Goal: Task Accomplishment & Management: Manage account settings

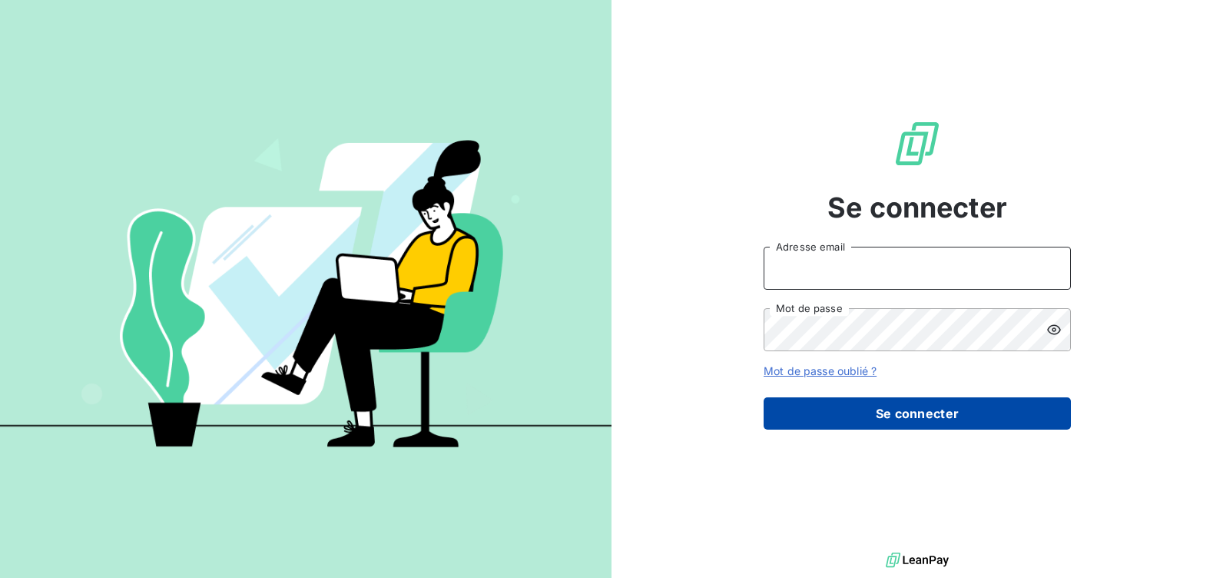
type input "[EMAIL_ADDRESS][DOMAIN_NAME]"
click at [849, 418] on button "Se connecter" at bounding box center [916, 413] width 307 height 32
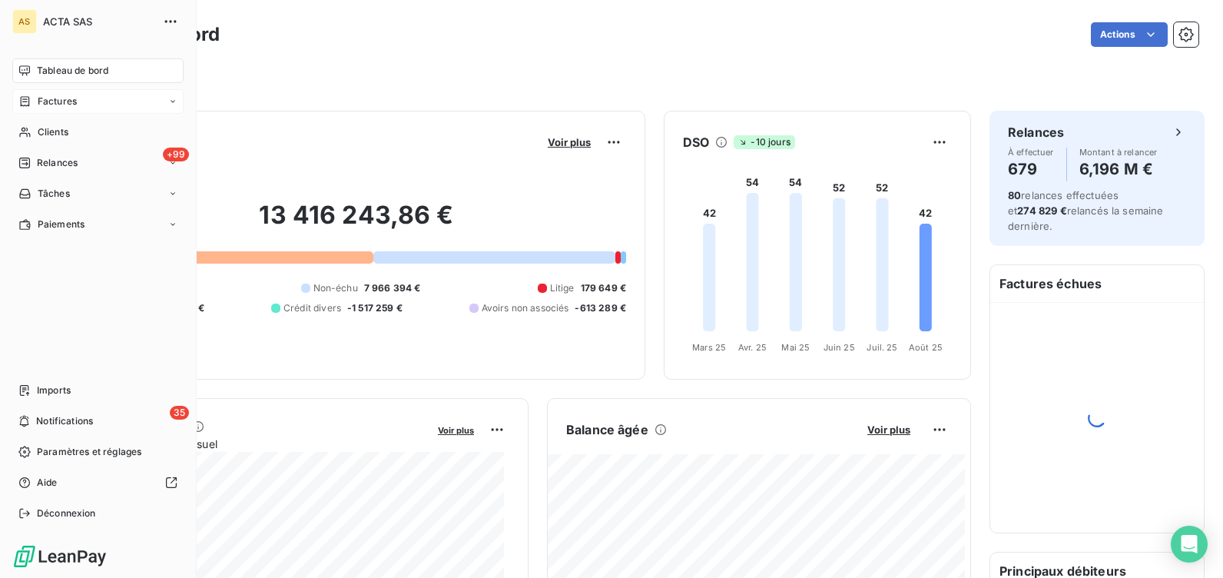
click at [41, 104] on span "Factures" at bounding box center [57, 101] width 39 height 14
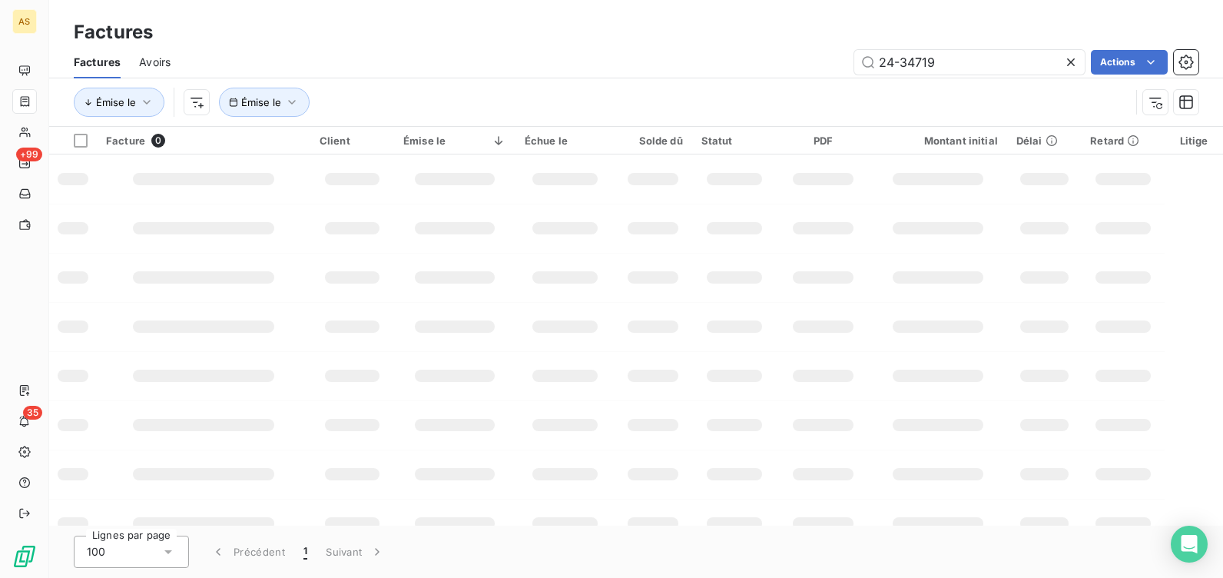
drag, startPoint x: 962, startPoint y: 58, endPoint x: 804, endPoint y: 61, distance: 157.5
click at [804, 61] on div "24-34719 Actions" at bounding box center [693, 62] width 1009 height 25
type input "25-10177"
click at [1121, 62] on html "AS +99 35 Factures Factures Avoirs 25-10177 Actions Émise le Émise le Facture 0…" at bounding box center [611, 289] width 1223 height 578
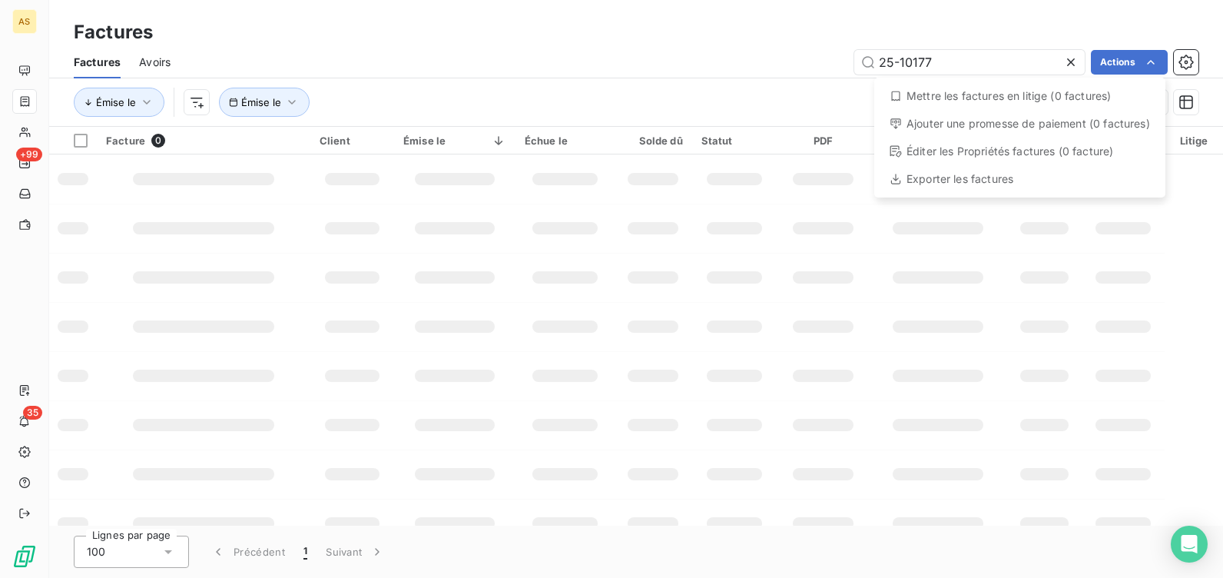
click at [341, 40] on html "AS +99 35 Factures Factures Avoirs 25-10177 Actions Mettre les factures en liti…" at bounding box center [611, 289] width 1223 height 578
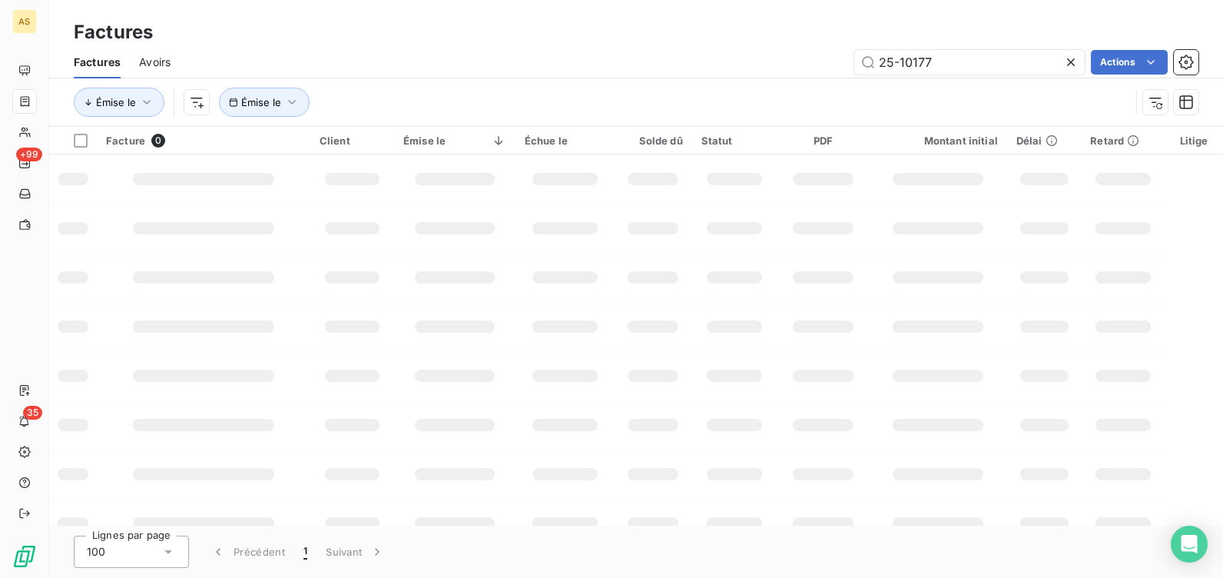
click at [677, 54] on div "25-10177 Actions" at bounding box center [693, 62] width 1009 height 25
click at [943, 61] on input "25-10177" at bounding box center [969, 62] width 230 height 25
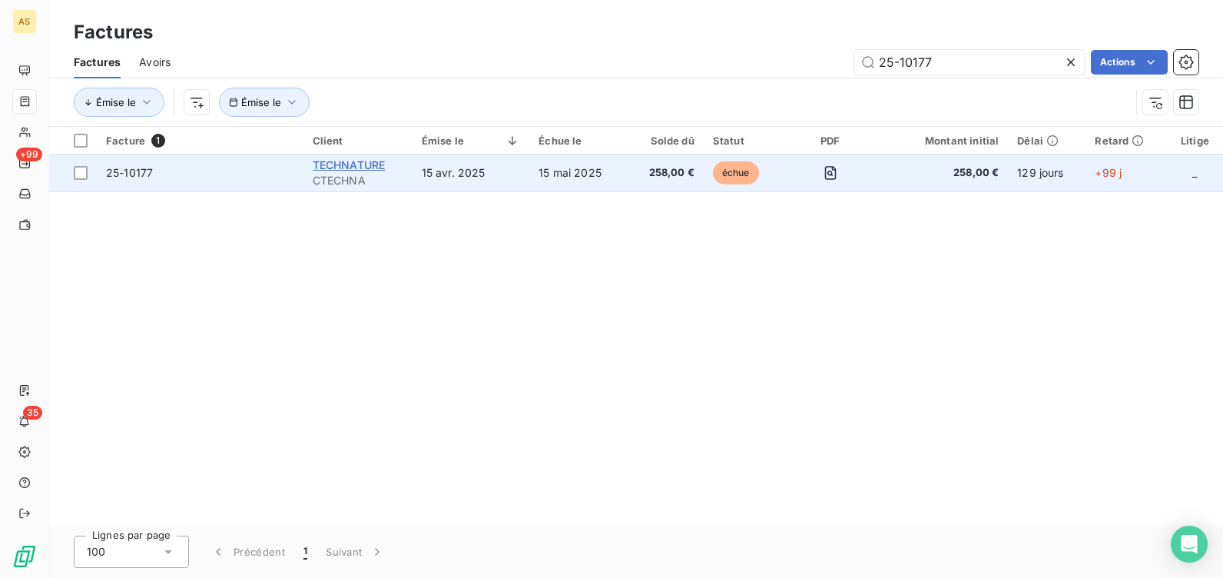
click at [340, 164] on span "TECHNATURE" at bounding box center [349, 164] width 73 height 13
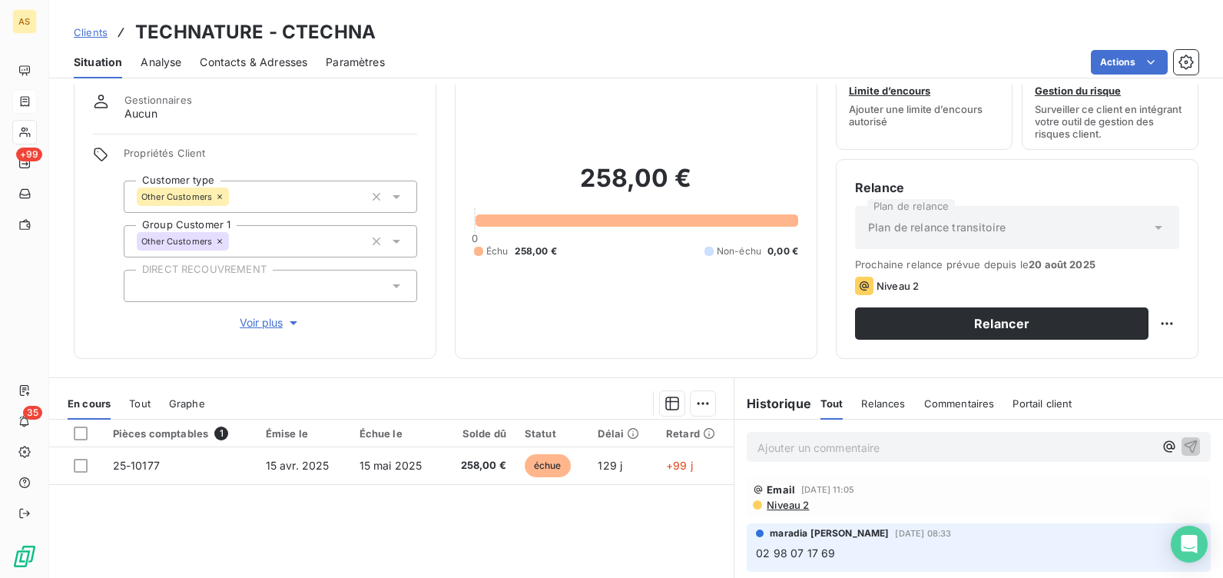
scroll to position [77, 0]
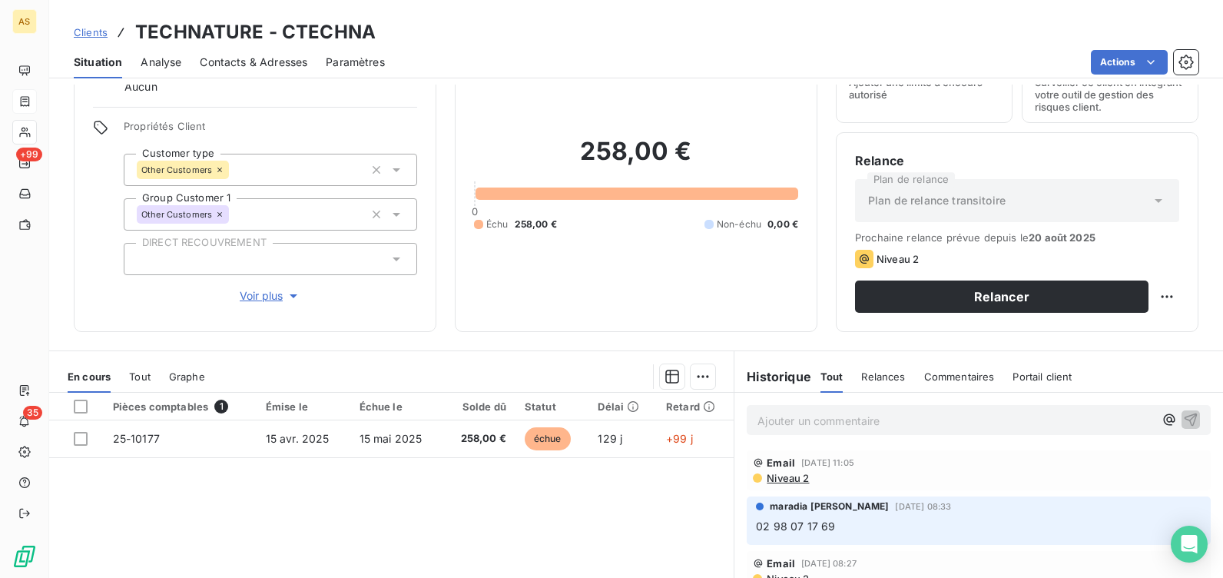
click at [810, 425] on p "Ajouter un commentaire ﻿" at bounding box center [955, 420] width 396 height 19
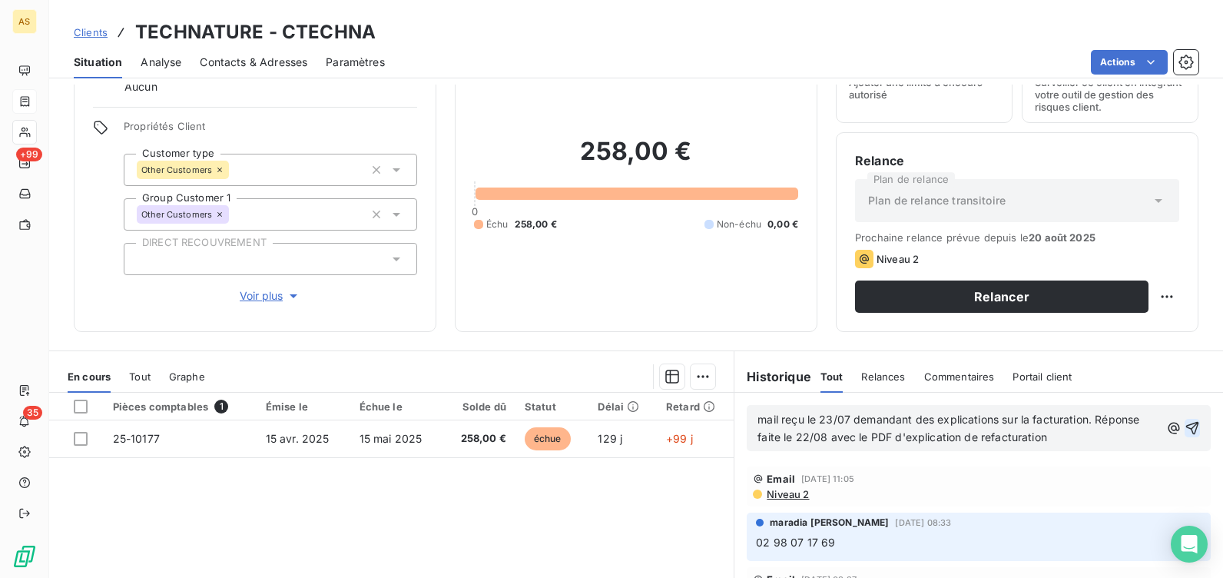
click at [1184, 422] on icon "button" at bounding box center [1191, 427] width 15 height 15
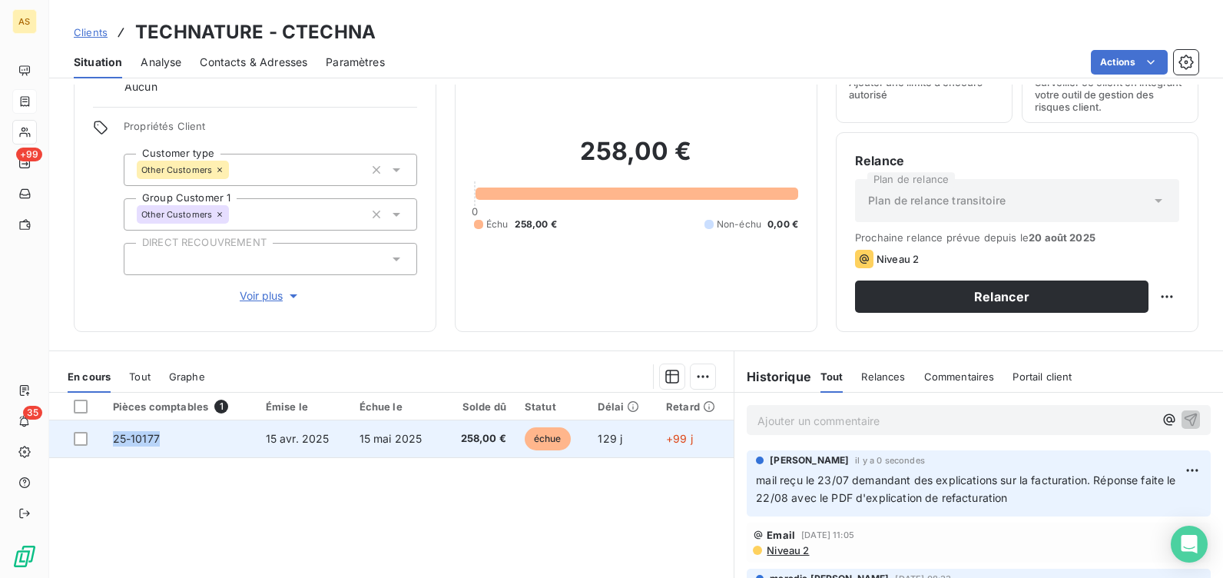
drag, startPoint x: 164, startPoint y: 437, endPoint x: 111, endPoint y: 440, distance: 53.1
click at [111, 440] on td "25-10177" at bounding box center [180, 438] width 153 height 37
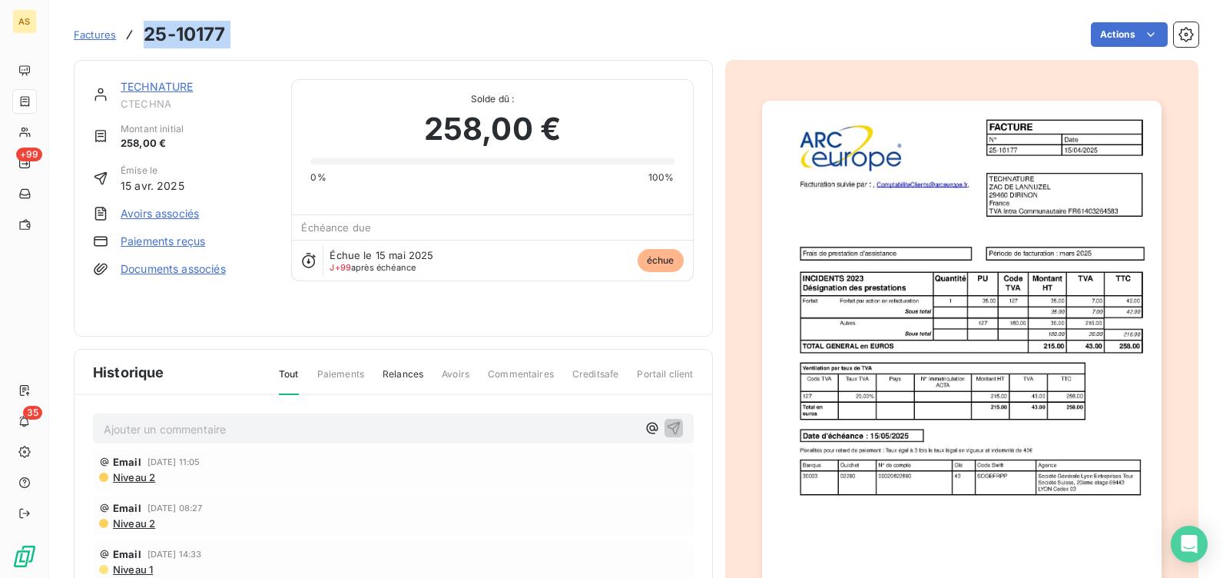
drag, startPoint x: 235, startPoint y: 38, endPoint x: 147, endPoint y: 34, distance: 88.4
click at [147, 34] on div "Factures 25-10177 Actions" at bounding box center [636, 34] width 1124 height 32
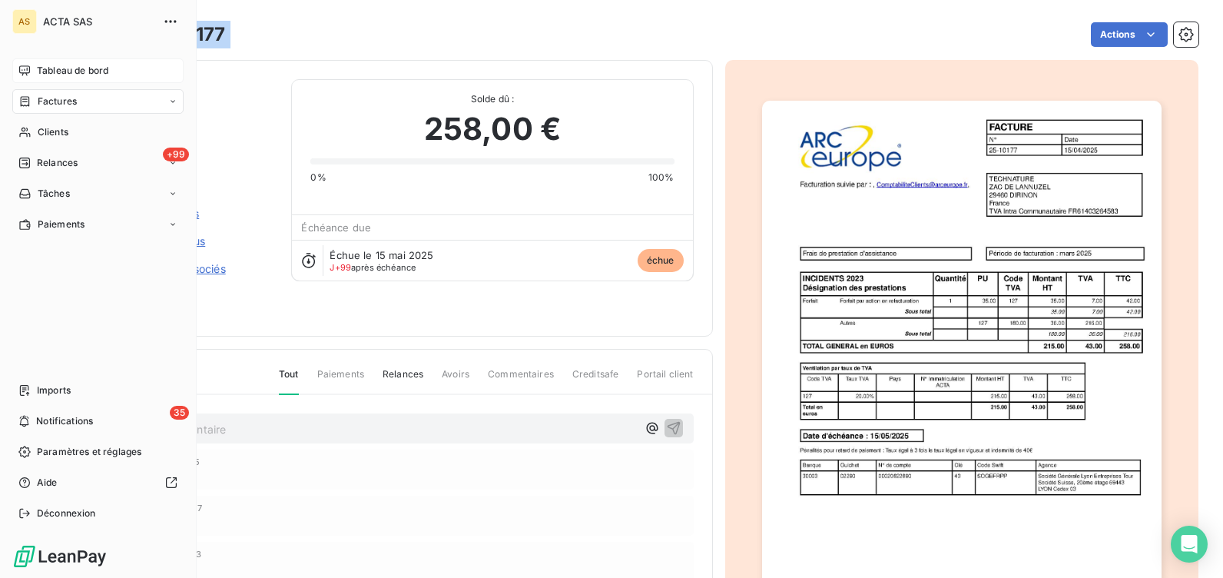
click at [64, 69] on span "Tableau de bord" at bounding box center [72, 71] width 71 height 14
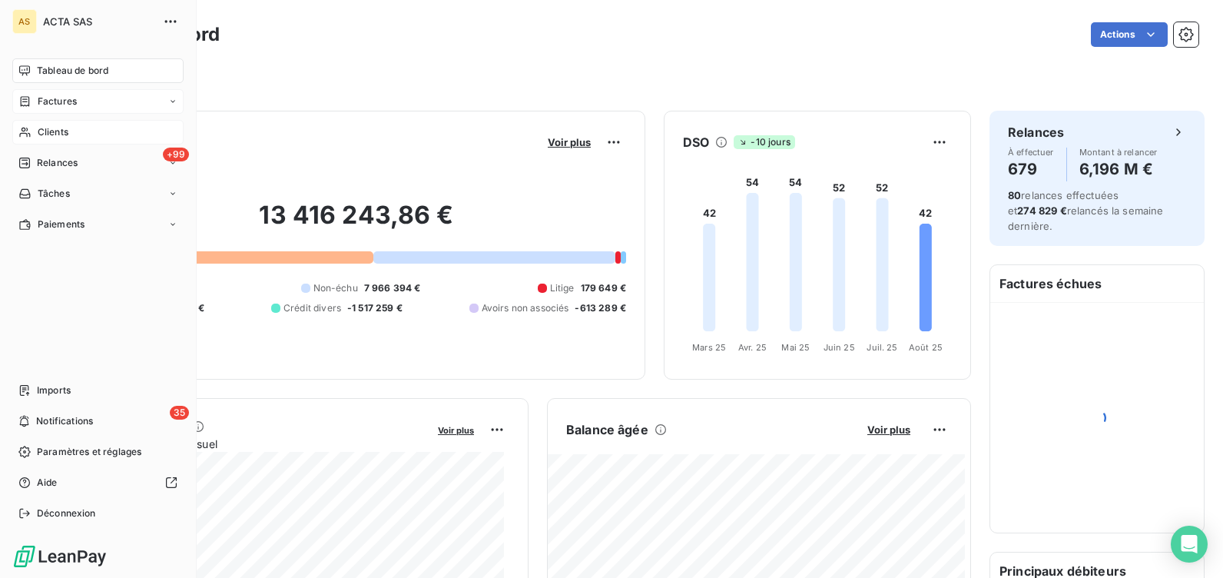
click at [55, 135] on span "Clients" at bounding box center [53, 132] width 31 height 14
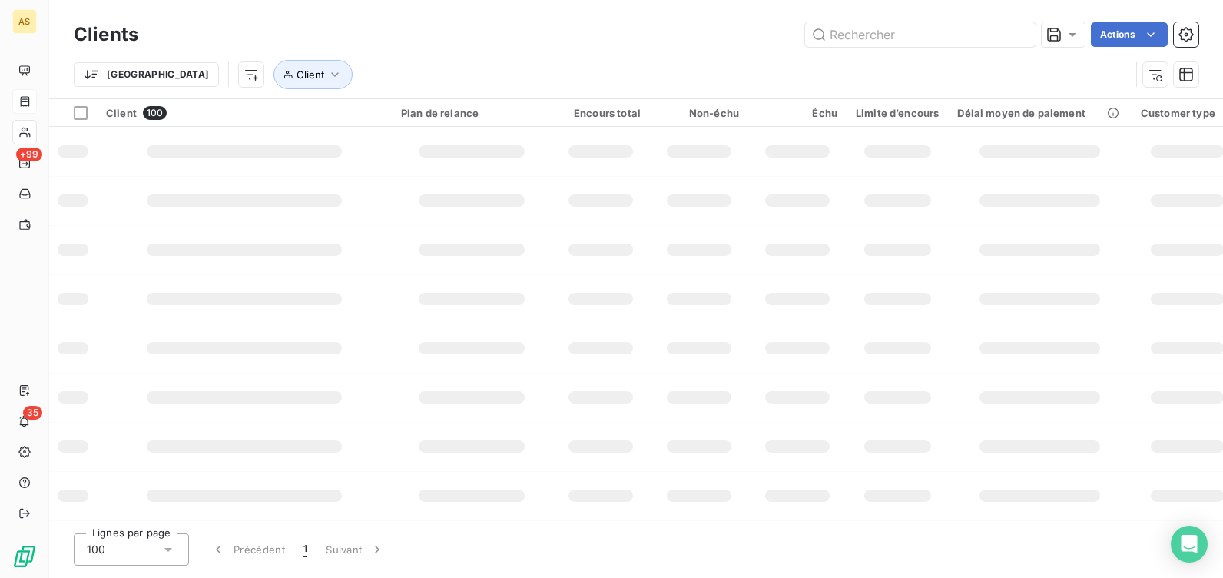
click at [886, 39] on input "text" at bounding box center [920, 34] width 230 height 25
type input "coriance"
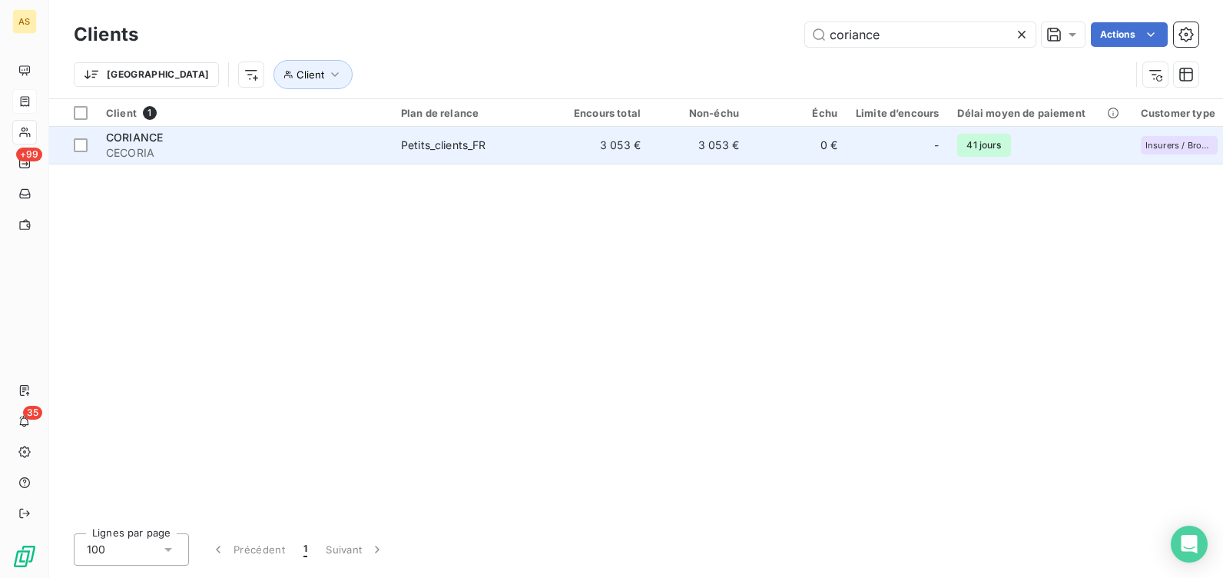
click at [141, 138] on span "CORIANCE" at bounding box center [134, 137] width 57 height 13
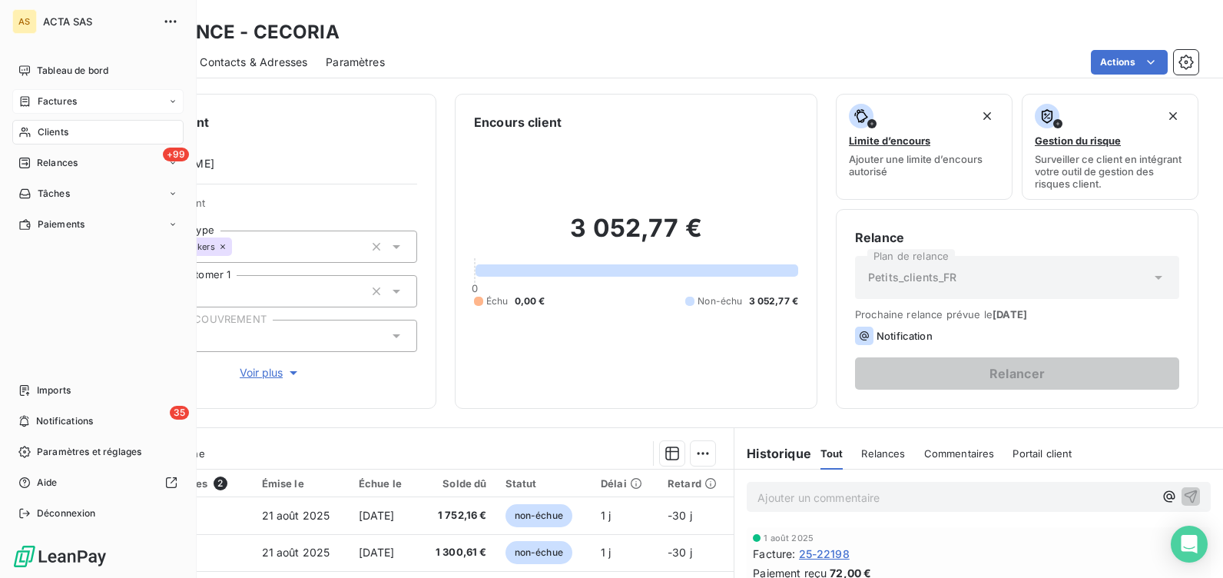
click at [54, 93] on div "Factures" at bounding box center [97, 101] width 171 height 25
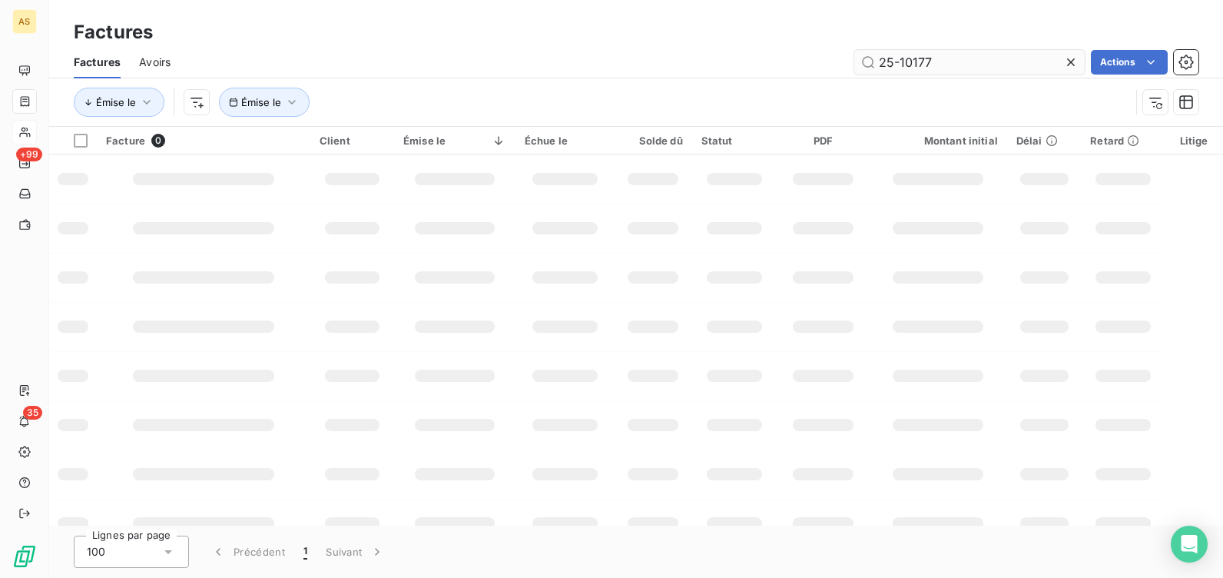
drag, startPoint x: 912, startPoint y: 60, endPoint x: 879, endPoint y: 60, distance: 33.0
click at [879, 60] on input "25-10177" at bounding box center [969, 62] width 230 height 25
type input "25-19399"
click at [662, 45] on div "Factures" at bounding box center [636, 32] width 1174 height 28
click at [972, 57] on input "25-19399" at bounding box center [969, 62] width 230 height 25
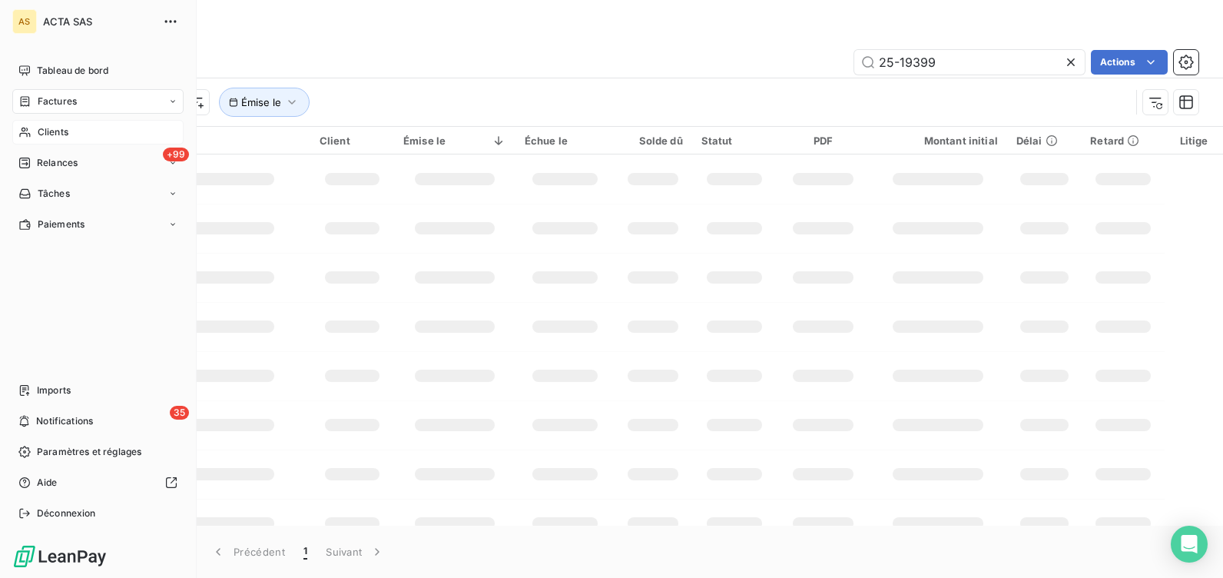
click at [63, 104] on span "Factures" at bounding box center [57, 101] width 39 height 14
click at [64, 104] on span "Factures" at bounding box center [57, 101] width 39 height 14
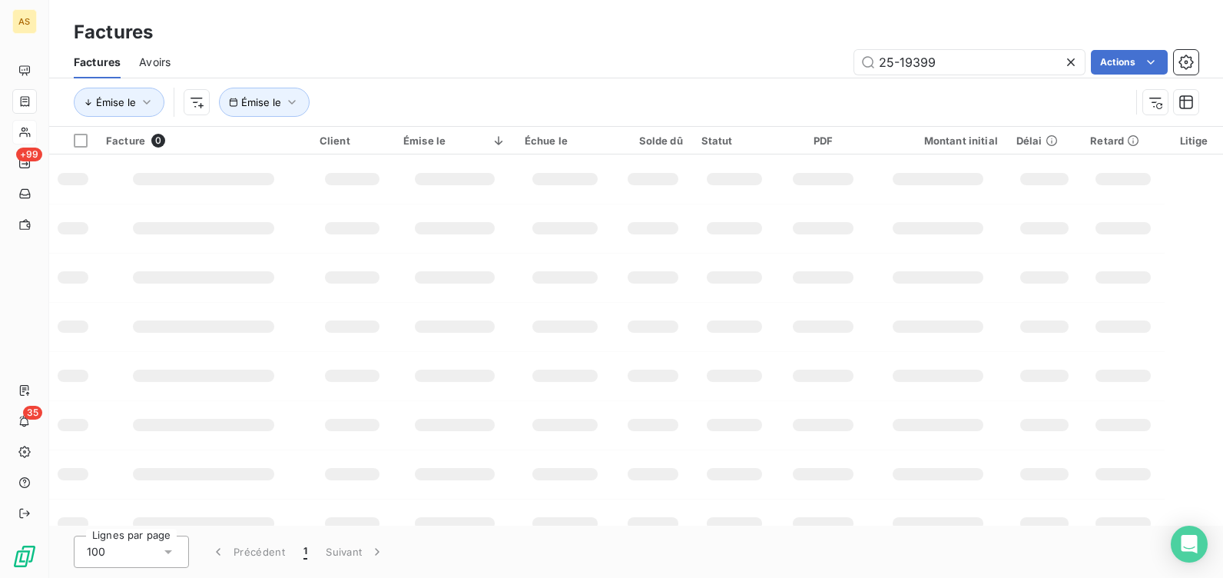
click at [295, 60] on div "25-19399 Actions" at bounding box center [693, 62] width 1009 height 25
click at [916, 68] on input "25-19399" at bounding box center [969, 62] width 230 height 25
click at [148, 68] on span "Avoirs" at bounding box center [154, 62] width 31 height 15
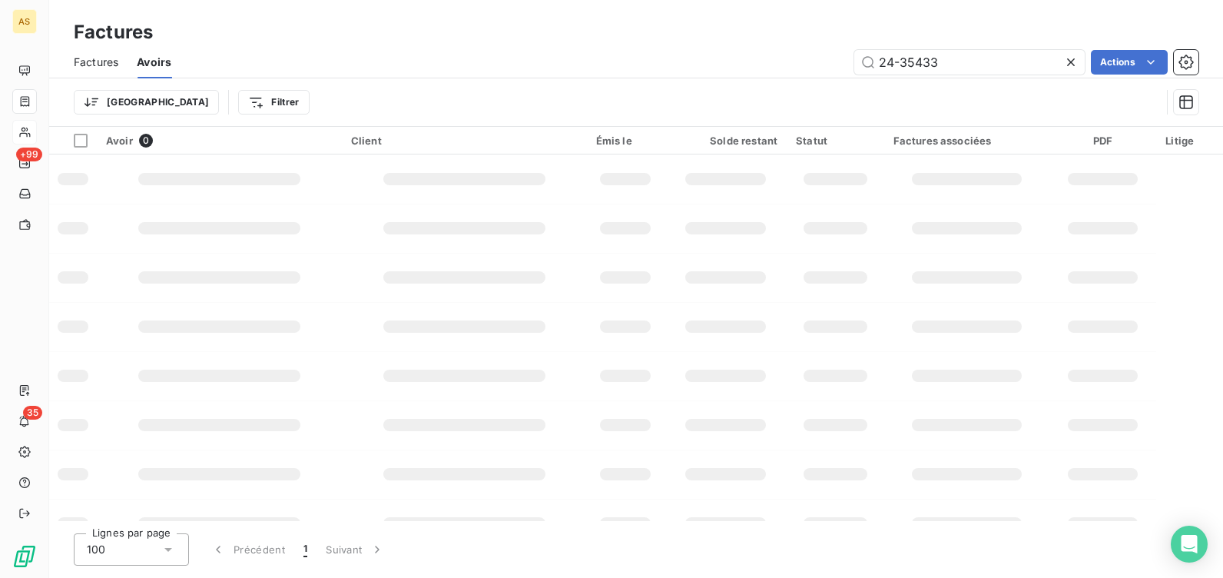
click at [113, 68] on span "Factures" at bounding box center [96, 62] width 45 height 15
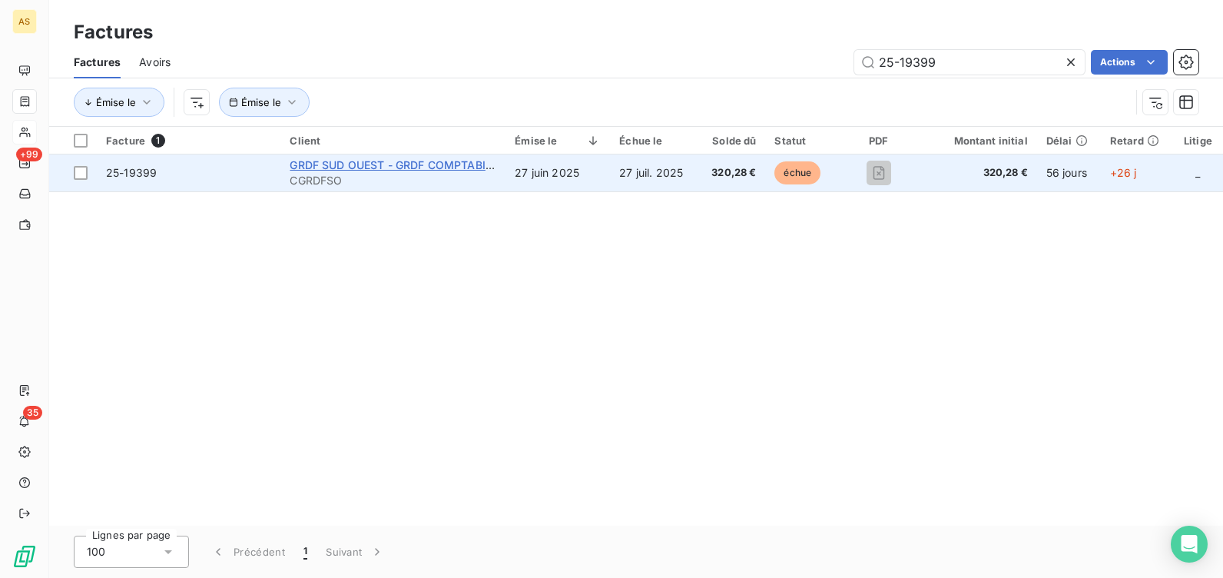
click at [317, 162] on span "GRDF SUD OUEST - GRDF COMPTABILITE OPERATIONNELLE" at bounding box center [449, 164] width 318 height 13
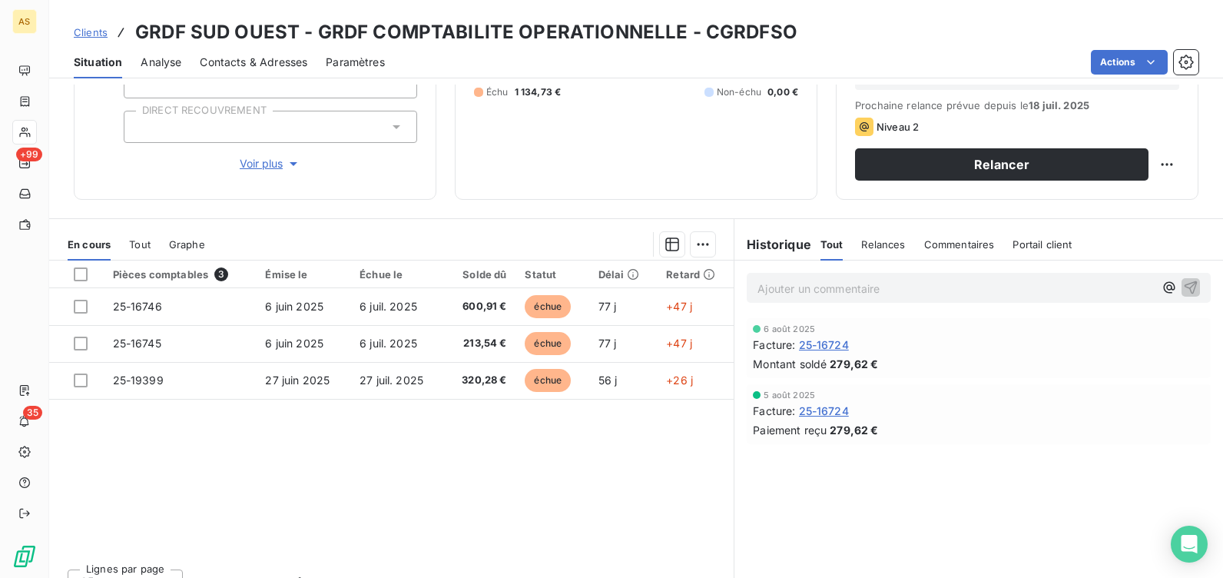
scroll to position [230, 0]
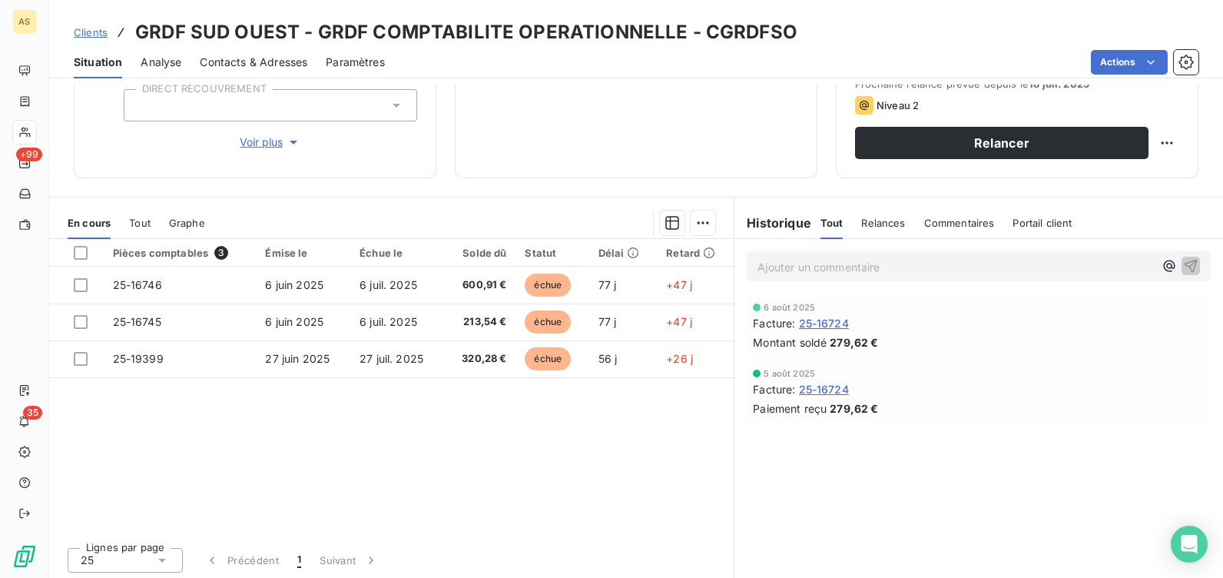
click at [770, 268] on p "Ajouter un commentaire ﻿" at bounding box center [955, 266] width 396 height 19
click at [856, 267] on p "Ajouter un commentaire ﻿" at bounding box center [955, 266] width 396 height 19
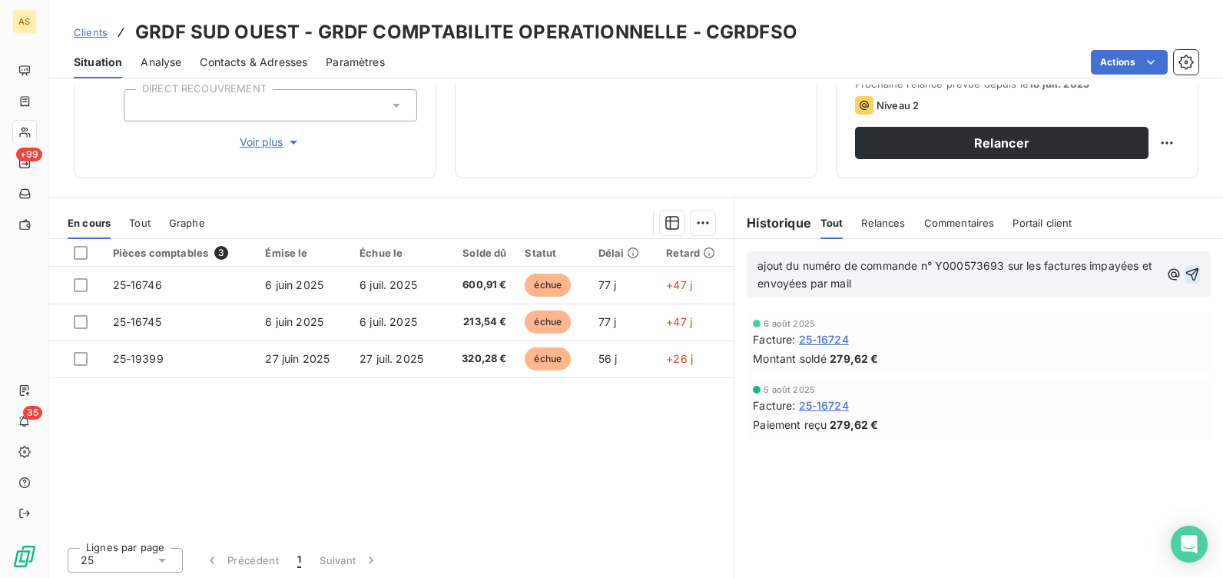
click at [1186, 274] on icon "button" at bounding box center [1192, 274] width 13 height 13
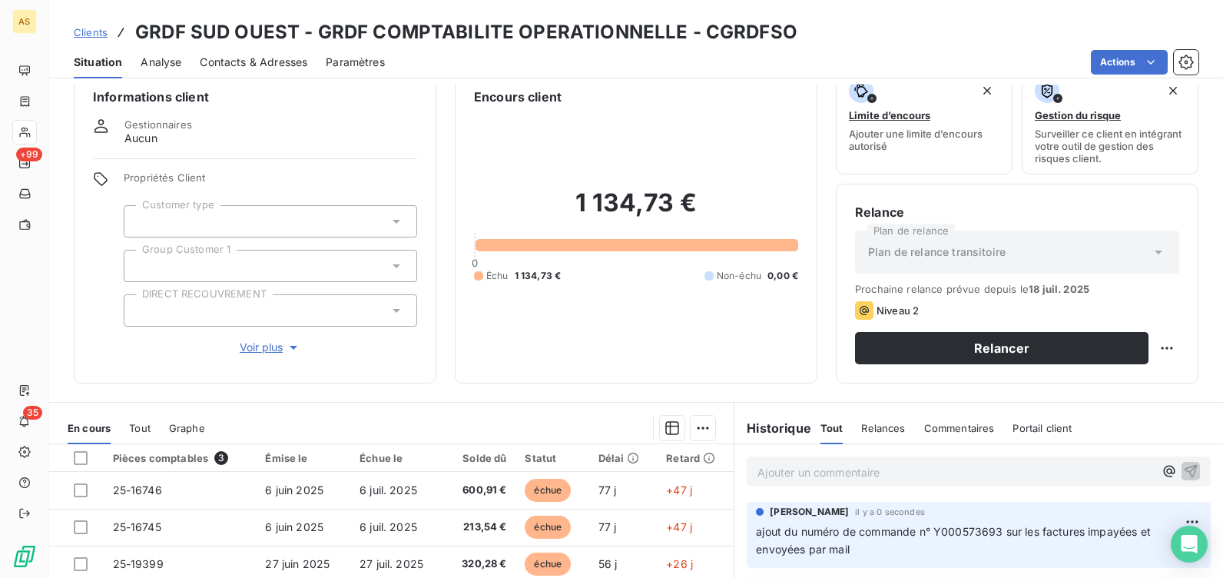
scroll to position [0, 0]
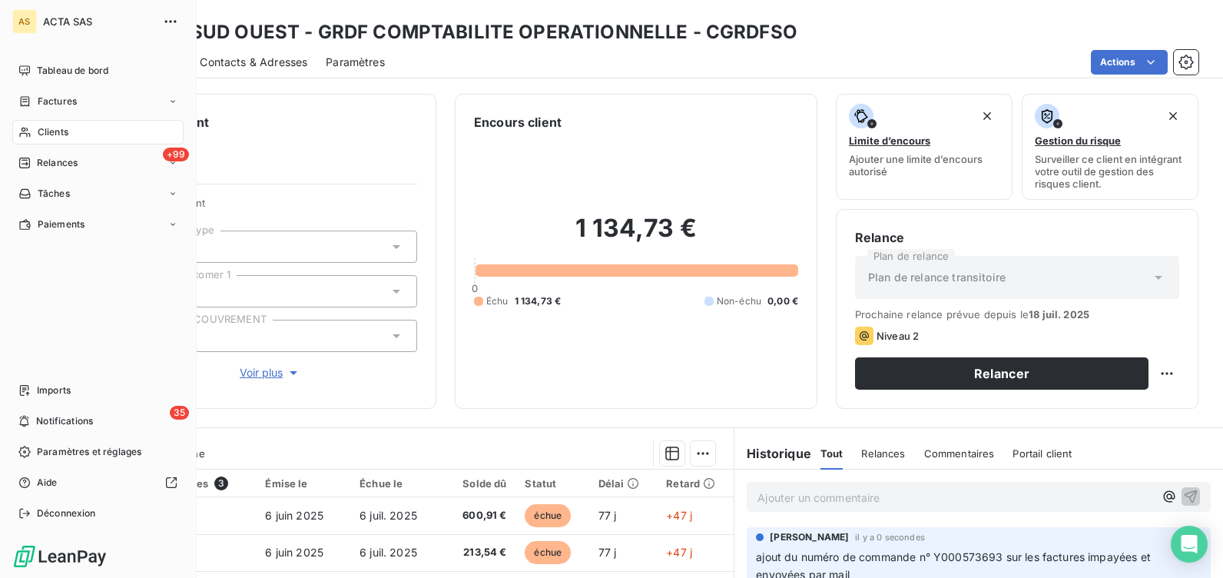
click at [39, 96] on span "Factures" at bounding box center [57, 101] width 39 height 14
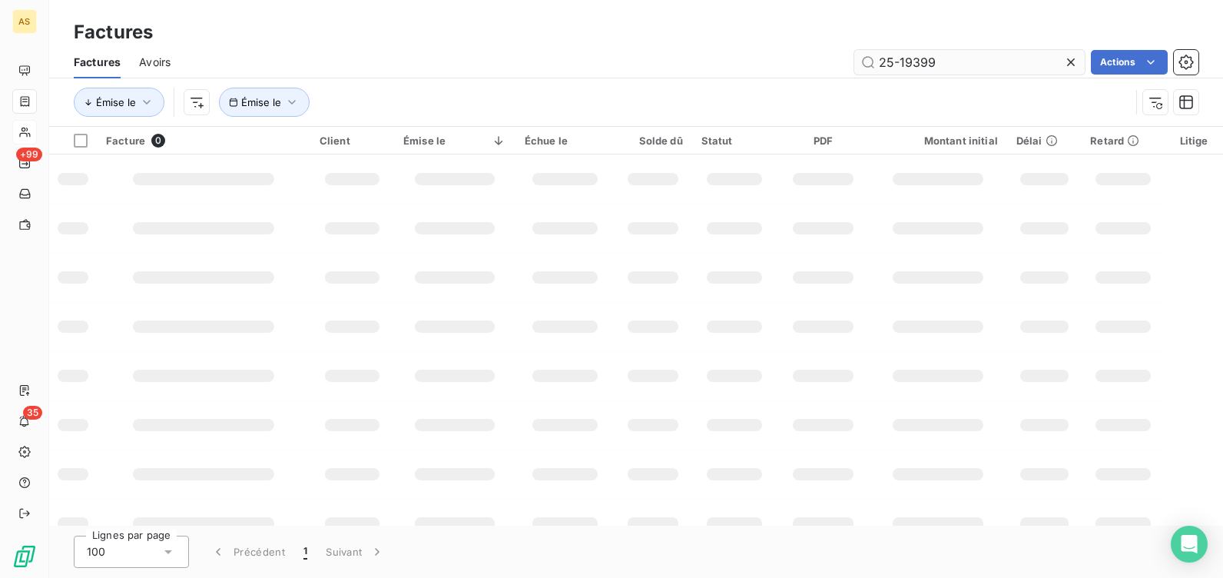
drag, startPoint x: 938, startPoint y: 61, endPoint x: 879, endPoint y: 61, distance: 59.1
click at [879, 61] on input "25-19399" at bounding box center [969, 62] width 230 height 25
type input "25-16701"
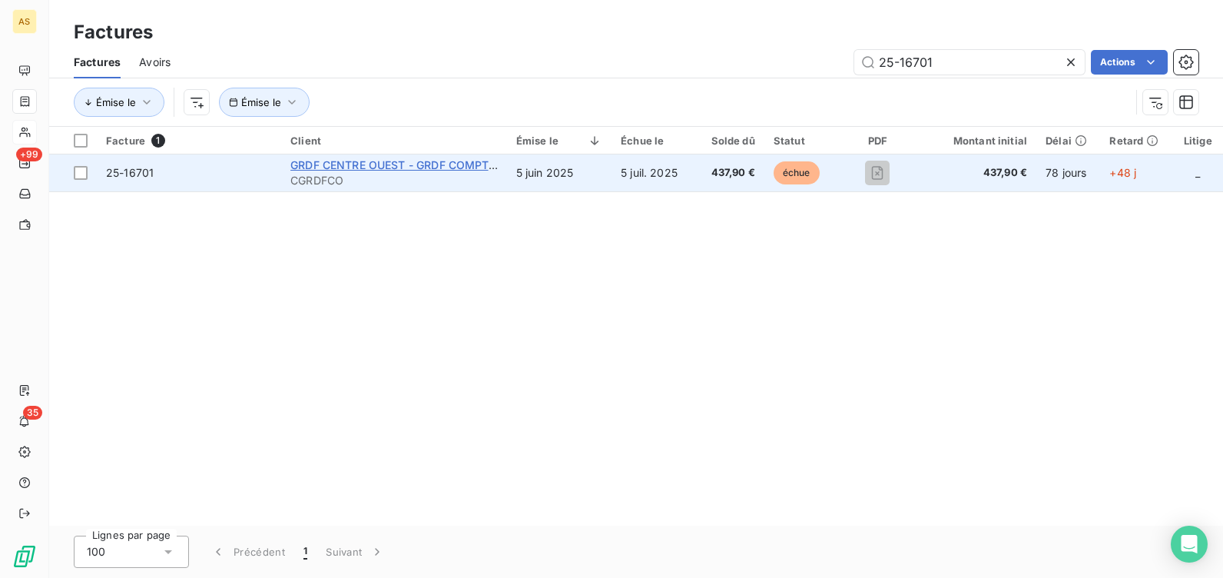
click at [385, 166] on span "GRDF CENTRE OUEST - GRDF COMPTABILITE OPERATIONNELLE" at bounding box center [459, 164] width 339 height 13
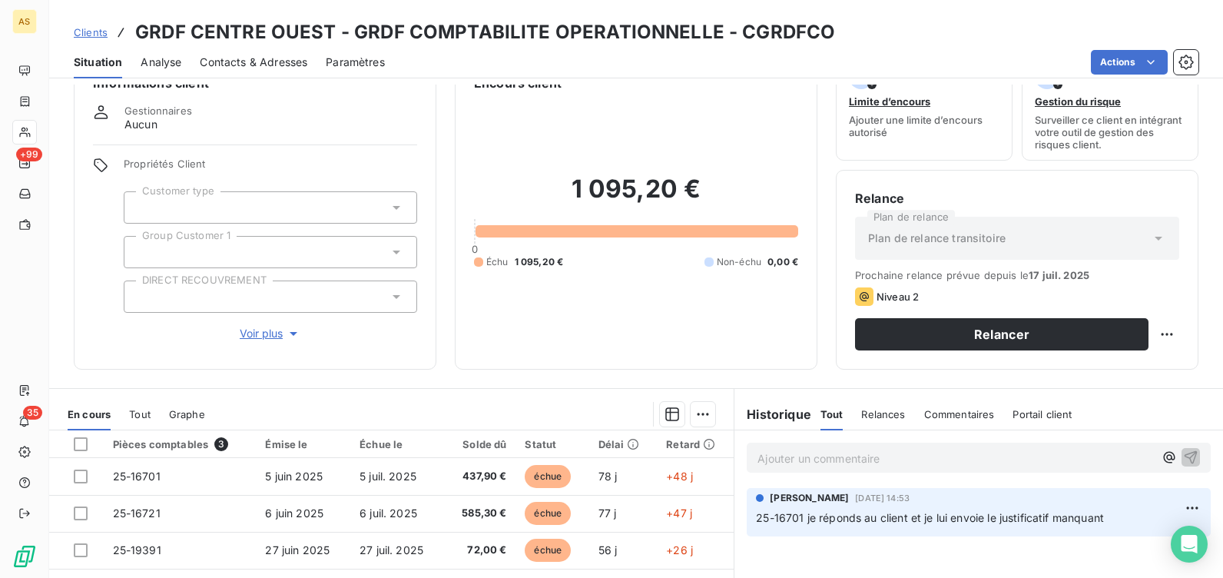
scroll to position [77, 0]
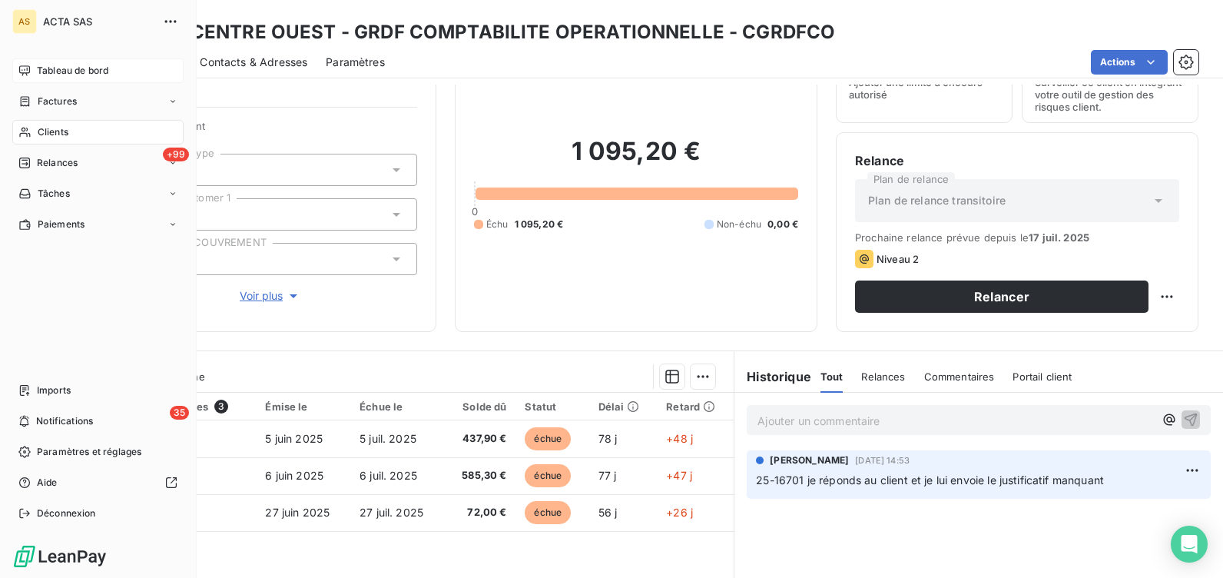
click at [58, 71] on span "Tableau de bord" at bounding box center [72, 71] width 71 height 14
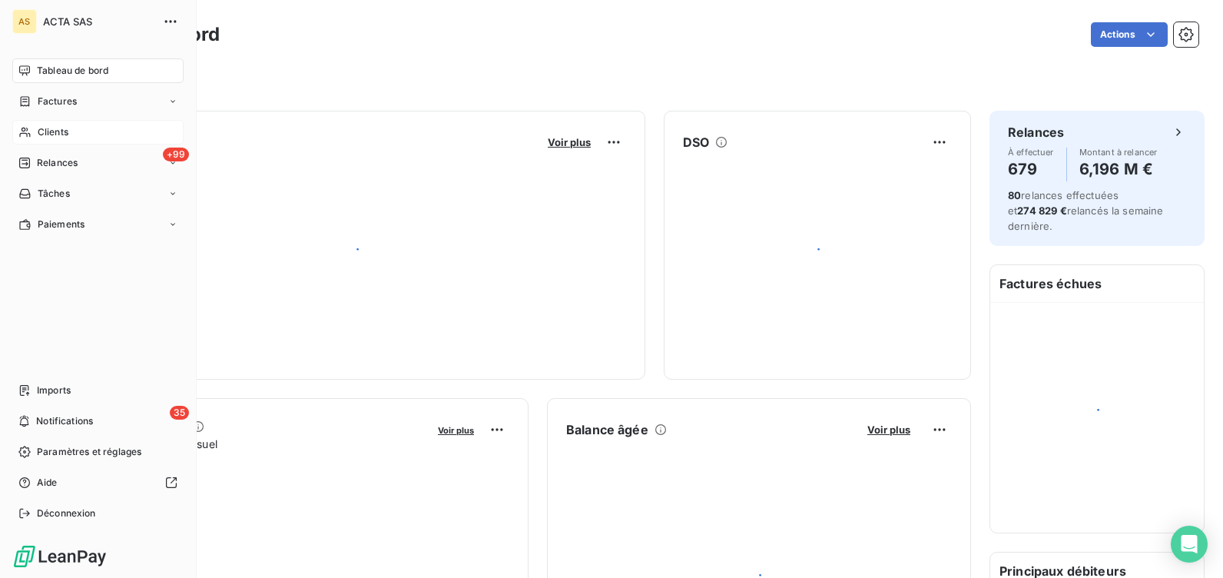
click at [56, 98] on span "Factures" at bounding box center [57, 101] width 39 height 14
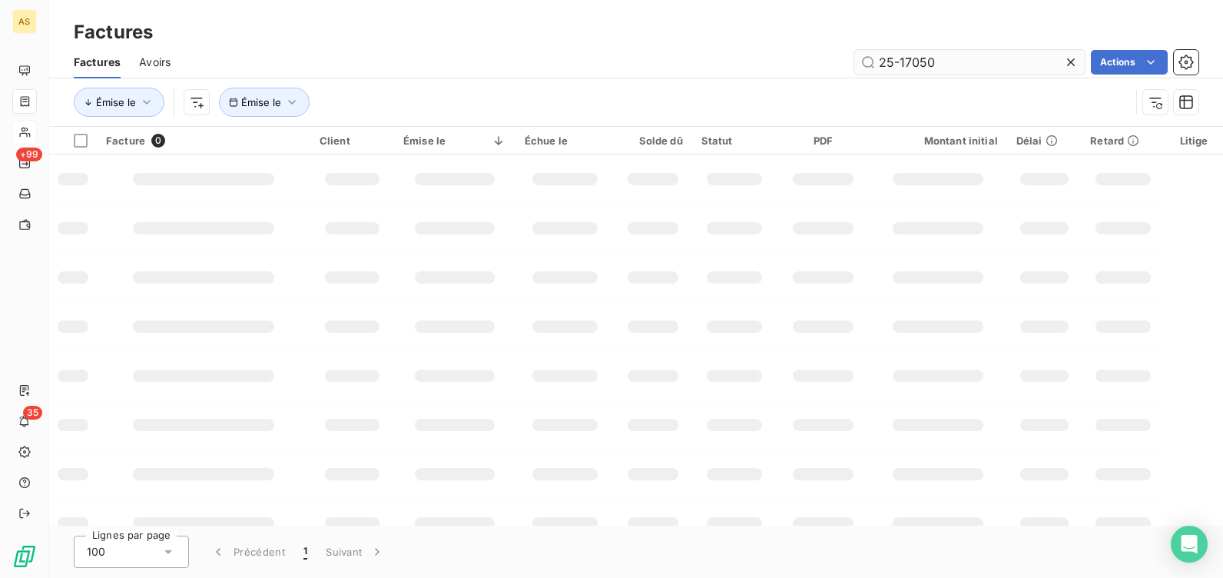
type input "25-17050"
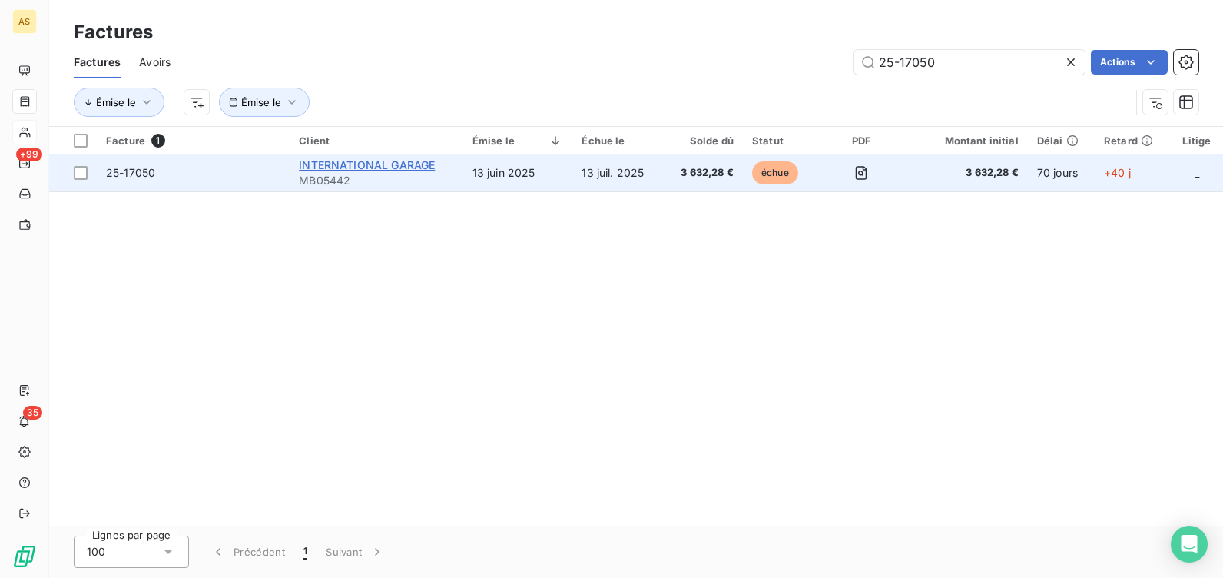
click at [349, 165] on span "INTERNATIONAL GARAGE" at bounding box center [367, 164] width 136 height 13
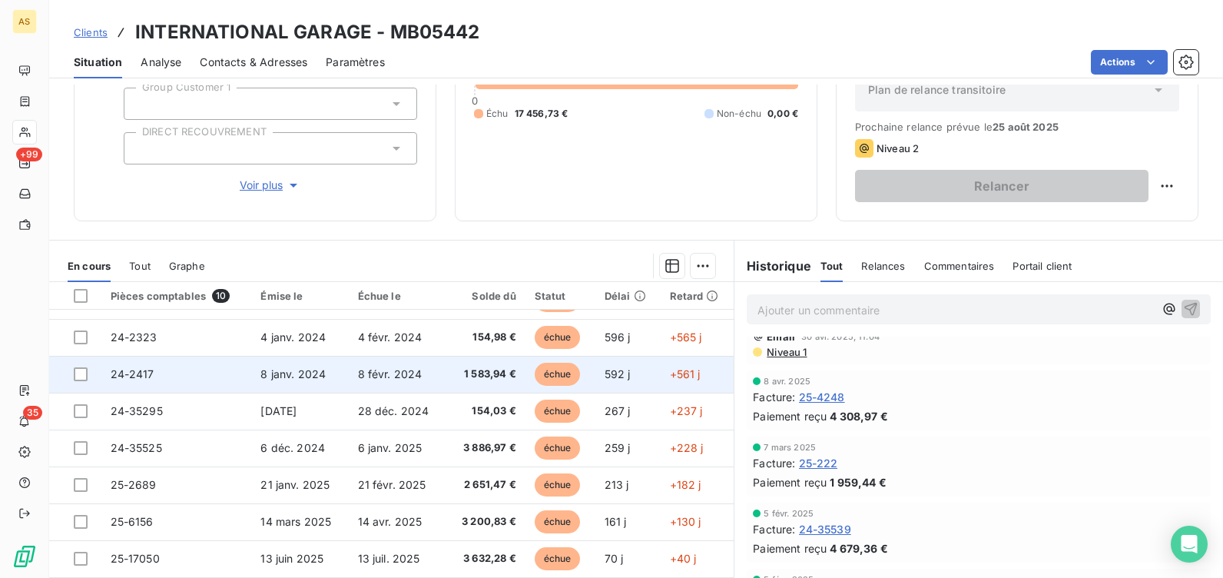
scroll to position [233, 0]
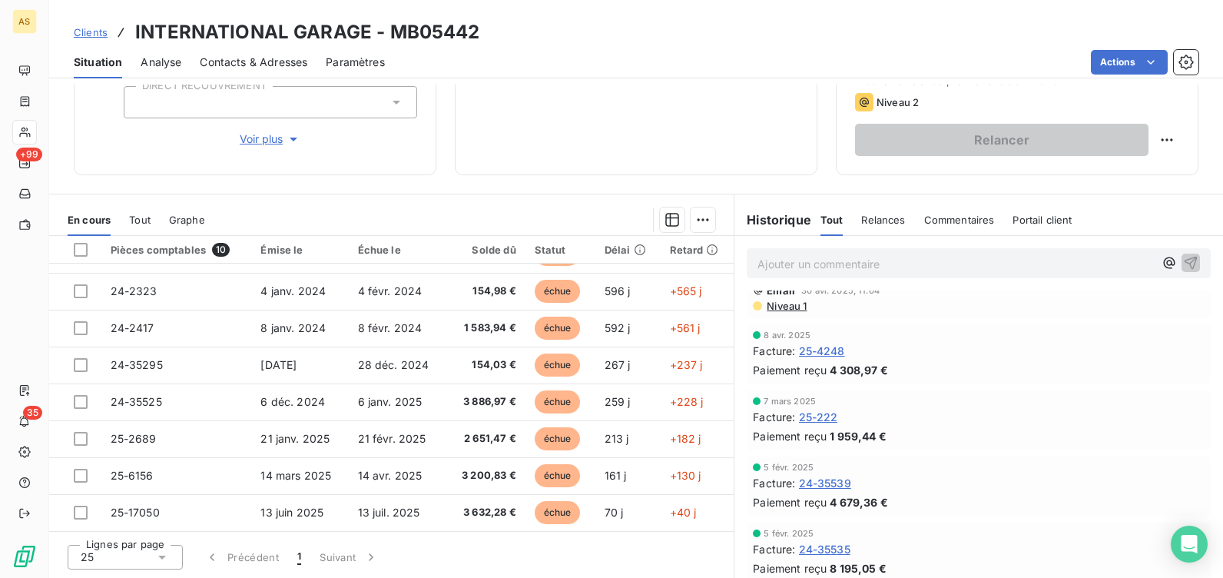
click at [799, 263] on p "Ajouter un commentaire ﻿" at bounding box center [955, 263] width 396 height 19
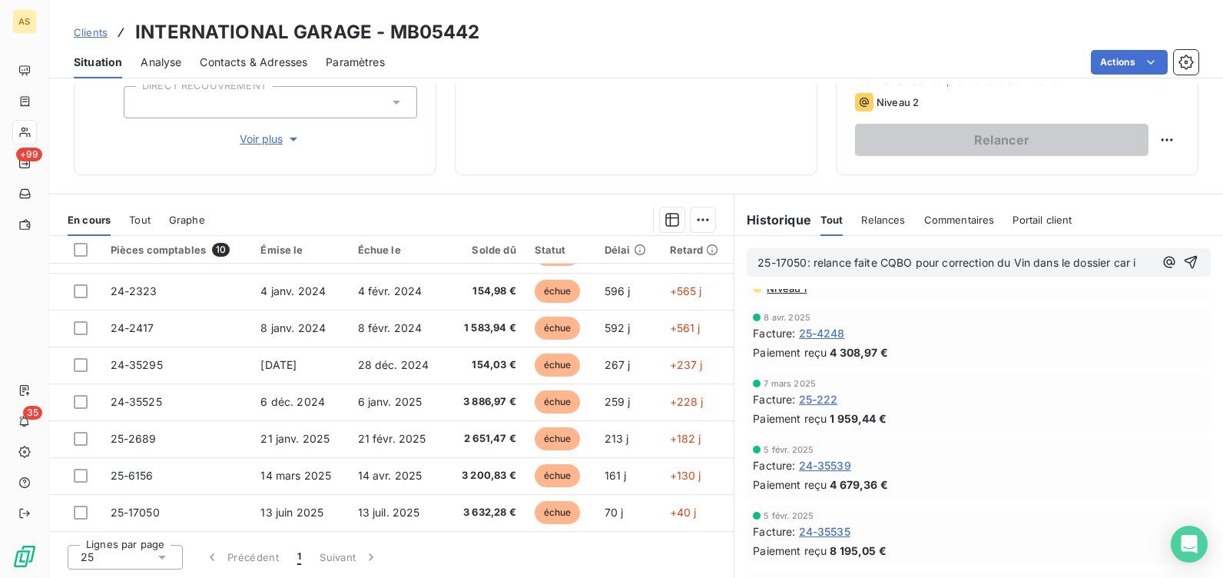
scroll to position [152, 0]
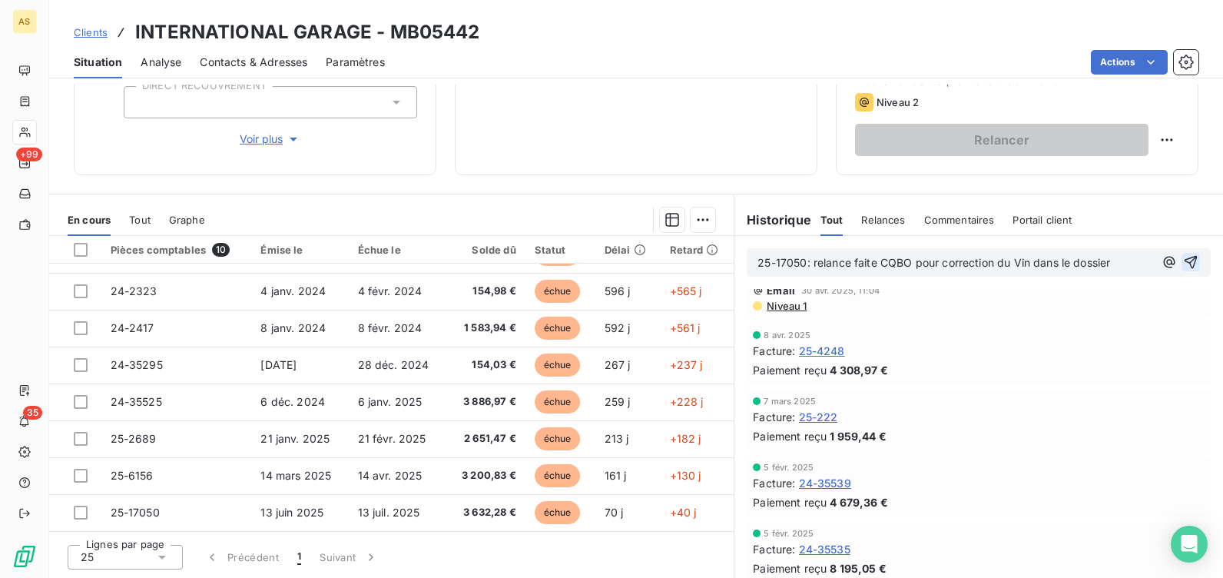
click at [1184, 263] on icon "button" at bounding box center [1190, 262] width 13 height 13
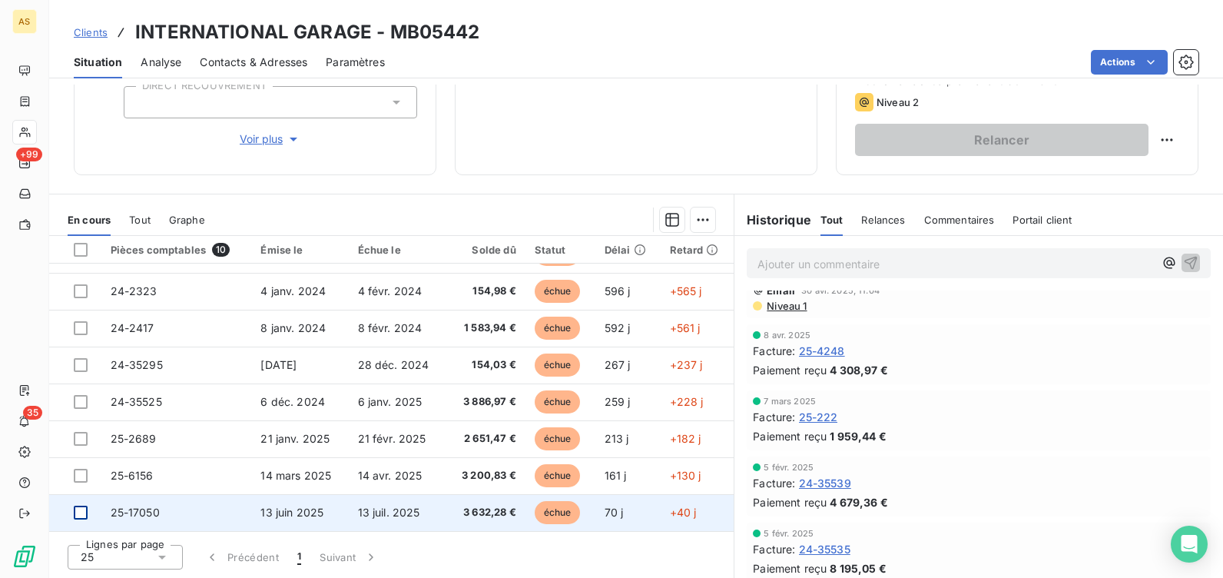
click at [81, 513] on div at bounding box center [81, 512] width 14 height 14
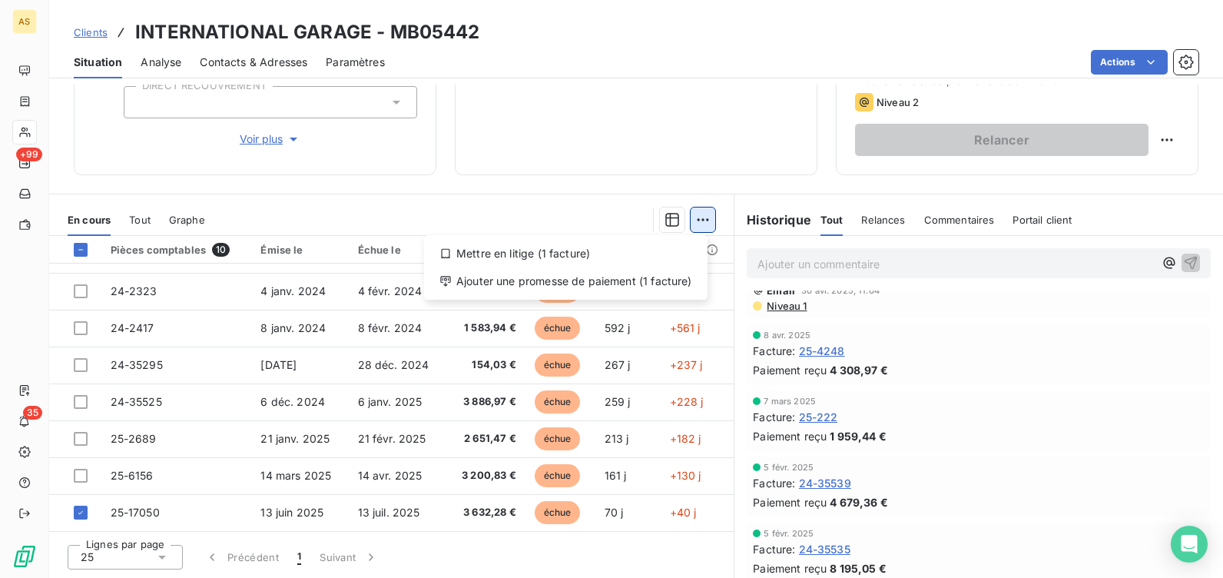
click at [700, 222] on html "AS +99 35 Clients INTERNATIONAL GARAGE - MB05442 Situation Analyse Contacts & A…" at bounding box center [611, 289] width 1223 height 578
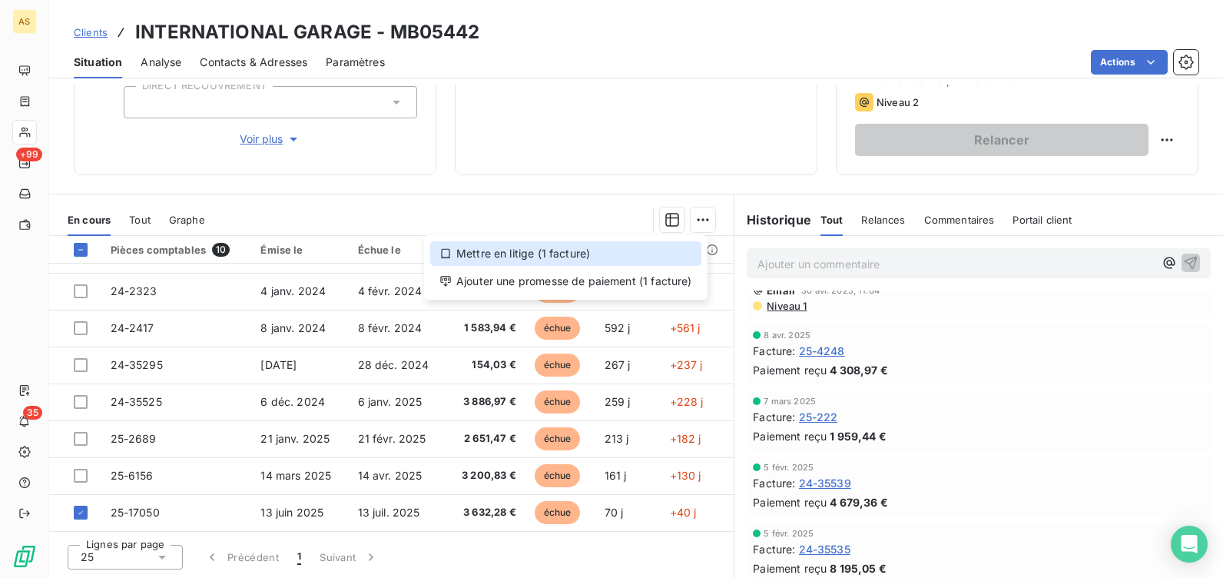
click at [522, 256] on div "Mettre en litige (1 facture)" at bounding box center [565, 253] width 271 height 25
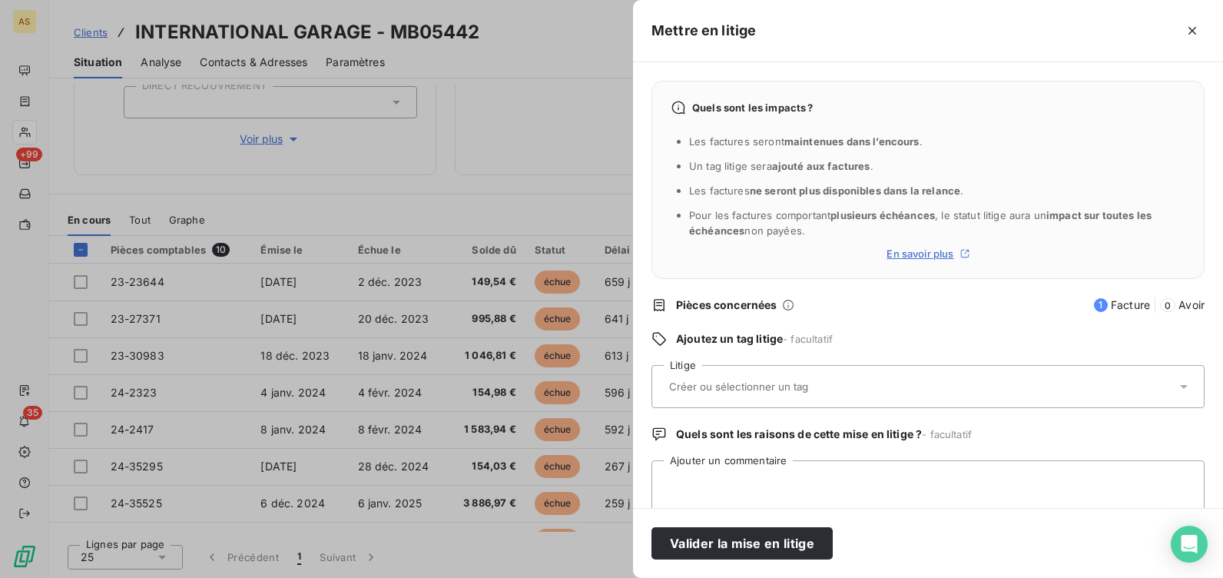
click at [709, 382] on input "text" at bounding box center [778, 386] width 223 height 14
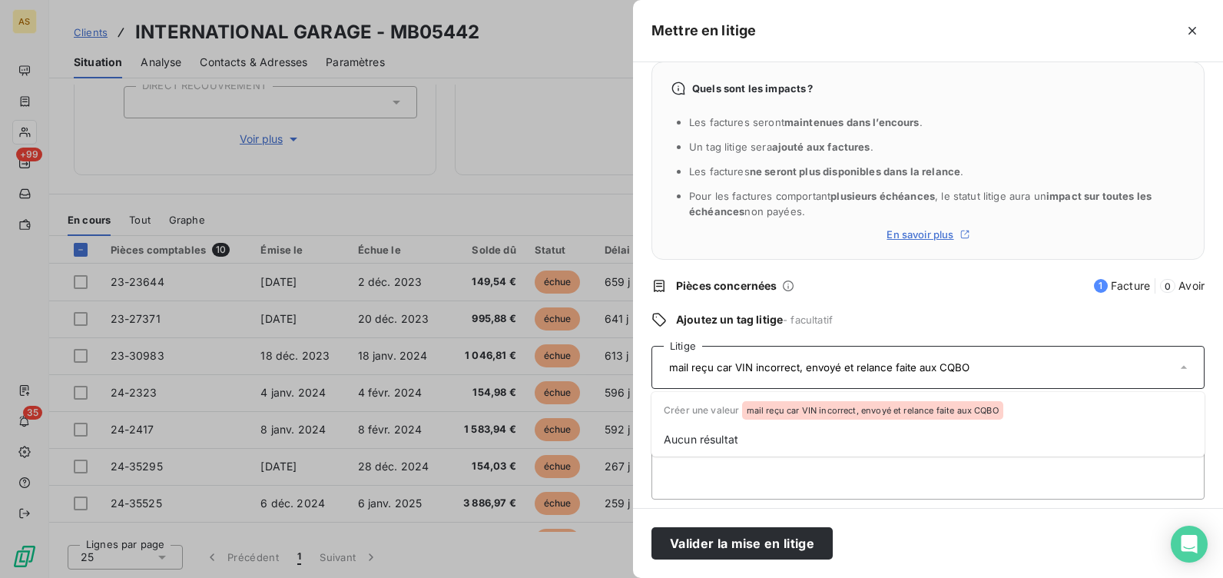
scroll to position [29, 0]
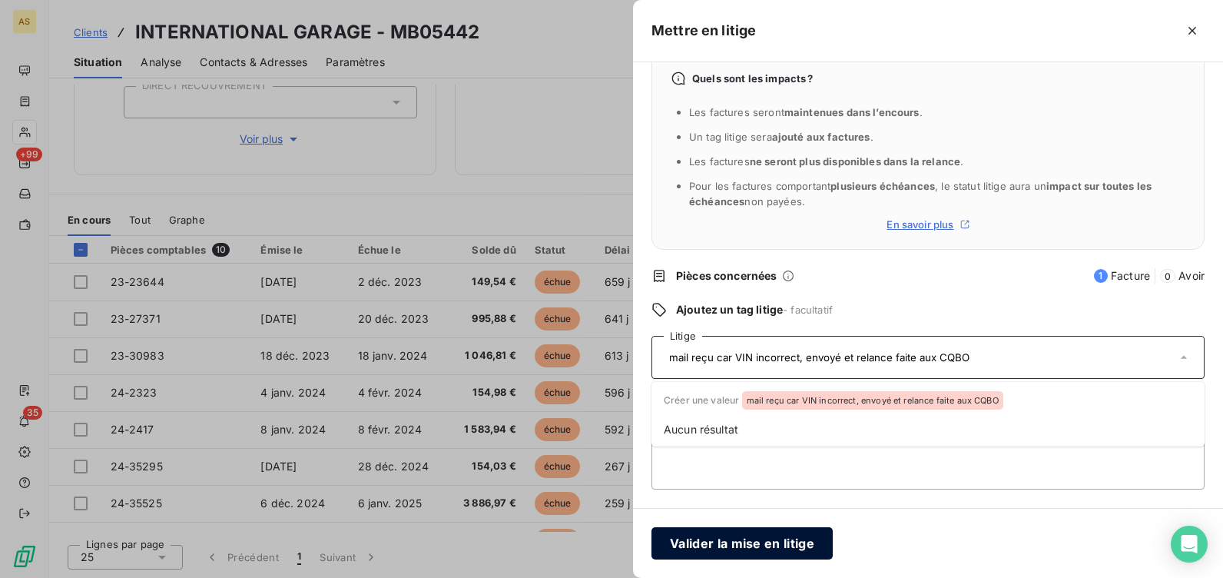
type input "mail reçu car VIN incorrect, envoyé et relance faite aux CQBO"
click at [732, 543] on button "Valider la mise en litige" at bounding box center [741, 543] width 181 height 32
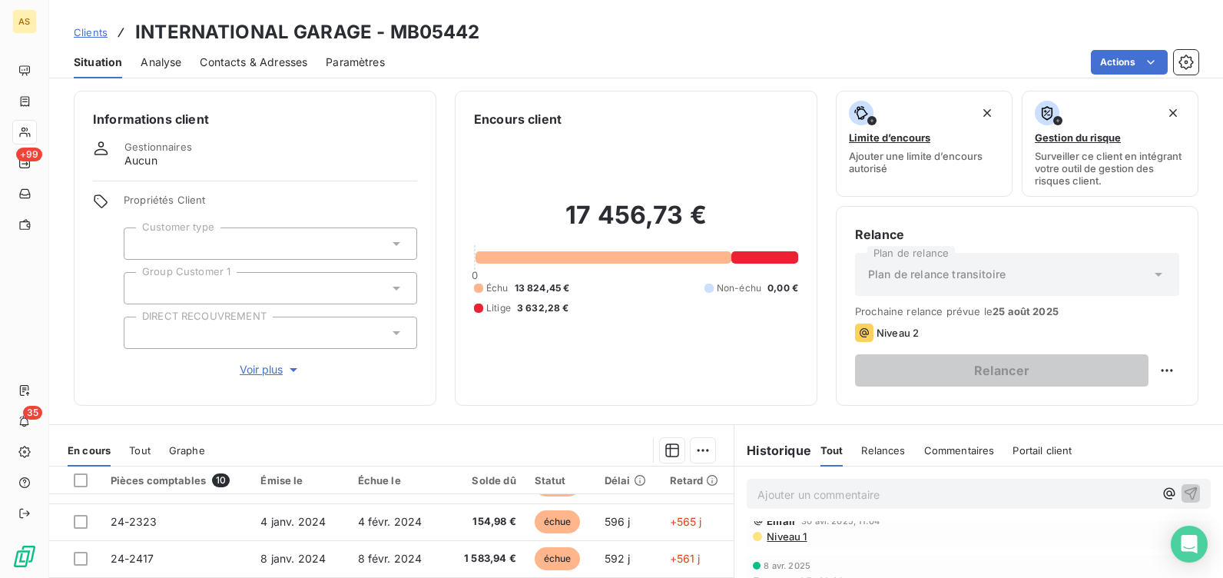
scroll to position [0, 0]
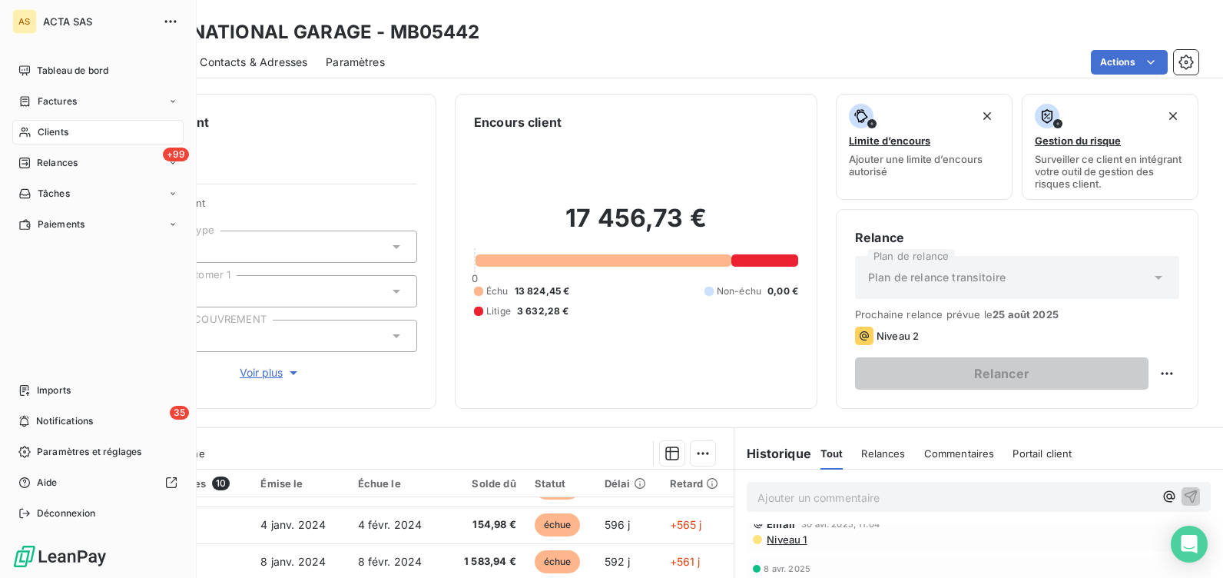
click at [51, 97] on span "Factures" at bounding box center [57, 101] width 39 height 14
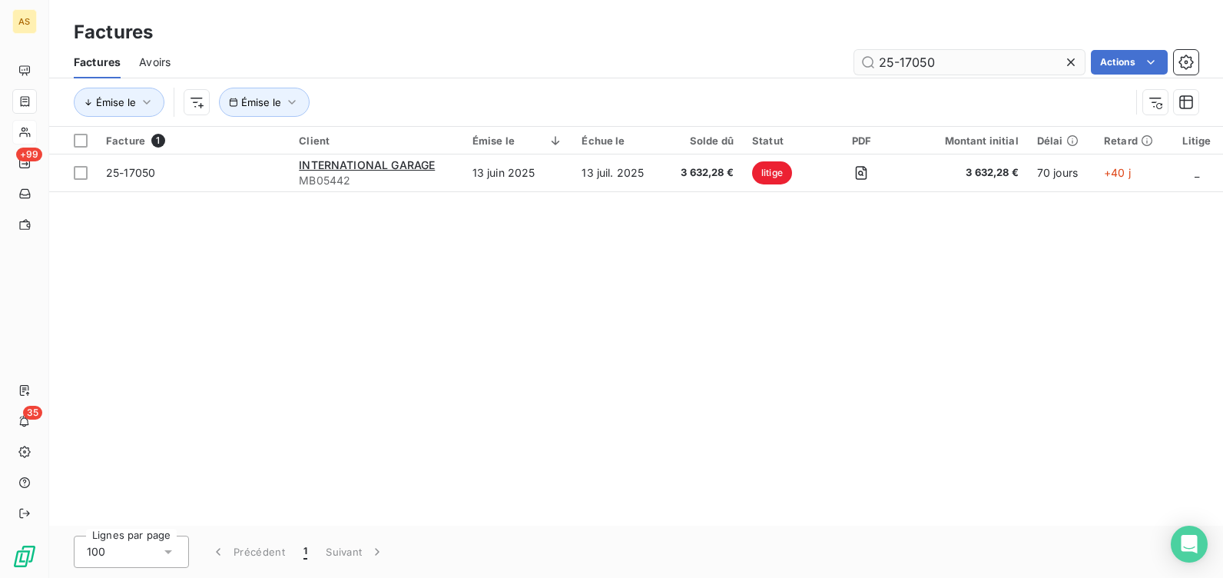
drag, startPoint x: 940, startPoint y: 60, endPoint x: 866, endPoint y: 60, distance: 73.7
click at [866, 60] on input "25-17050" at bounding box center [969, 62] width 230 height 25
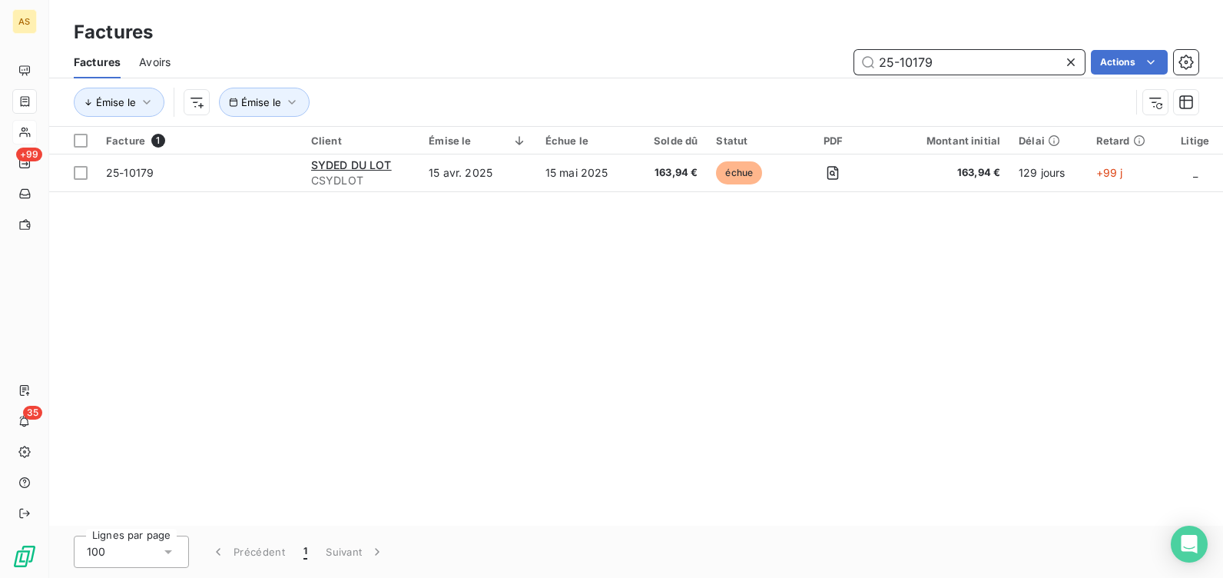
drag, startPoint x: 947, startPoint y: 57, endPoint x: 813, endPoint y: 61, distance: 133.7
click at [813, 61] on div "25-10179 Actions" at bounding box center [693, 62] width 1009 height 25
paste input "9297"
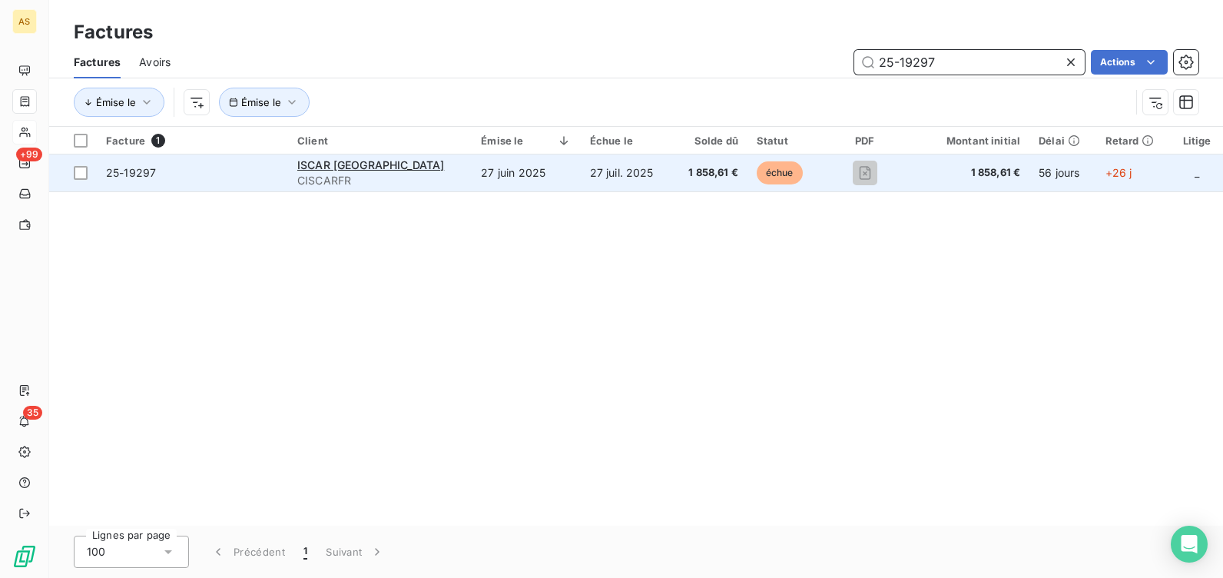
type input "25-19297"
click at [127, 173] on span "25-19297" at bounding box center [131, 172] width 50 height 13
click at [343, 170] on span "ISCAR FRANCE" at bounding box center [370, 164] width 147 height 13
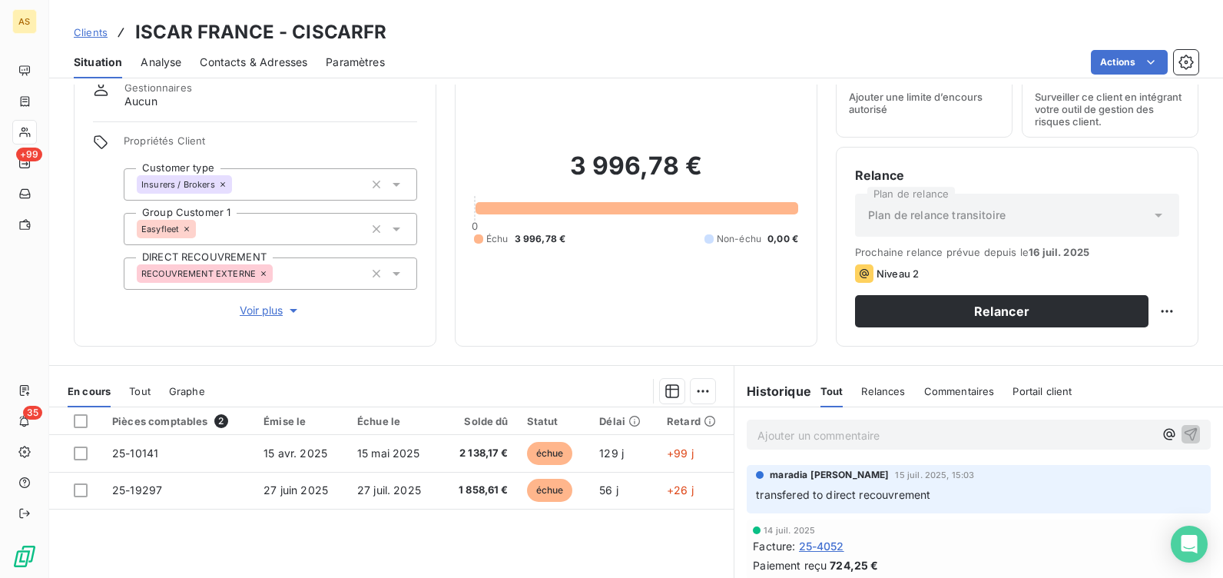
scroll to position [154, 0]
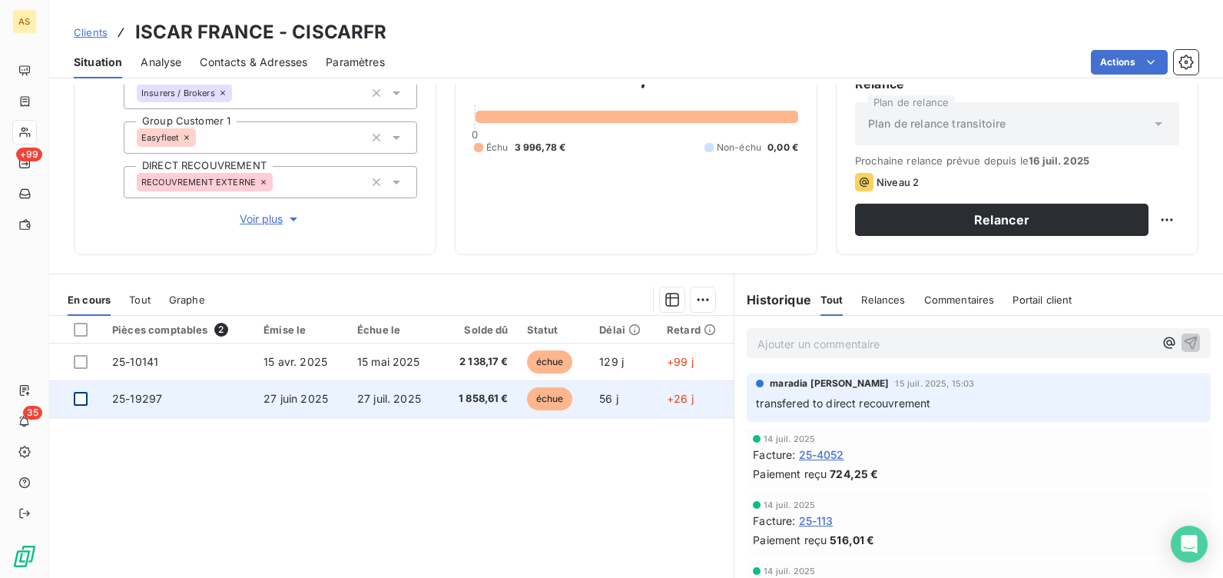
click at [78, 399] on div at bounding box center [81, 399] width 14 height 14
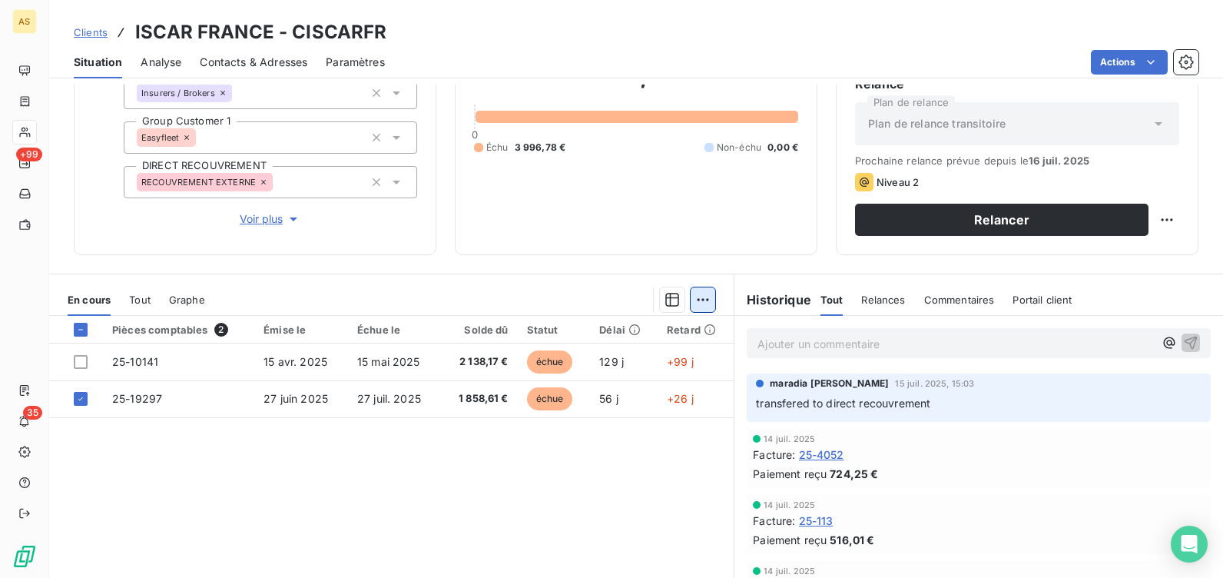
click at [694, 303] on html "AS +99 35 Clients ISCAR FRANCE - CISCARFR Situation Analyse Contacts & Adresses…" at bounding box center [611, 289] width 1223 height 578
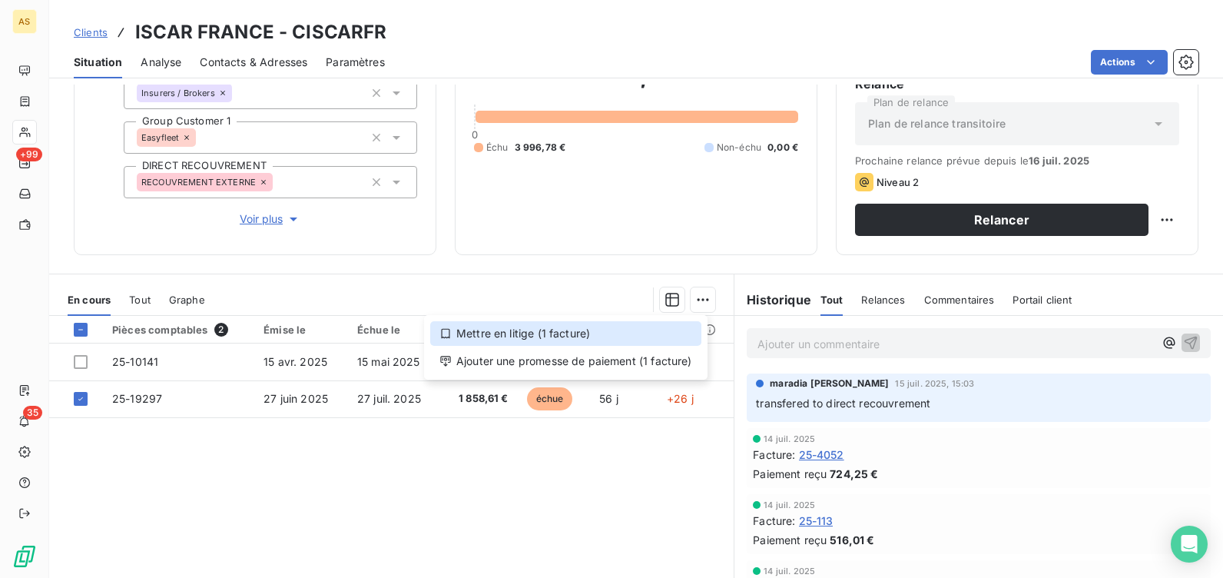
click at [544, 332] on div "Mettre en litige (1 facture)" at bounding box center [565, 333] width 271 height 25
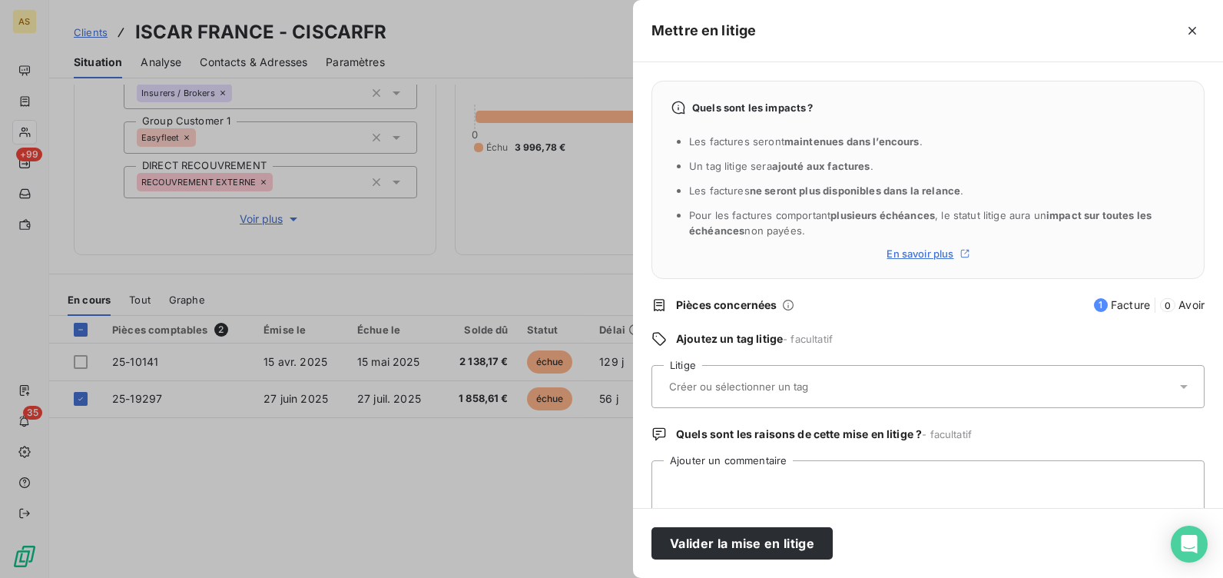
click at [793, 384] on input "text" at bounding box center [778, 386] width 223 height 14
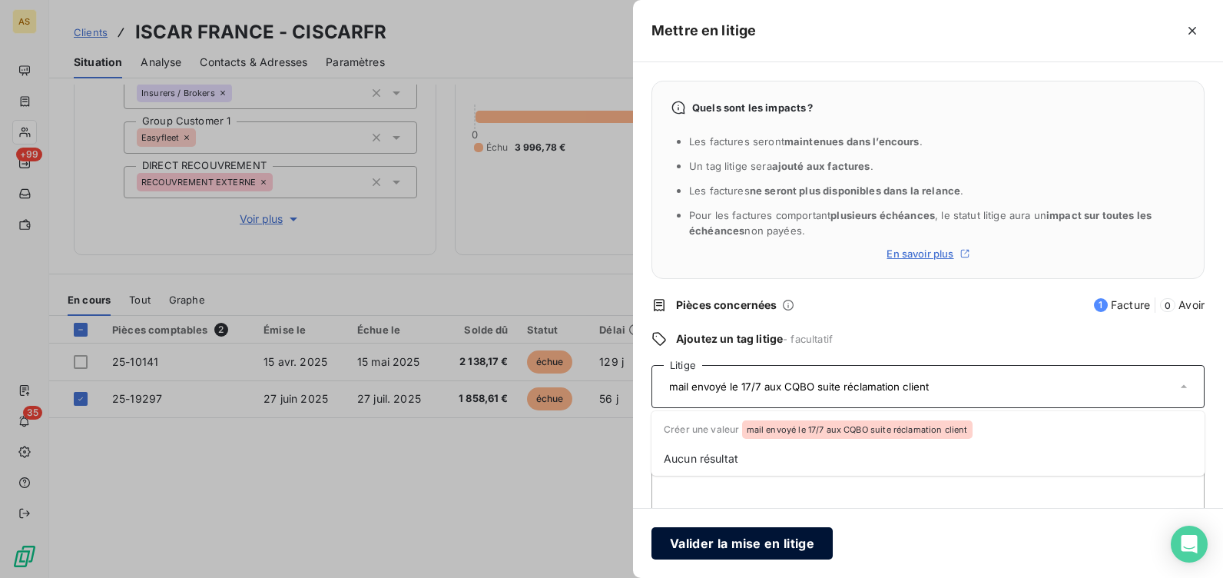
type input "mail envoyé le 17/7 aux CQBO suite réclamation client"
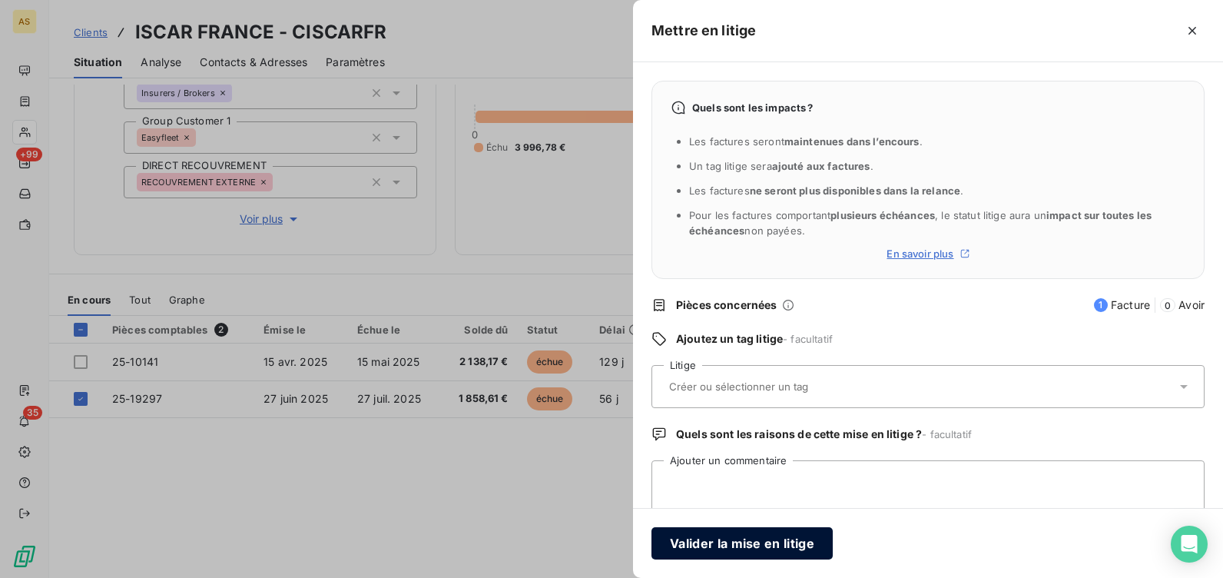
click at [769, 548] on button "Valider la mise en litige" at bounding box center [741, 543] width 181 height 32
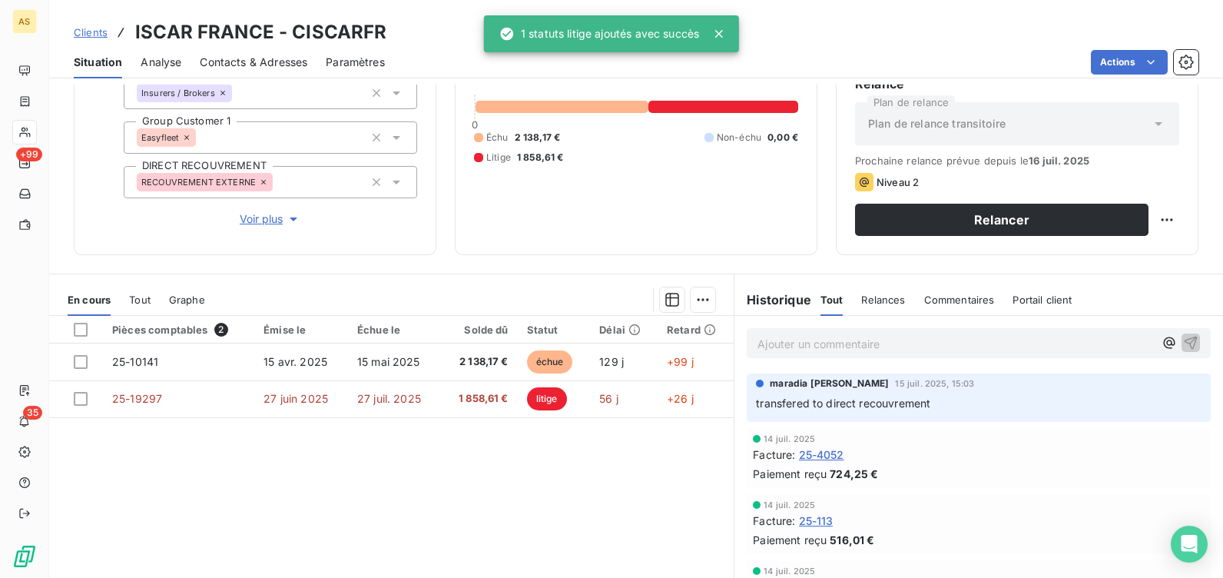
click at [952, 297] on span "Commentaires" at bounding box center [959, 299] width 71 height 12
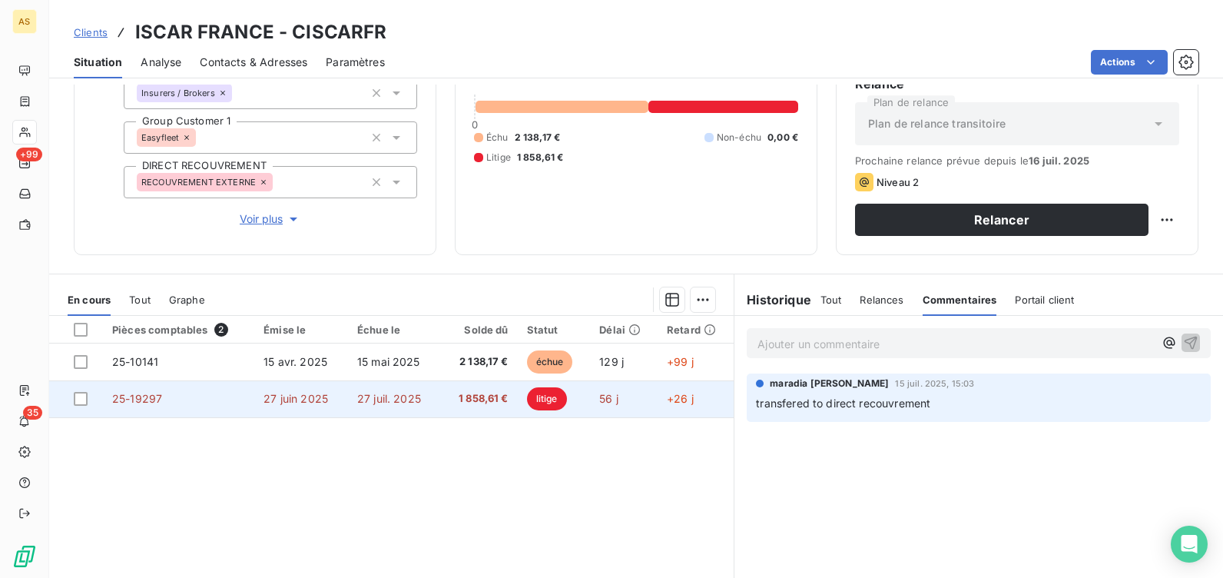
click at [542, 399] on span "litige" at bounding box center [547, 398] width 40 height 23
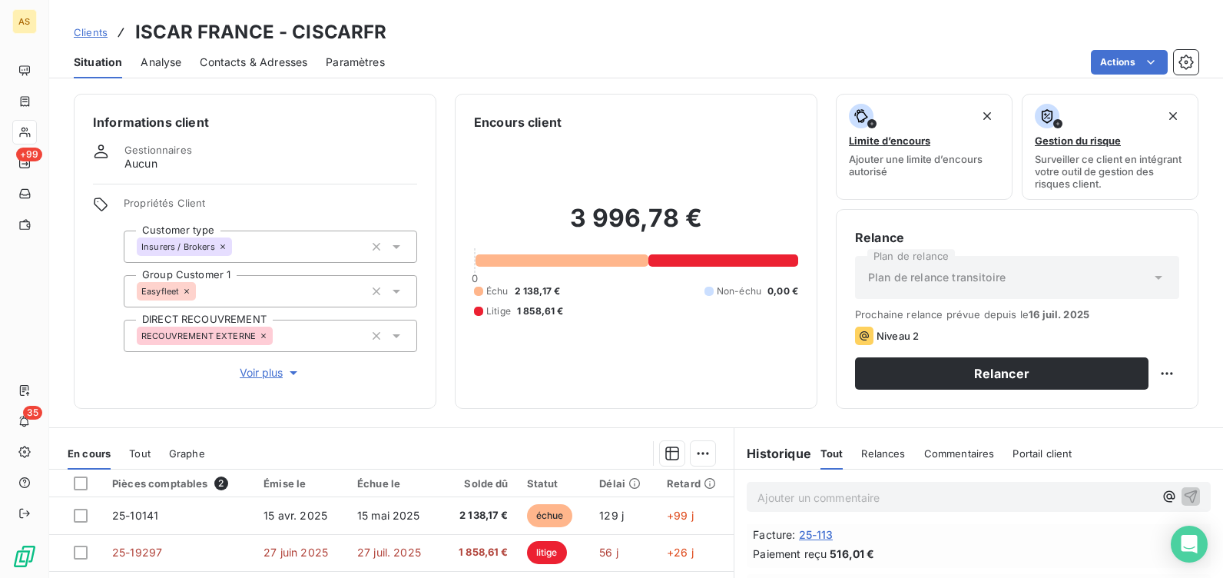
scroll to position [154, 0]
click at [960, 455] on span "Commentaires" at bounding box center [959, 453] width 71 height 12
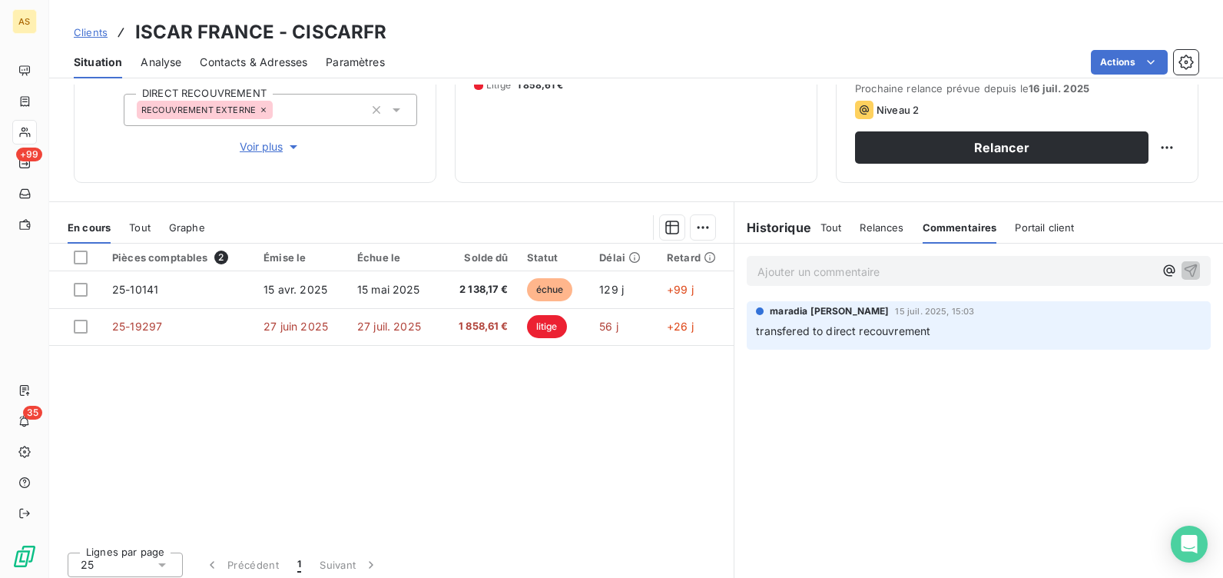
scroll to position [233, 0]
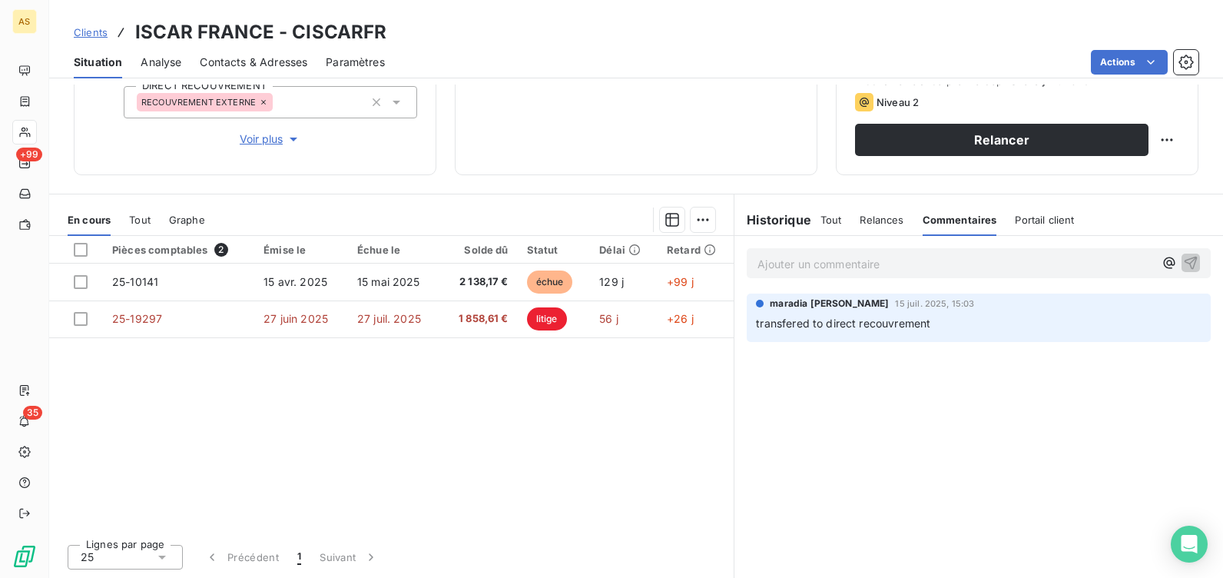
click at [806, 263] on p "Ajouter un commentaire ﻿" at bounding box center [955, 263] width 396 height 19
click at [1184, 263] on icon "button" at bounding box center [1190, 262] width 13 height 13
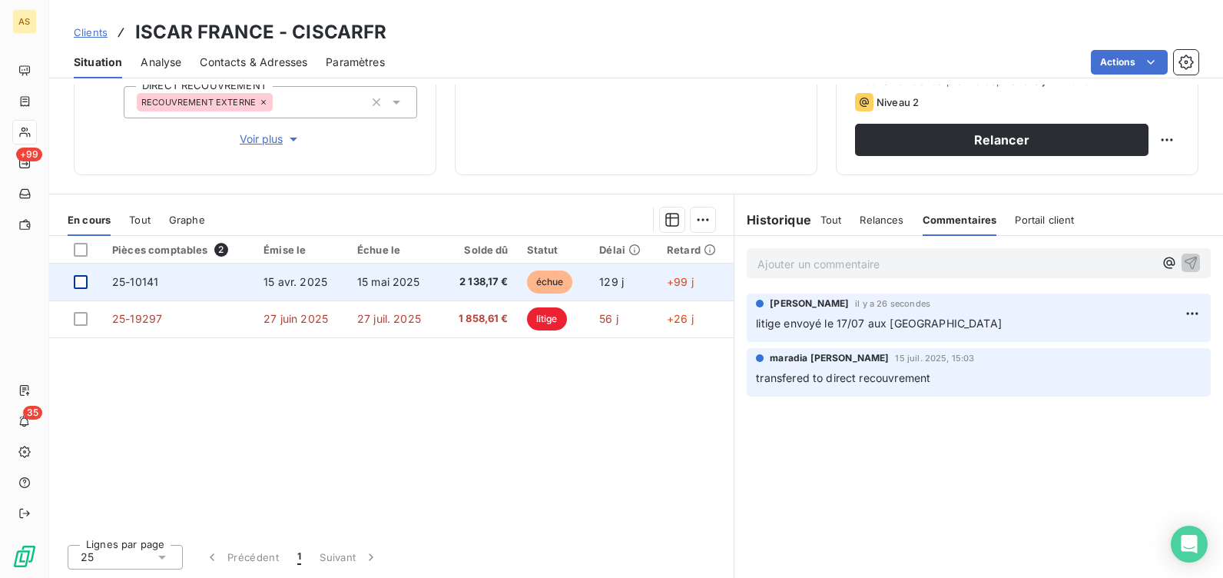
click at [84, 281] on div at bounding box center [81, 282] width 14 height 14
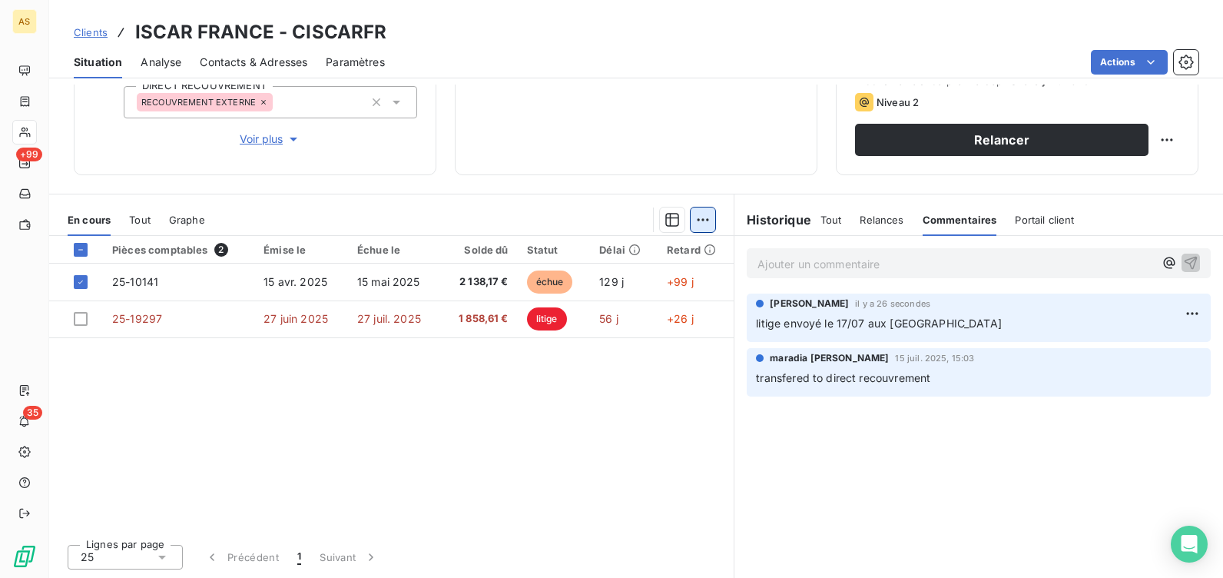
click at [690, 218] on html "AS +99 35 Clients ISCAR FRANCE - CISCARFR Situation Analyse Contacts & Adresses…" at bounding box center [611, 289] width 1223 height 578
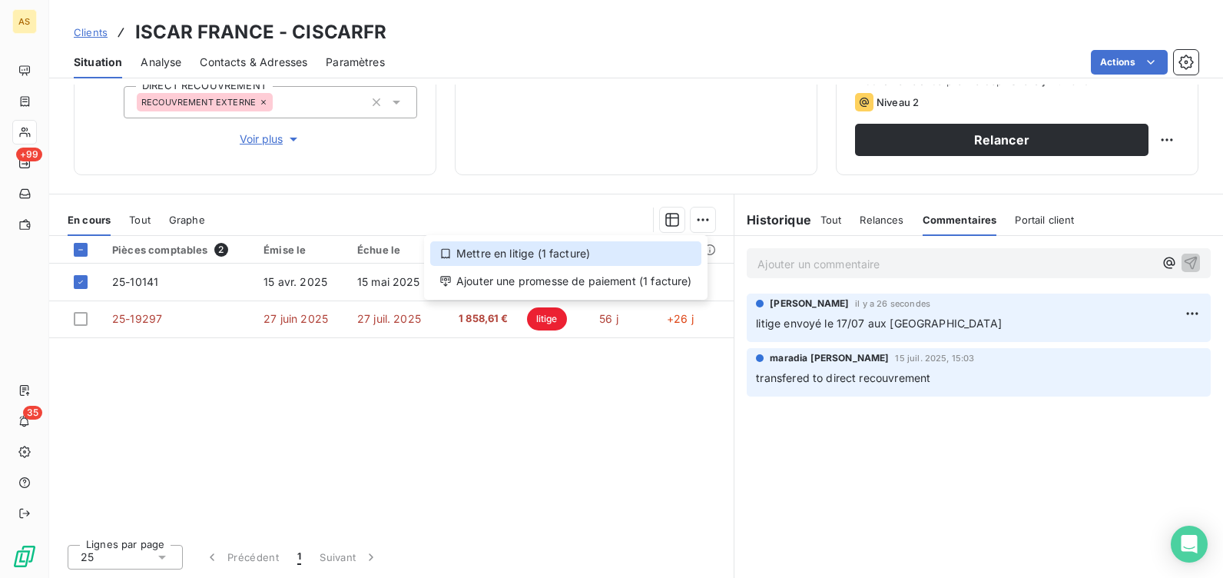
click at [584, 255] on div "Mettre en litige (1 facture)" at bounding box center [565, 253] width 271 height 25
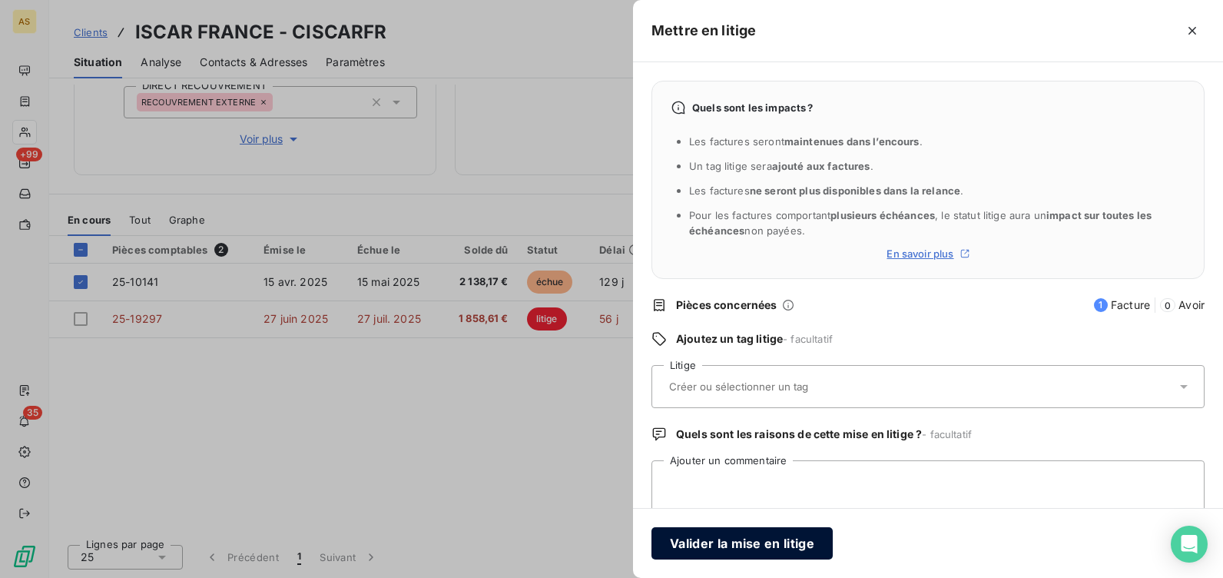
click at [736, 545] on button "Valider la mise en litige" at bounding box center [741, 543] width 181 height 32
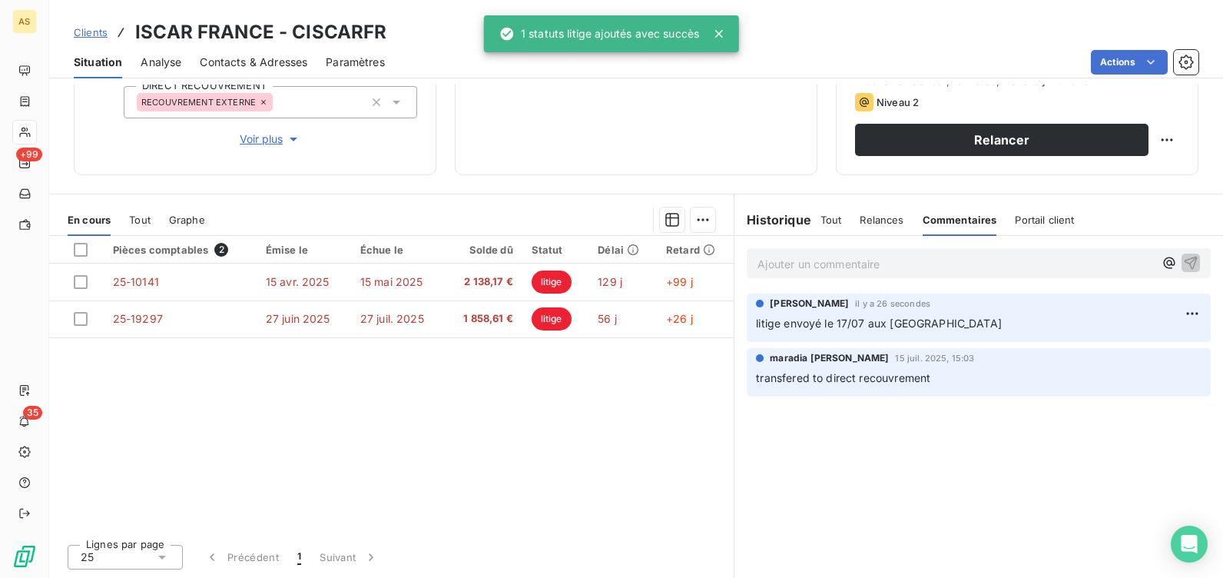
click at [801, 265] on p "Ajouter un commentaire ﻿" at bounding box center [955, 263] width 396 height 19
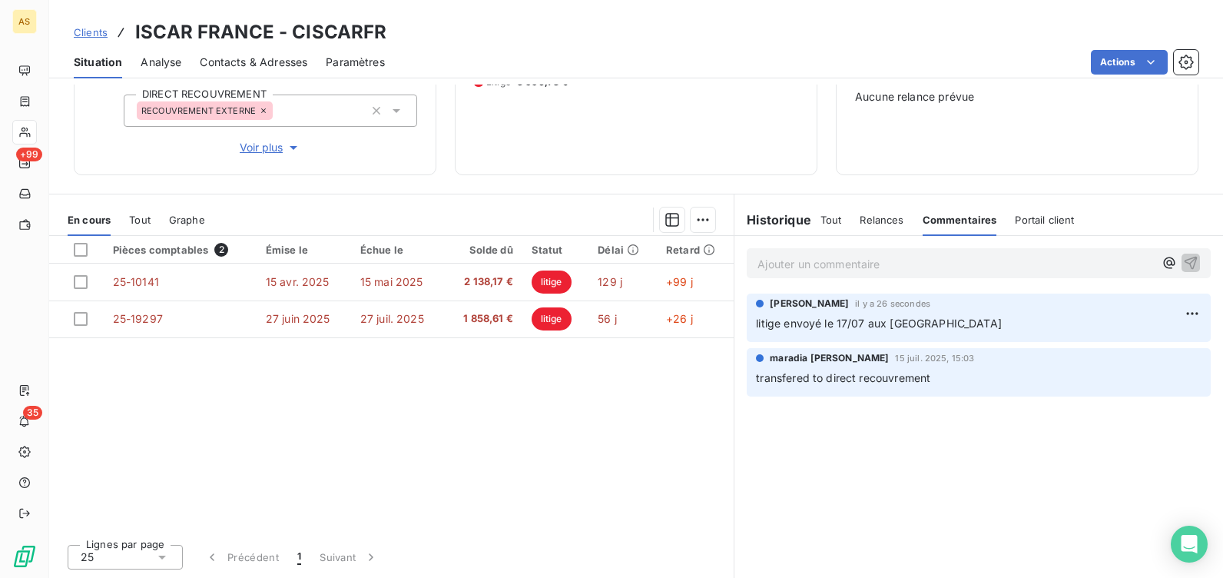
scroll to position [225, 0]
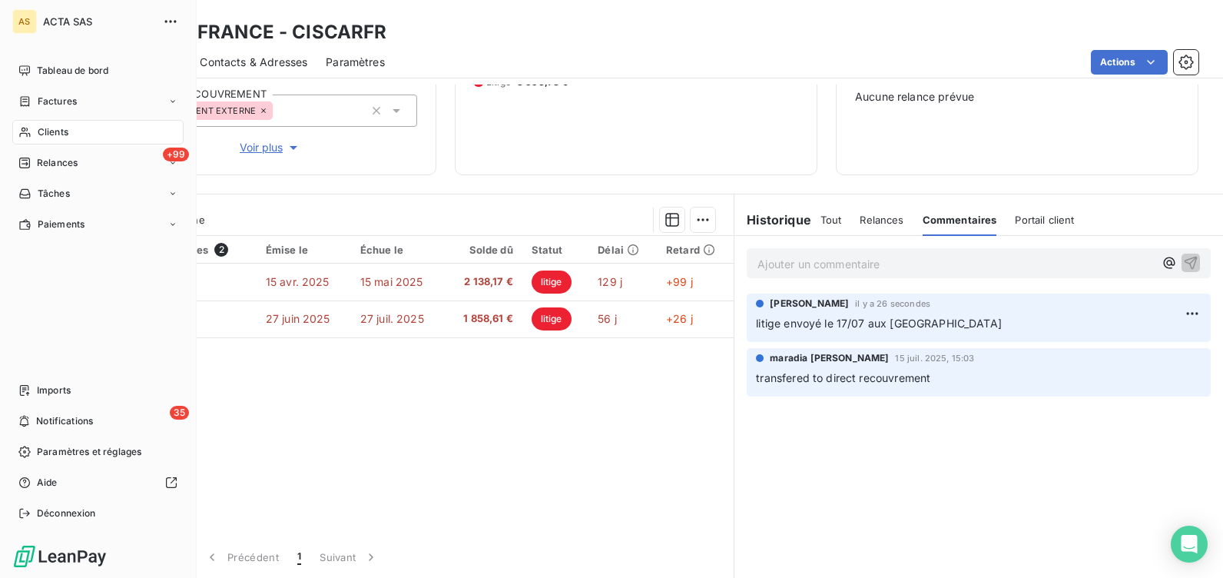
click at [58, 129] on span "Clients" at bounding box center [53, 132] width 31 height 14
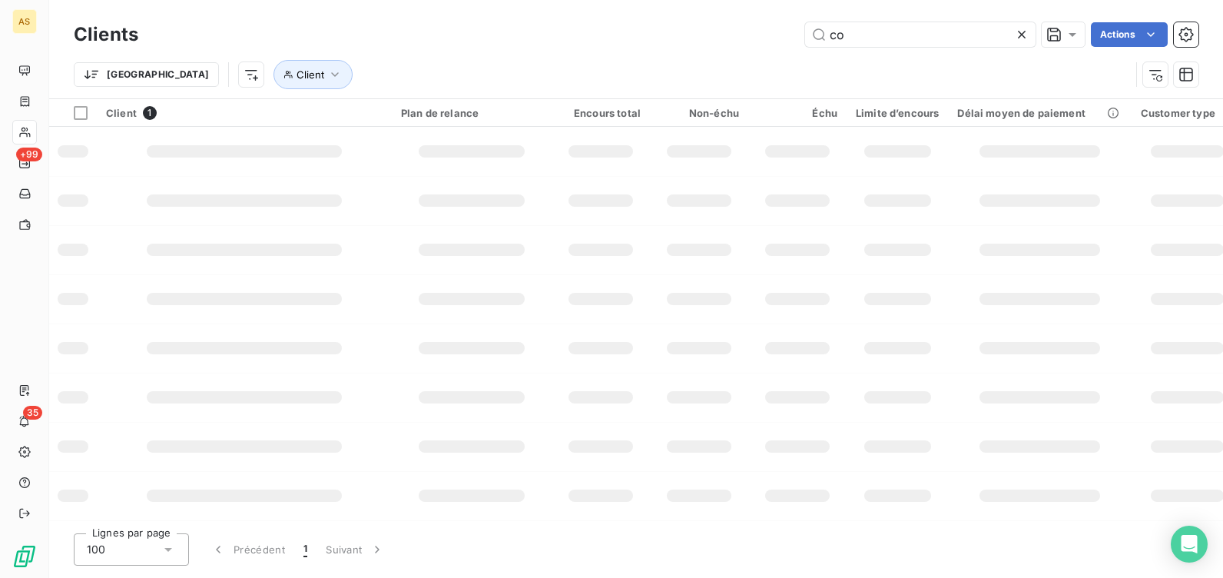
type input "c"
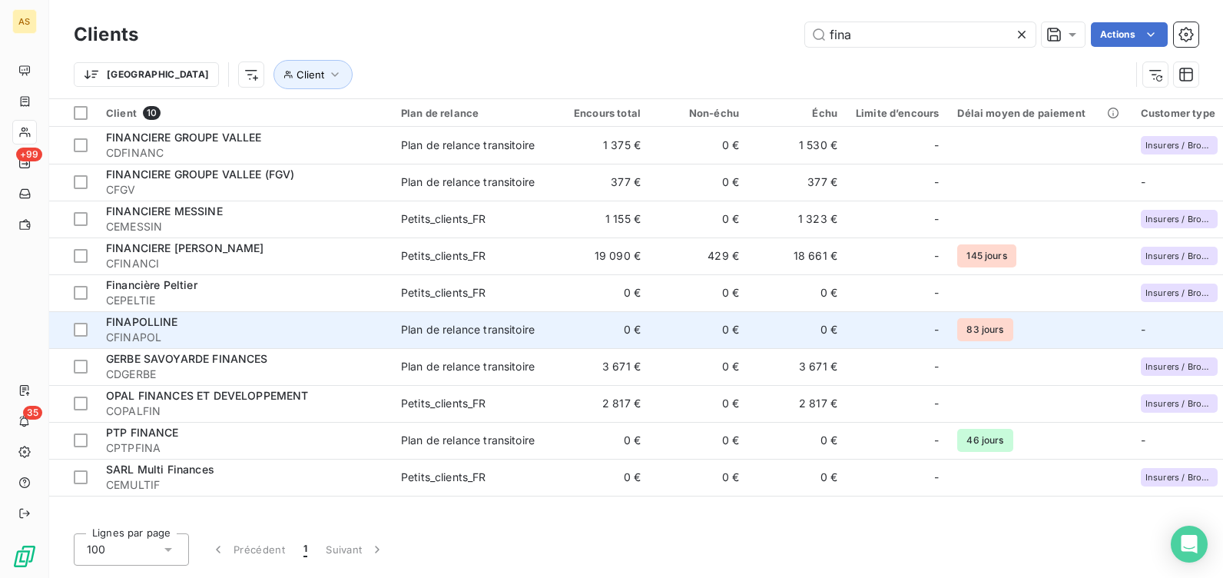
type input "fina"
click at [144, 317] on span "FINAPOLLINE" at bounding box center [142, 321] width 72 height 13
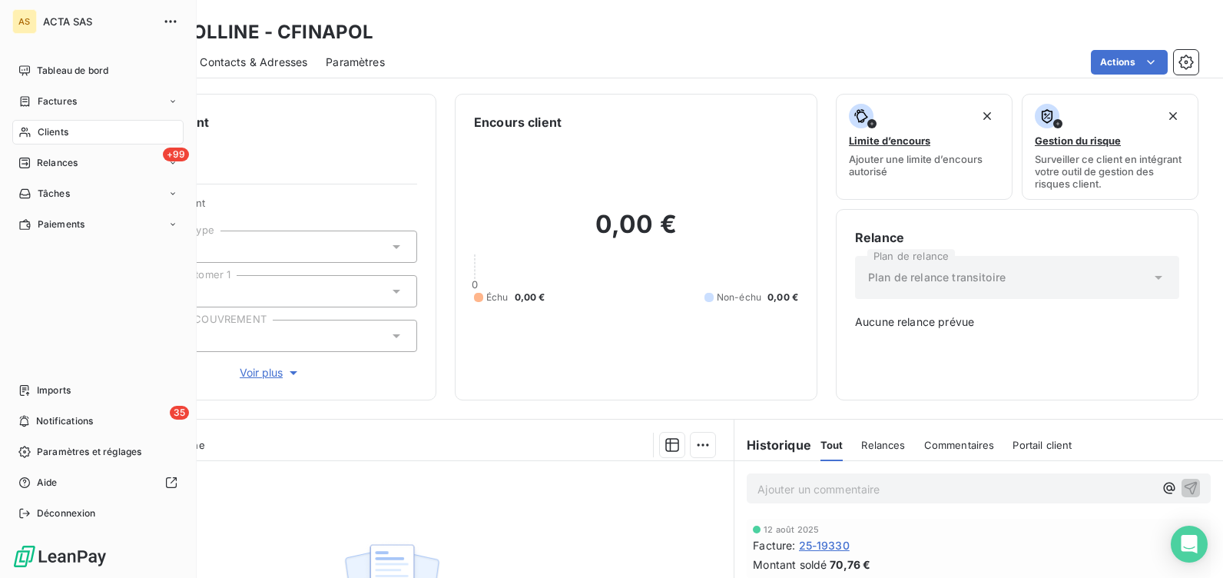
drag, startPoint x: 51, startPoint y: 98, endPoint x: 161, endPoint y: 111, distance: 110.5
click at [51, 98] on span "Factures" at bounding box center [57, 101] width 39 height 14
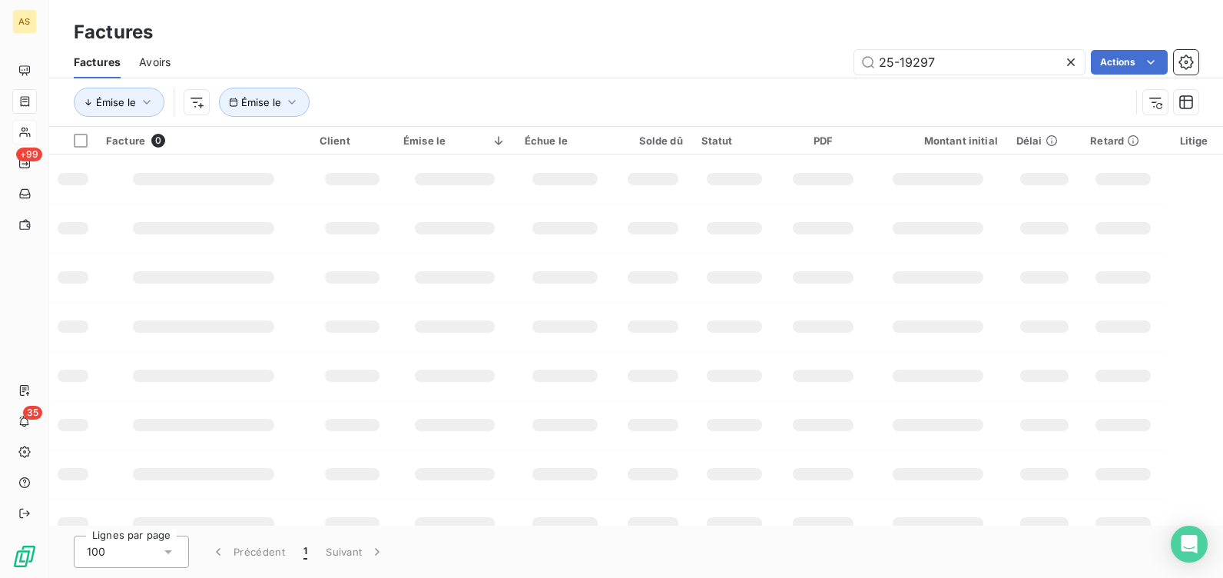
click at [1067, 65] on icon at bounding box center [1071, 62] width 8 height 8
click at [955, 71] on input "text" at bounding box center [969, 62] width 230 height 25
paste input "24-16369"
click at [945, 61] on input "24-16369" at bounding box center [969, 62] width 230 height 25
click at [678, 55] on div "24-16369 Actions" at bounding box center [693, 62] width 1009 height 25
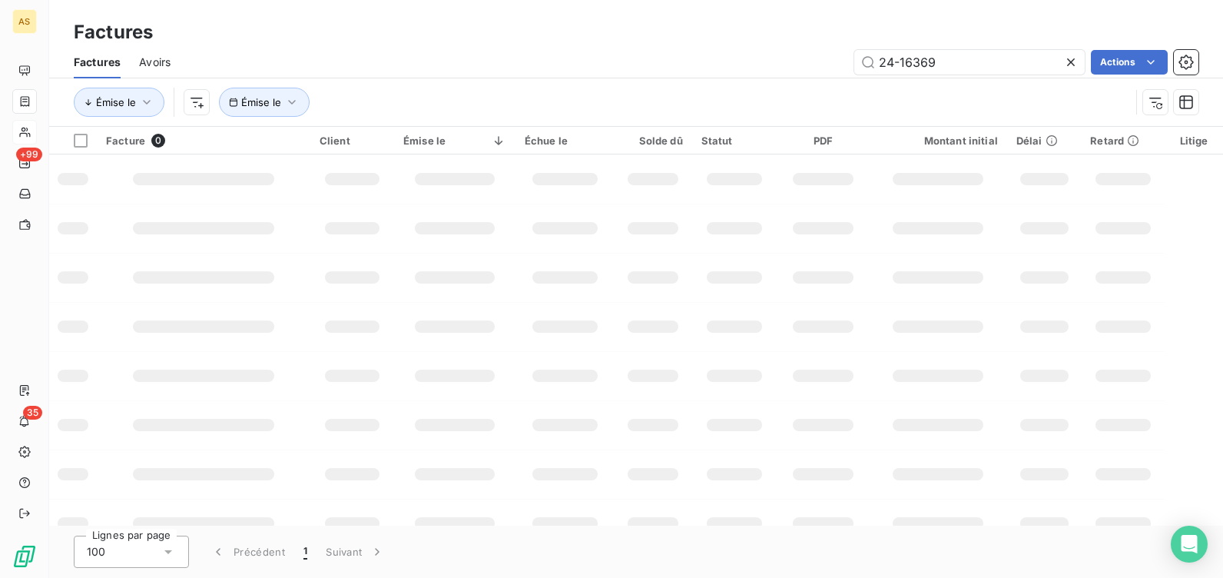
click at [685, 41] on div "Factures" at bounding box center [636, 32] width 1174 height 28
click at [720, 50] on div "24-16369 Actions" at bounding box center [693, 62] width 1009 height 25
drag, startPoint x: 882, startPoint y: 61, endPoint x: 816, endPoint y: 57, distance: 65.4
click at [816, 57] on div "24-16369 Actions" at bounding box center [693, 62] width 1009 height 25
paste input "38348"
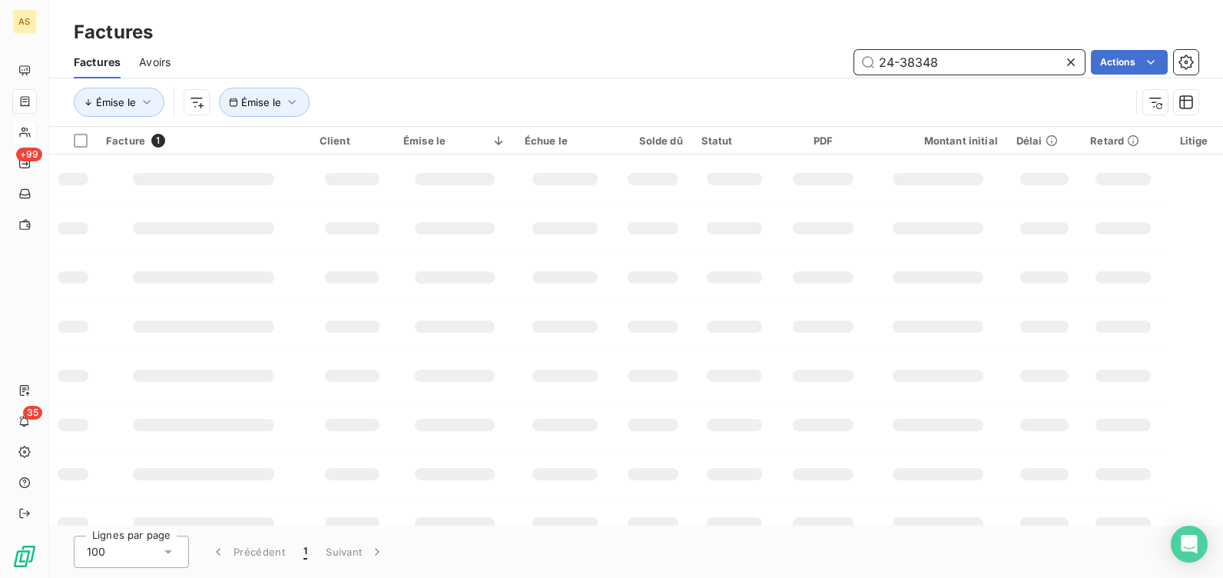
type input "24-38348"
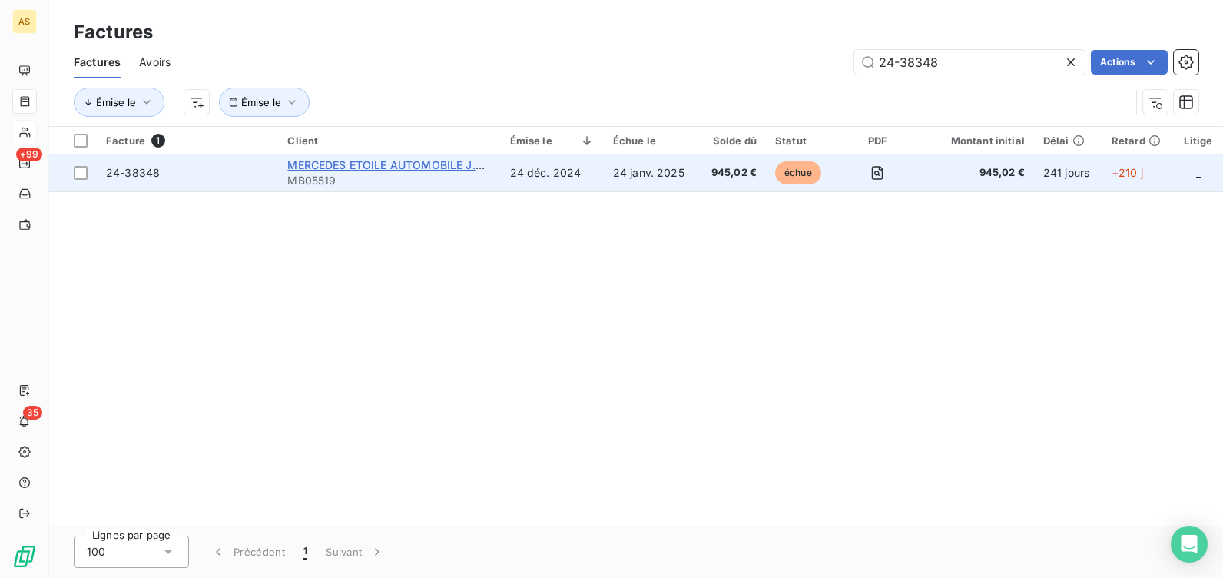
click at [435, 166] on span "MERCEDES ETOILE AUTOMOBILE J.RAVON" at bounding box center [400, 164] width 227 height 13
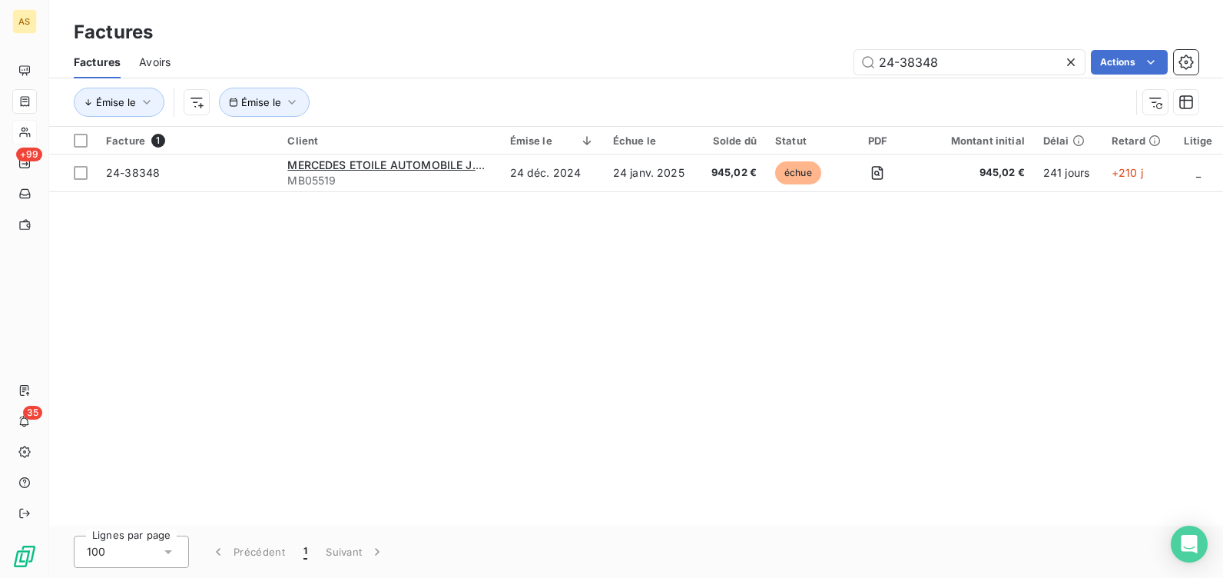
drag, startPoint x: 878, startPoint y: 63, endPoint x: 843, endPoint y: 63, distance: 35.3
click at [843, 63] on div "24-38348 Actions" at bounding box center [693, 62] width 1009 height 25
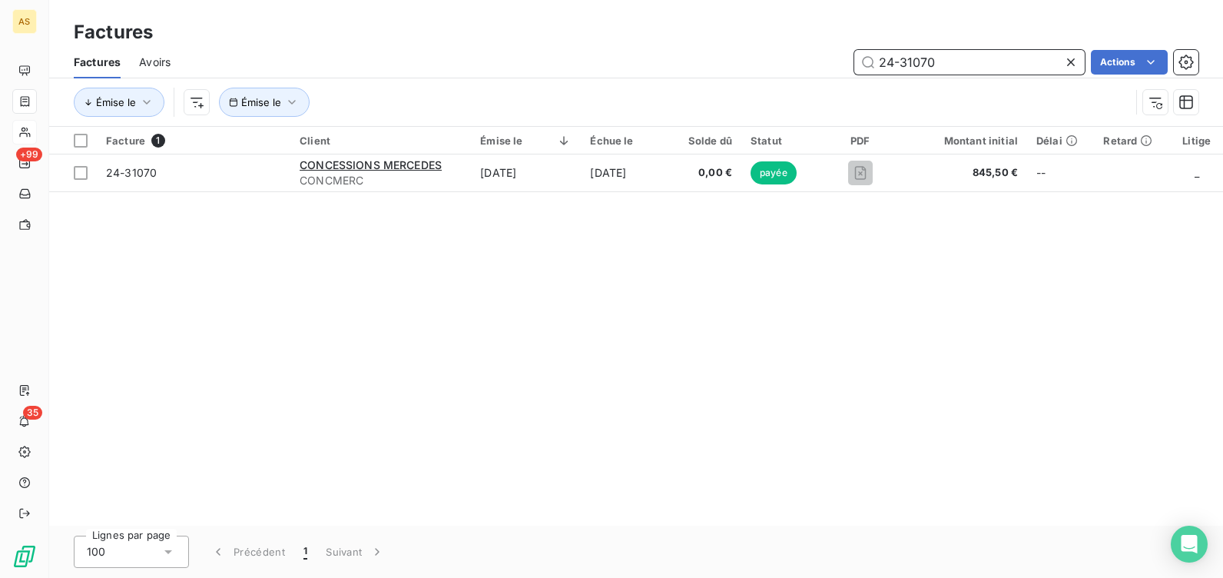
drag, startPoint x: 937, startPoint y: 61, endPoint x: 880, endPoint y: 62, distance: 56.9
click at [880, 62] on input "24-31070" at bounding box center [969, 62] width 230 height 25
paste input "8348"
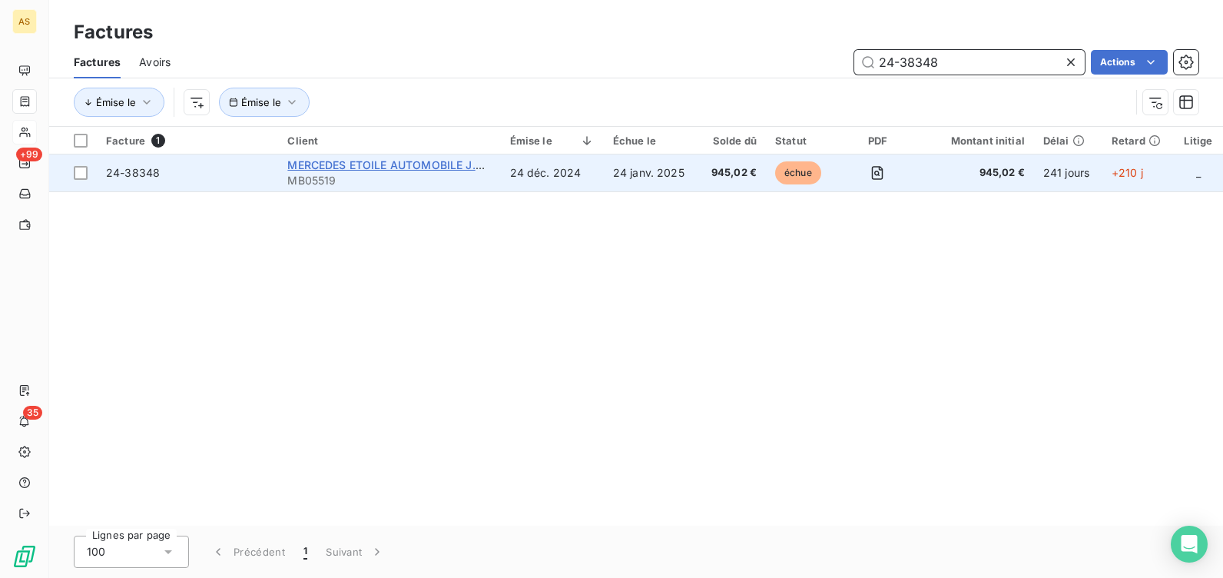
type input "24-38348"
click at [358, 167] on span "MERCEDES ETOILE AUTOMOBILE J.RAVON" at bounding box center [400, 164] width 227 height 13
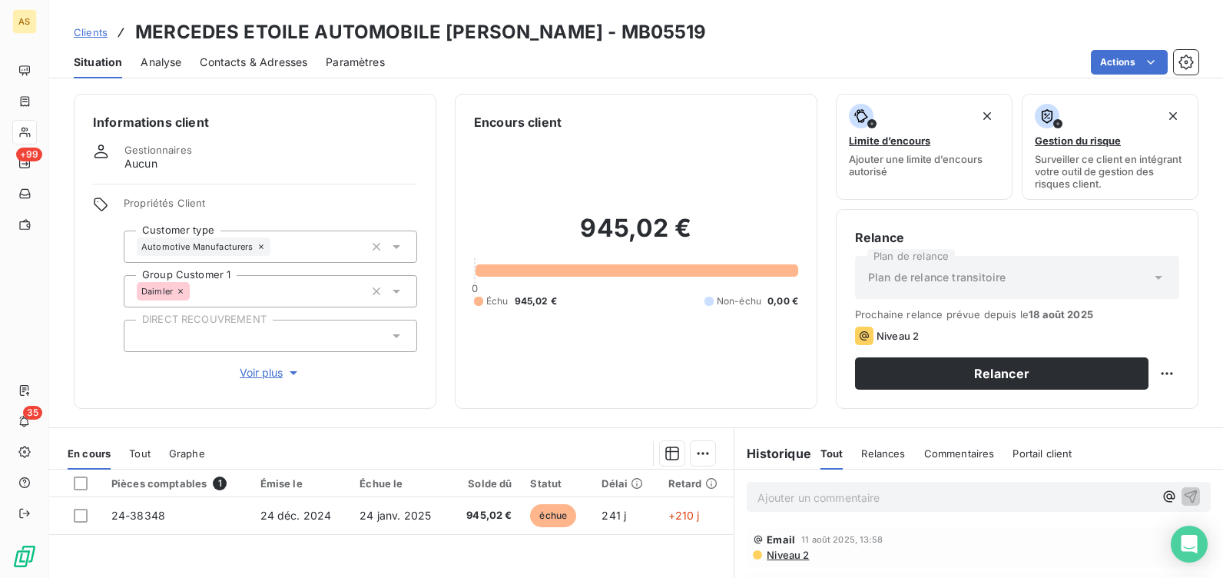
scroll to position [64, 0]
click at [853, 498] on p "Ajouter un commentaire ﻿" at bounding box center [955, 497] width 396 height 19
click at [1183, 494] on icon "button" at bounding box center [1190, 495] width 15 height 15
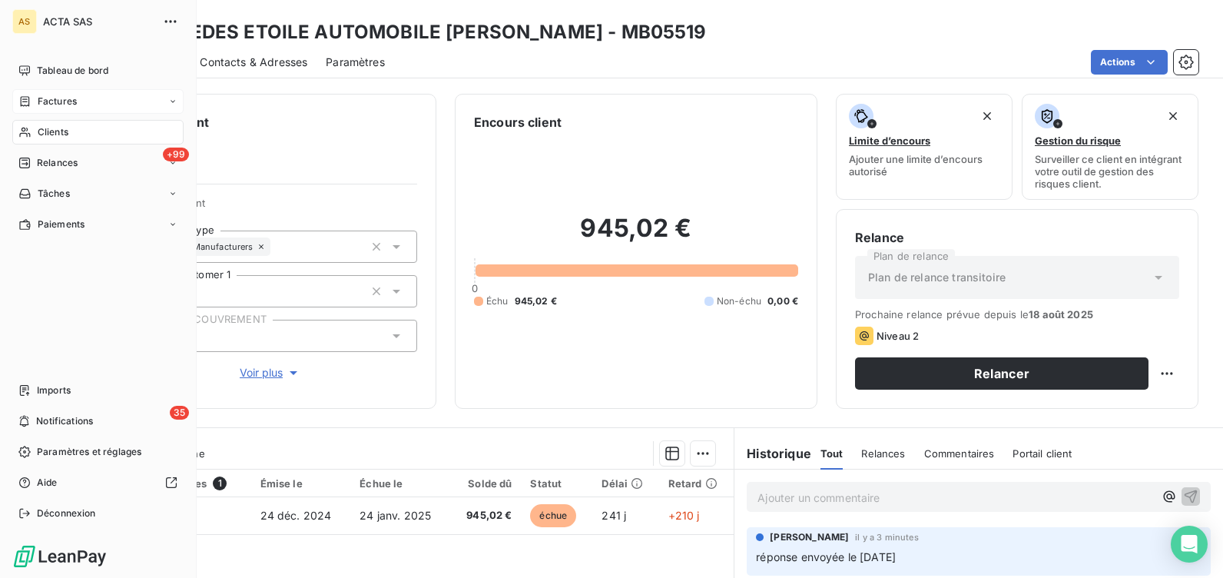
click at [41, 98] on span "Factures" at bounding box center [57, 101] width 39 height 14
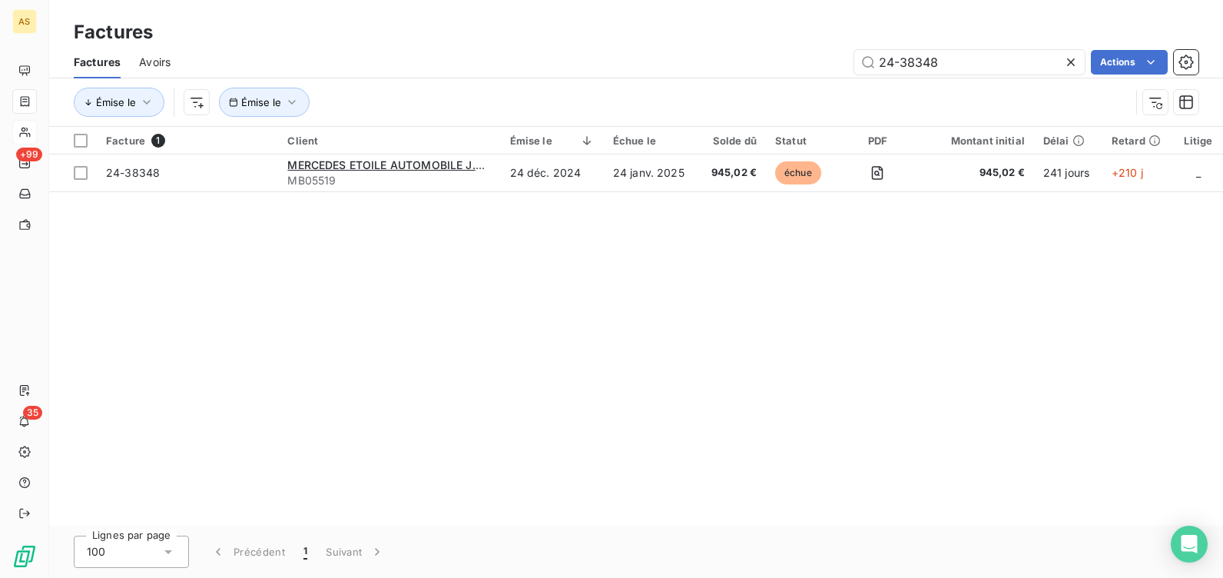
drag, startPoint x: 939, startPoint y: 62, endPoint x: 849, endPoint y: 62, distance: 89.1
click at [849, 62] on div "24-38348 Actions" at bounding box center [693, 62] width 1009 height 25
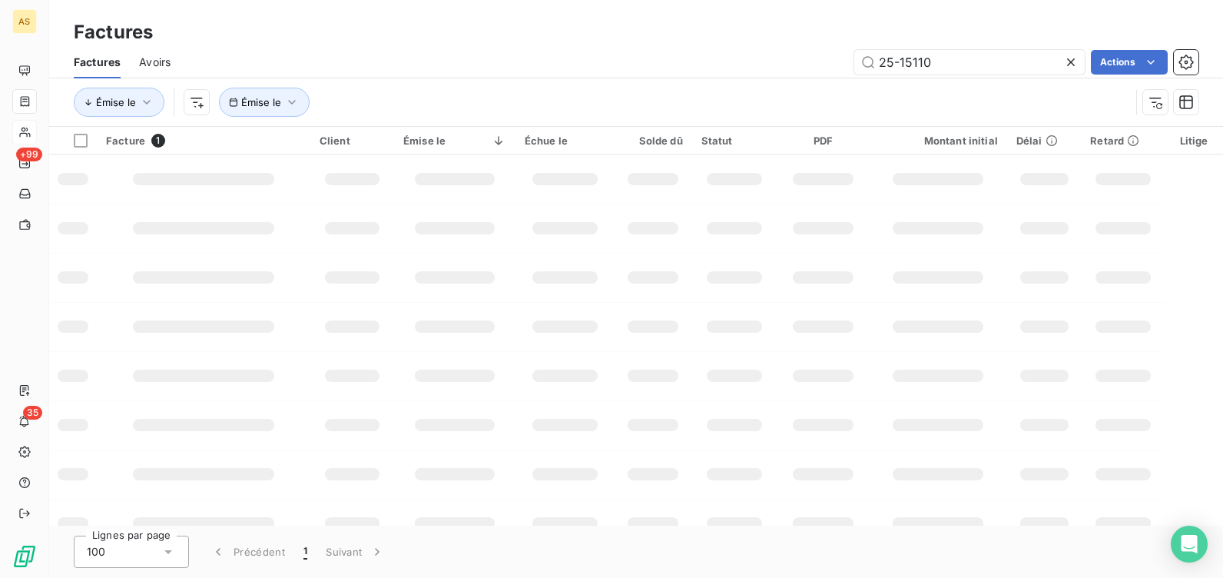
type input "25-15110"
click at [963, 69] on input "25-15110" at bounding box center [969, 62] width 230 height 25
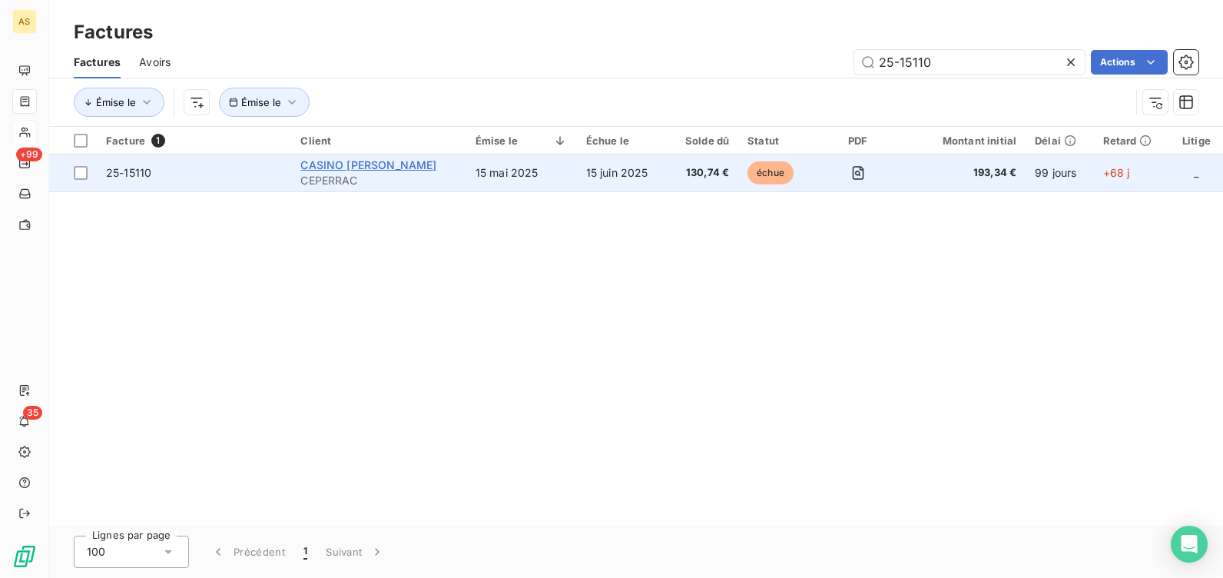
click at [331, 167] on span "CASINO GUICHARD PERRACHON" at bounding box center [368, 164] width 136 height 13
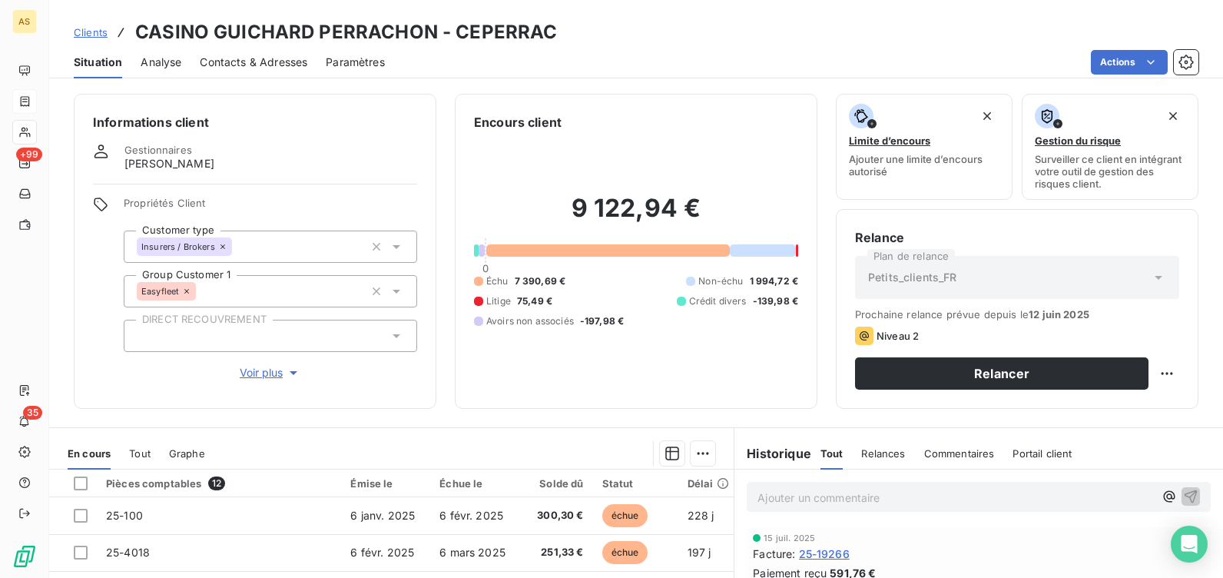
scroll to position [230, 0]
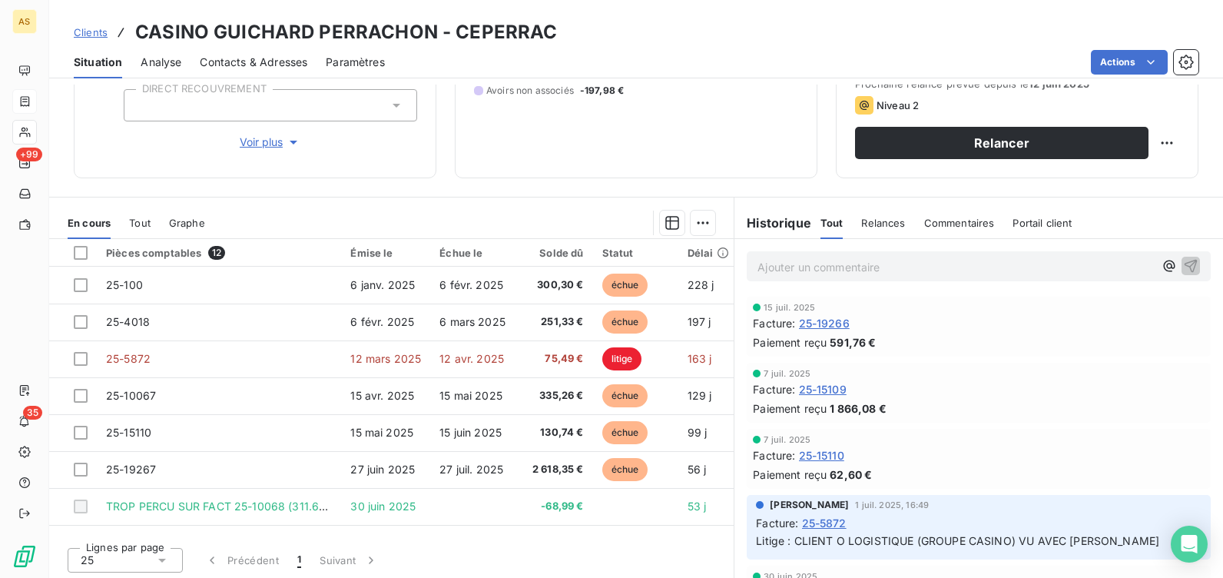
click at [790, 263] on p "Ajouter un commentaire ﻿" at bounding box center [955, 266] width 396 height 19
click at [1183, 263] on icon "button" at bounding box center [1190, 264] width 15 height 15
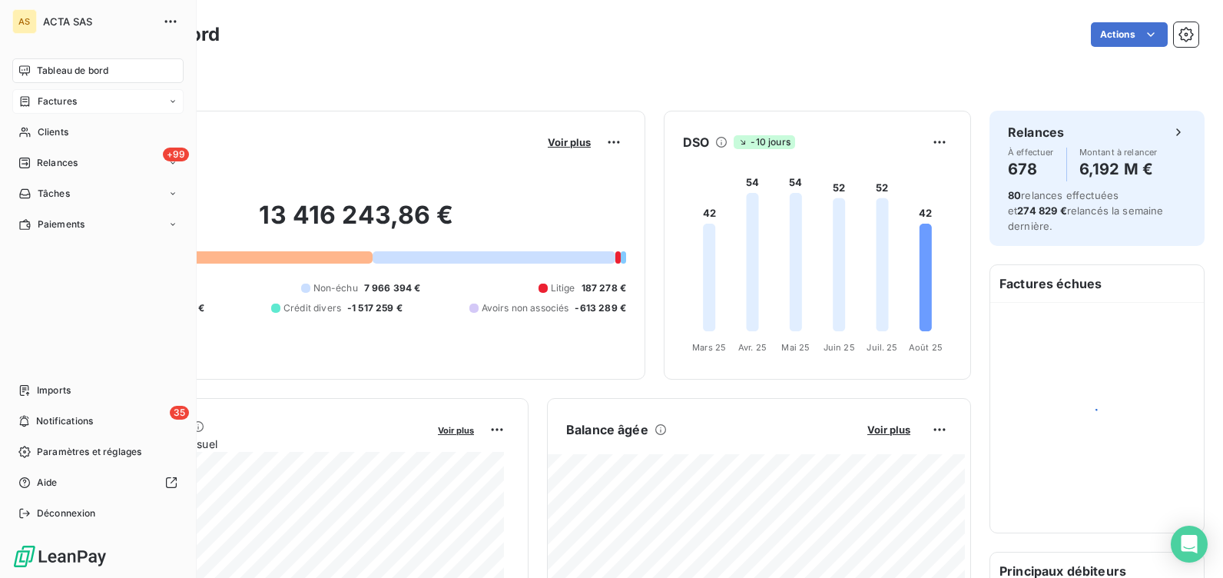
click at [56, 94] on div "Factures" at bounding box center [97, 101] width 171 height 25
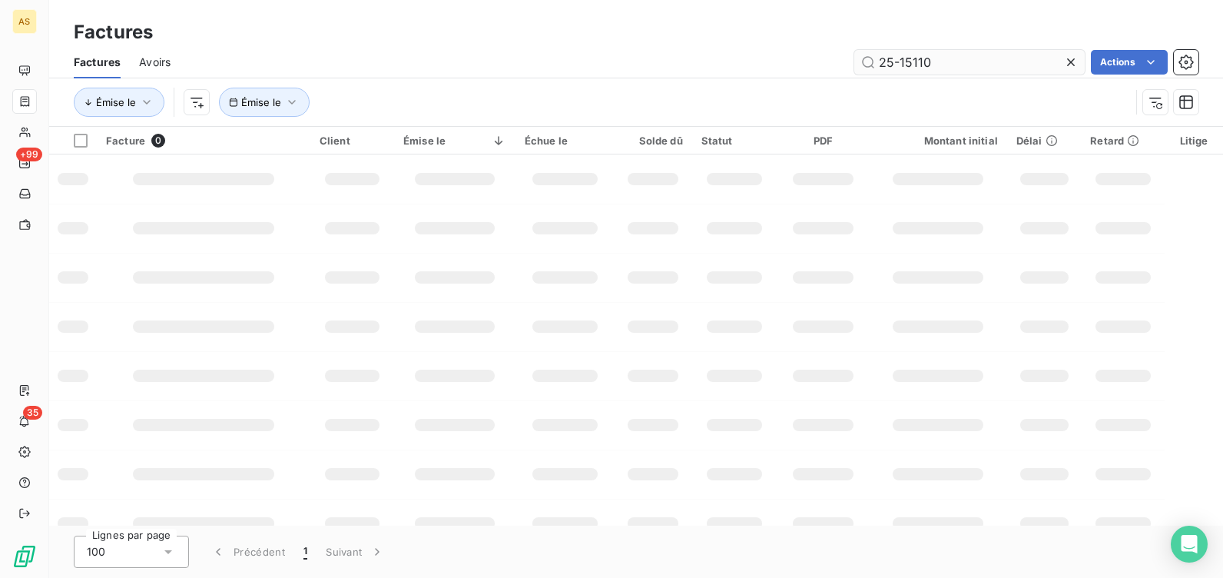
drag, startPoint x: 925, startPoint y: 60, endPoint x: 873, endPoint y: 62, distance: 52.3
click at [873, 62] on input "25-15110" at bounding box center [969, 62] width 230 height 25
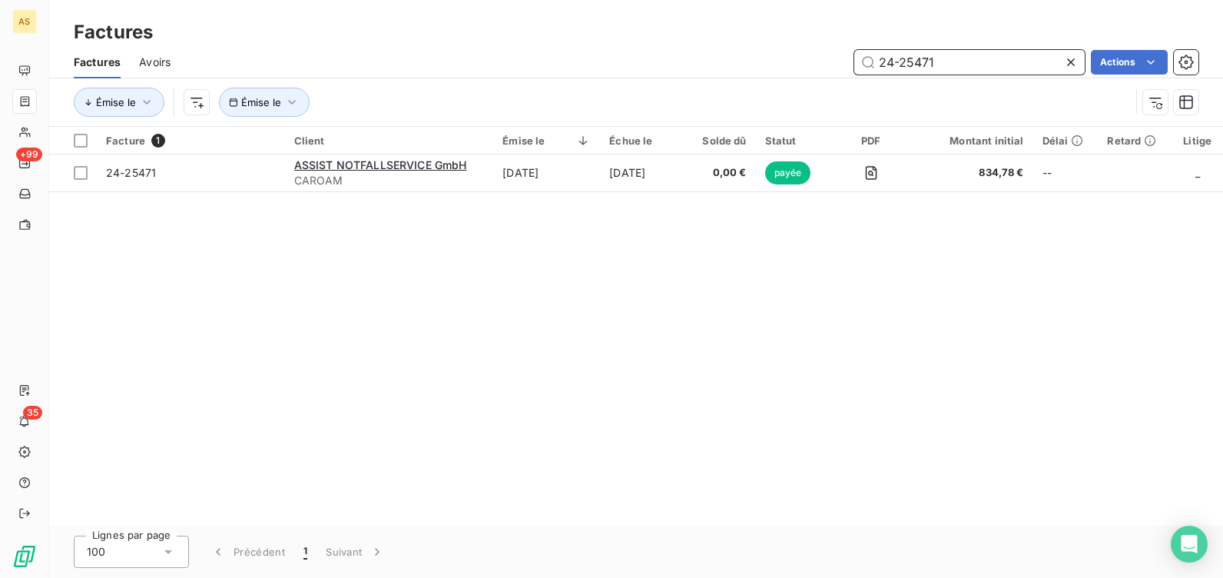
drag, startPoint x: 976, startPoint y: 61, endPoint x: 880, endPoint y: 60, distance: 96.0
click at [880, 60] on input "24-25471" at bounding box center [969, 62] width 230 height 25
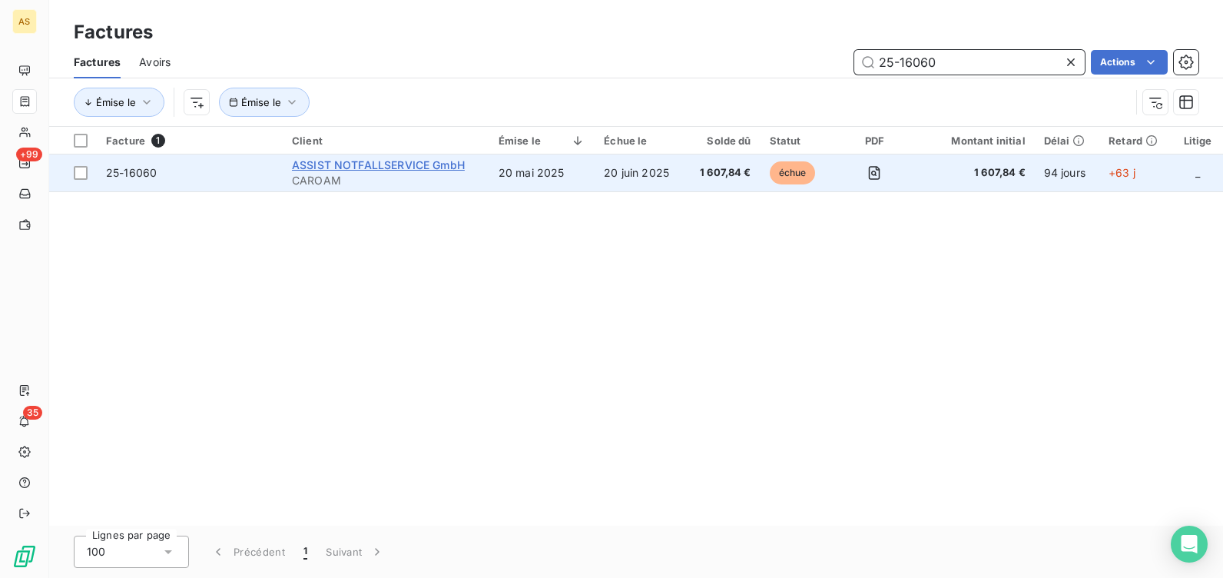
type input "25-16060"
click at [353, 165] on span "ASSIST NOTFALLSERVICE GmbH" at bounding box center [378, 164] width 173 height 13
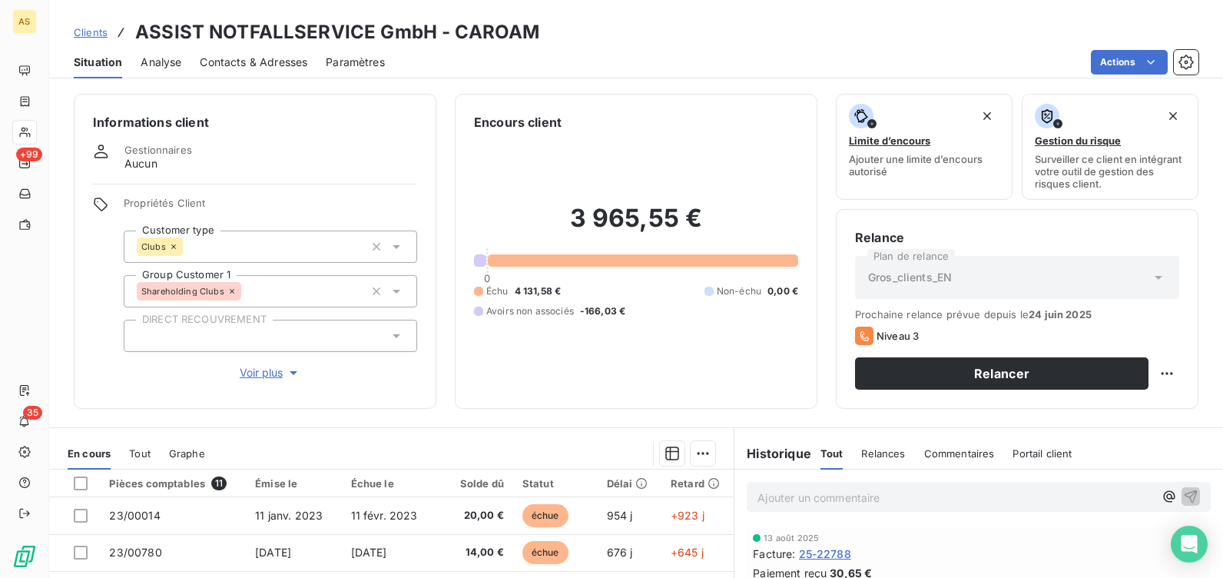
click at [834, 492] on p "Ajouter un commentaire ﻿" at bounding box center [955, 497] width 396 height 19
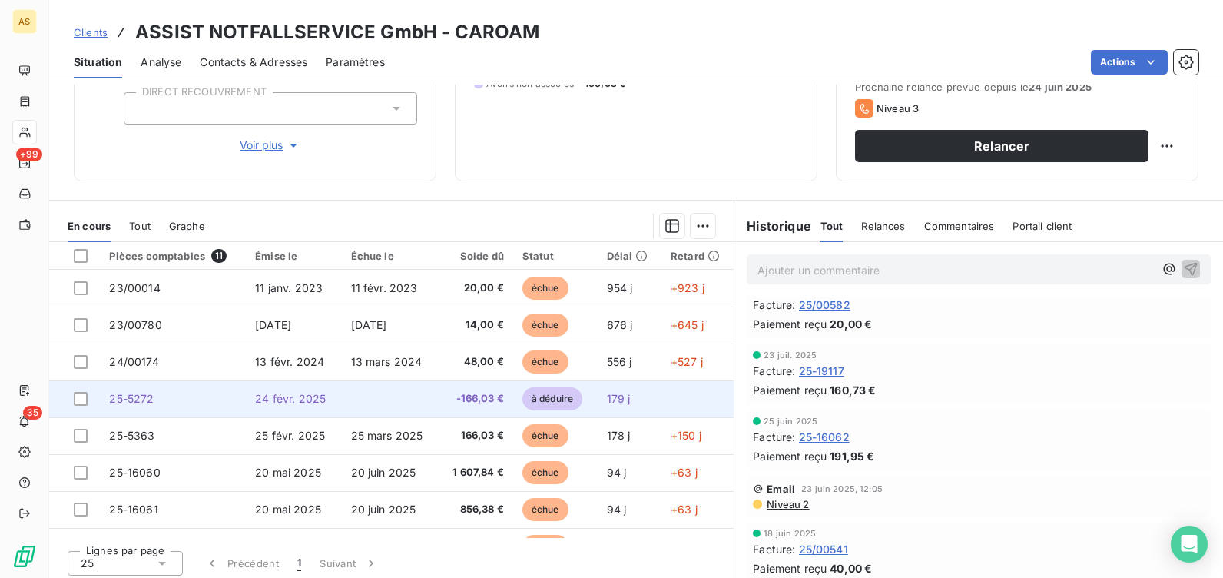
scroll to position [230, 0]
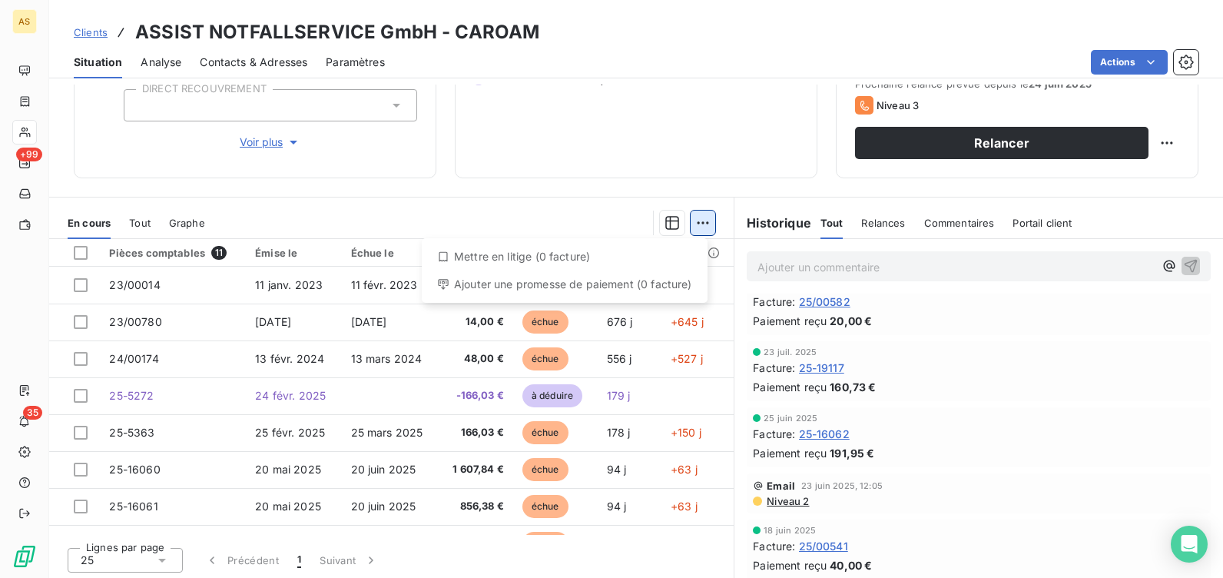
click at [694, 223] on html "AS +99 35 Clients ASSIST NOTFALLSERVICE GmbH - CAROAM Situation Analyse Contact…" at bounding box center [611, 289] width 1223 height 578
click at [79, 468] on html "AS +99 35 Clients ASSIST NOTFALLSERVICE GmbH - CAROAM Situation Analyse Contact…" at bounding box center [611, 289] width 1223 height 578
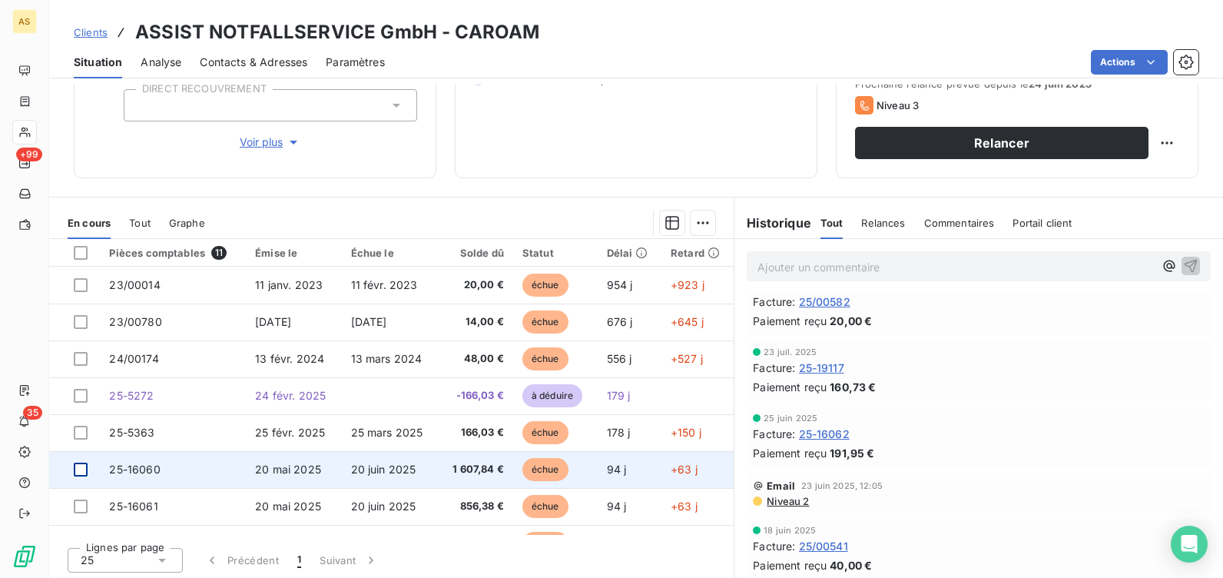
click at [82, 471] on div at bounding box center [81, 469] width 14 height 14
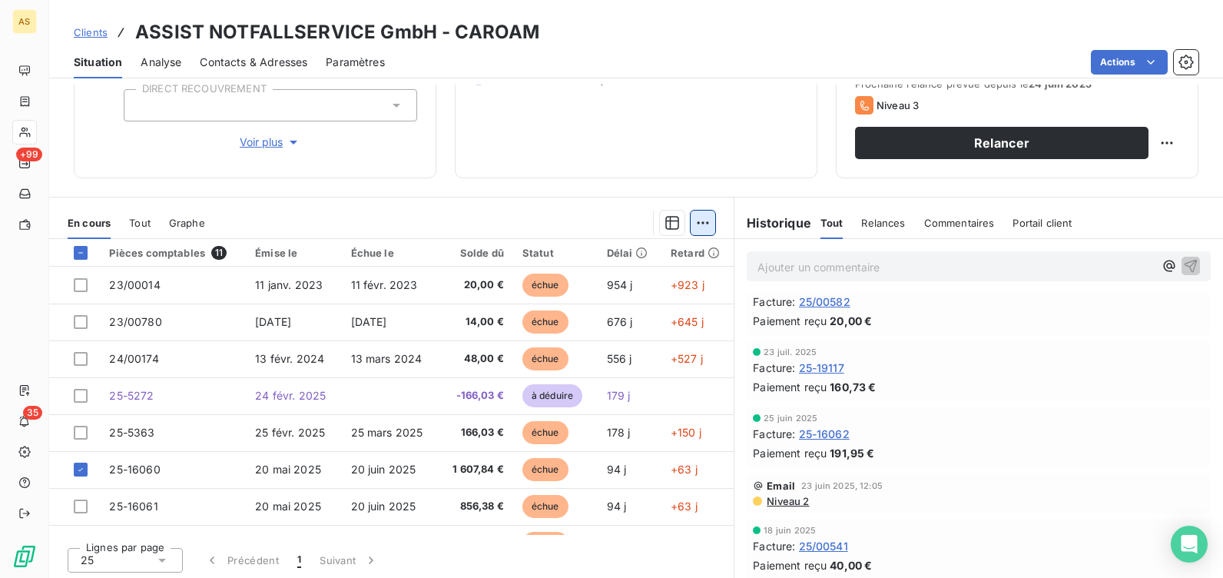
click at [700, 217] on html "AS +99 35 Clients ASSIST NOTFALLSERVICE GmbH - CAROAM Situation Analyse Contact…" at bounding box center [611, 289] width 1223 height 578
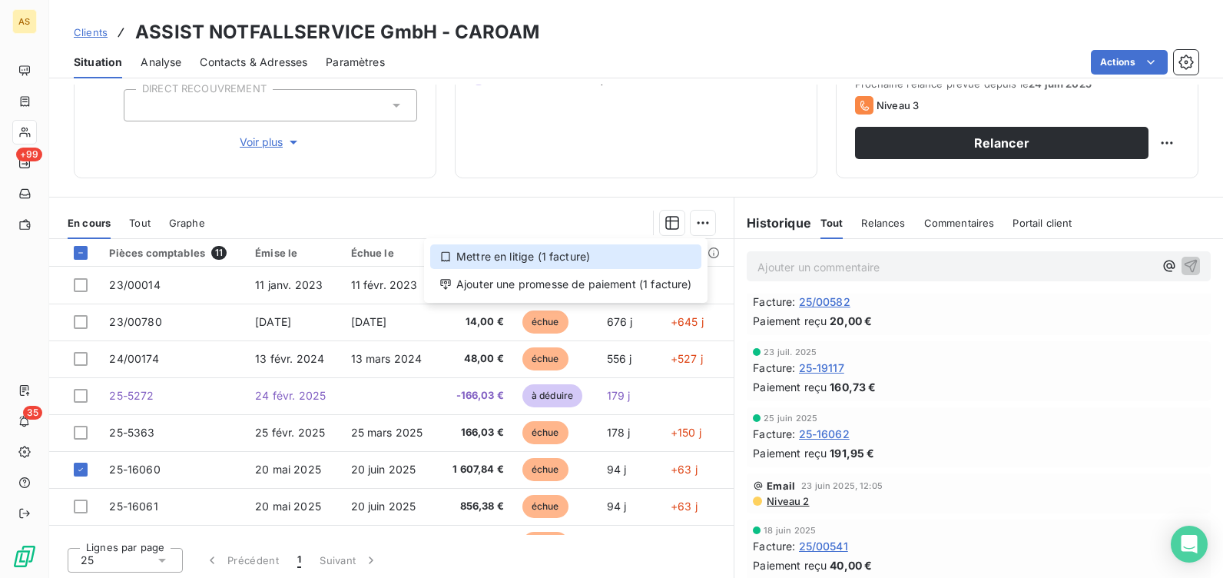
click at [484, 259] on div "Mettre en litige (1 facture)" at bounding box center [565, 256] width 271 height 25
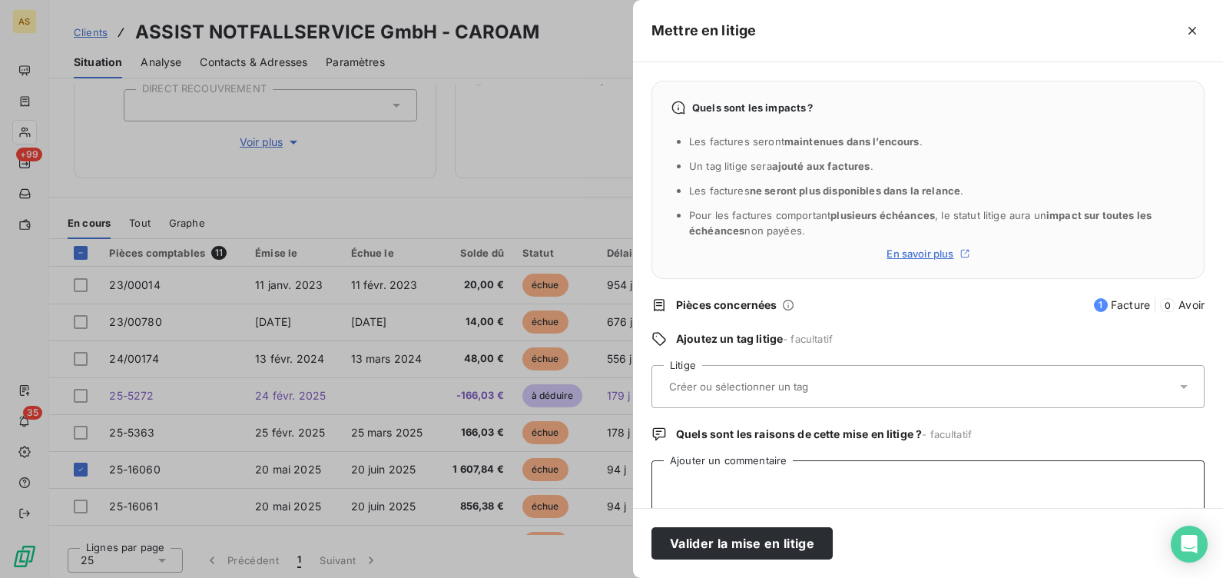
click at [725, 481] on textarea "Ajouter un commentaire" at bounding box center [927, 489] width 553 height 58
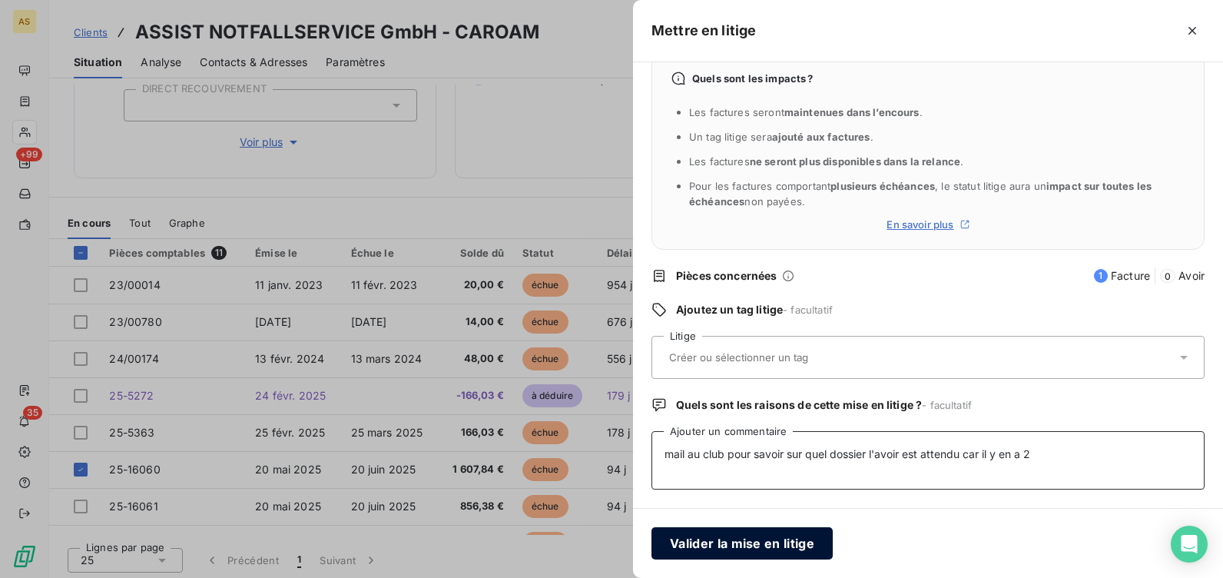
type textarea "mail au club pour savoir sur quel dossier l'avoir est attendu car il y en a 2"
click at [753, 539] on button "Valider la mise en litige" at bounding box center [741, 543] width 181 height 32
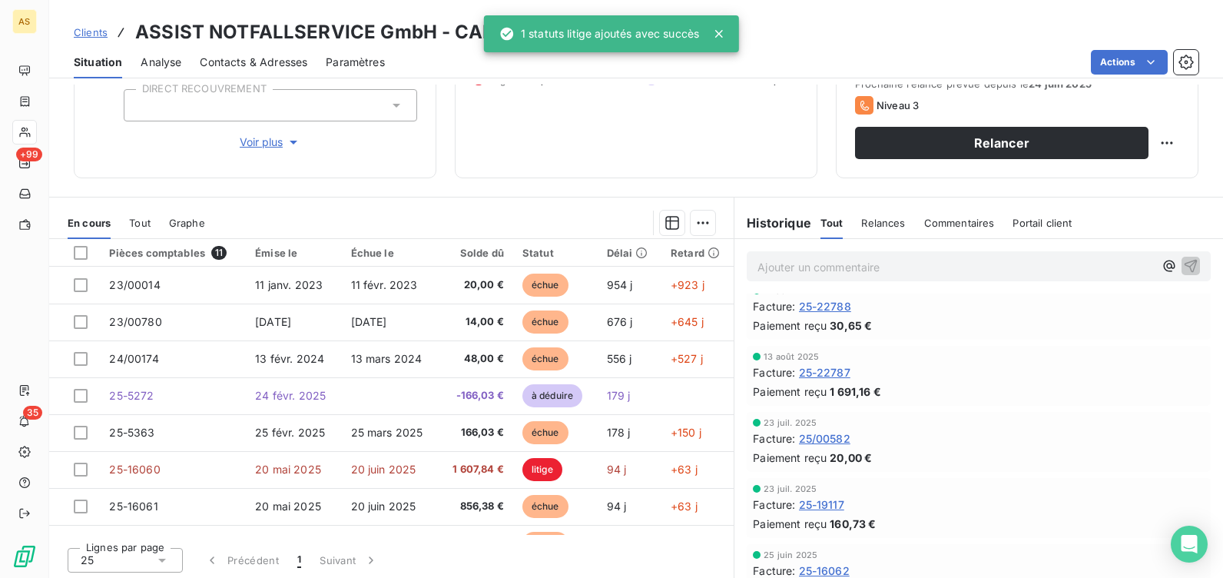
scroll to position [0, 0]
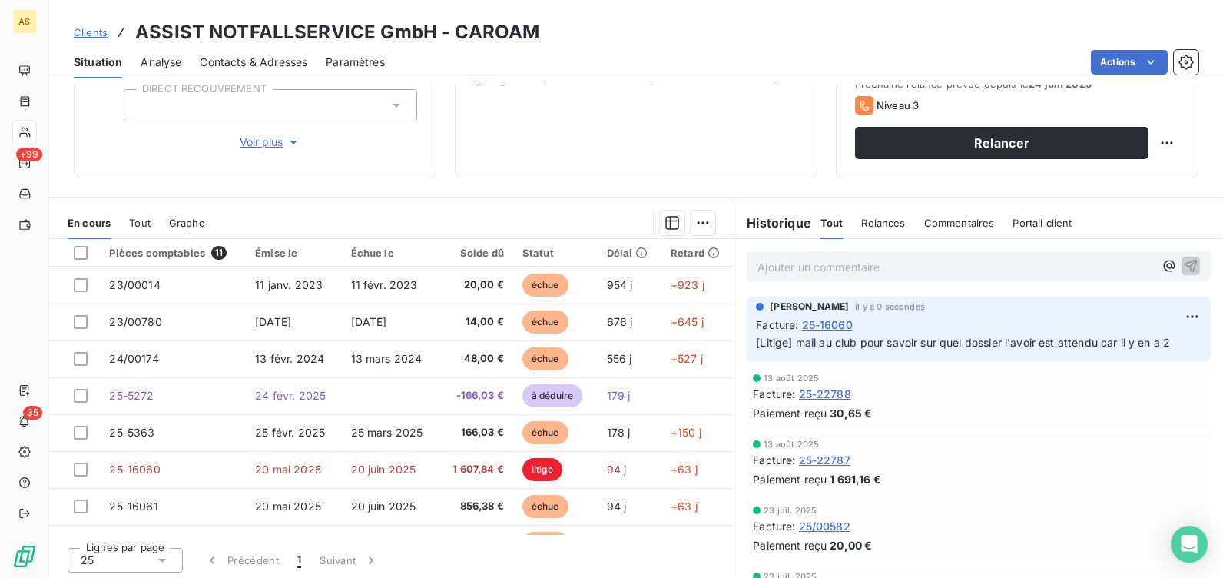
click at [816, 267] on p "Ajouter un commentaire ﻿" at bounding box center [955, 266] width 396 height 19
click at [1183, 266] on icon "button" at bounding box center [1190, 264] width 15 height 15
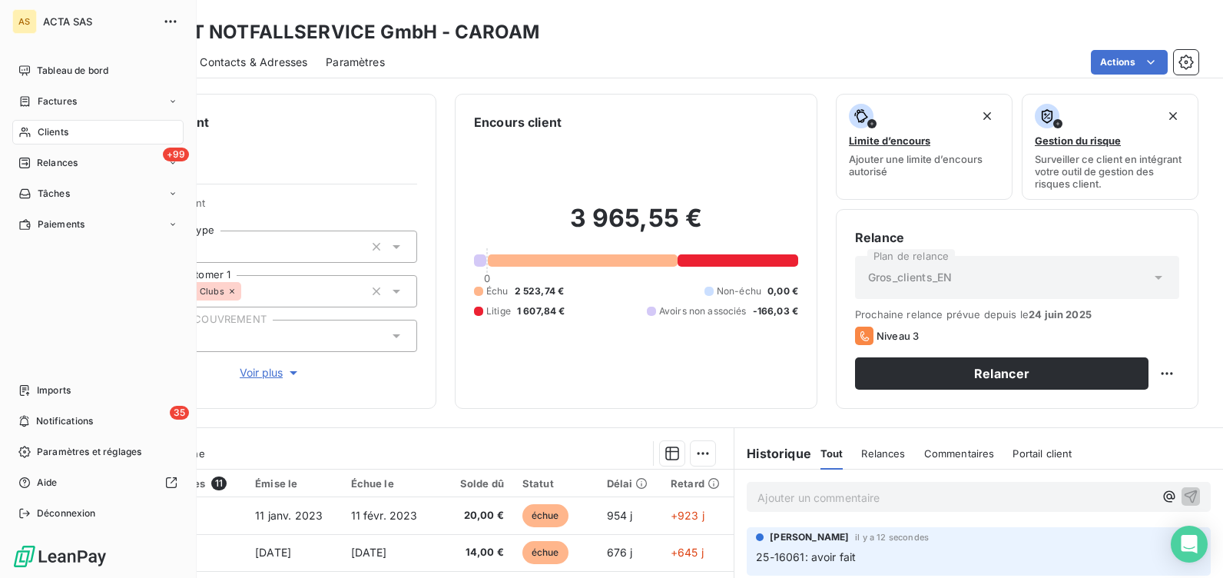
click at [47, 134] on span "Clients" at bounding box center [53, 132] width 31 height 14
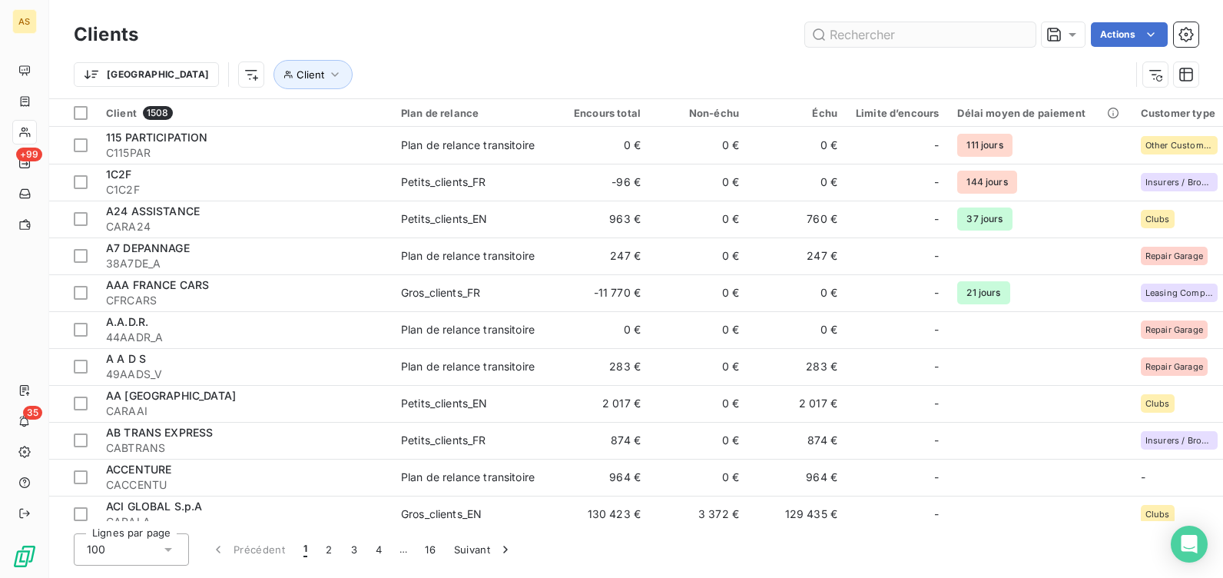
click at [856, 31] on input "text" at bounding box center [920, 34] width 230 height 25
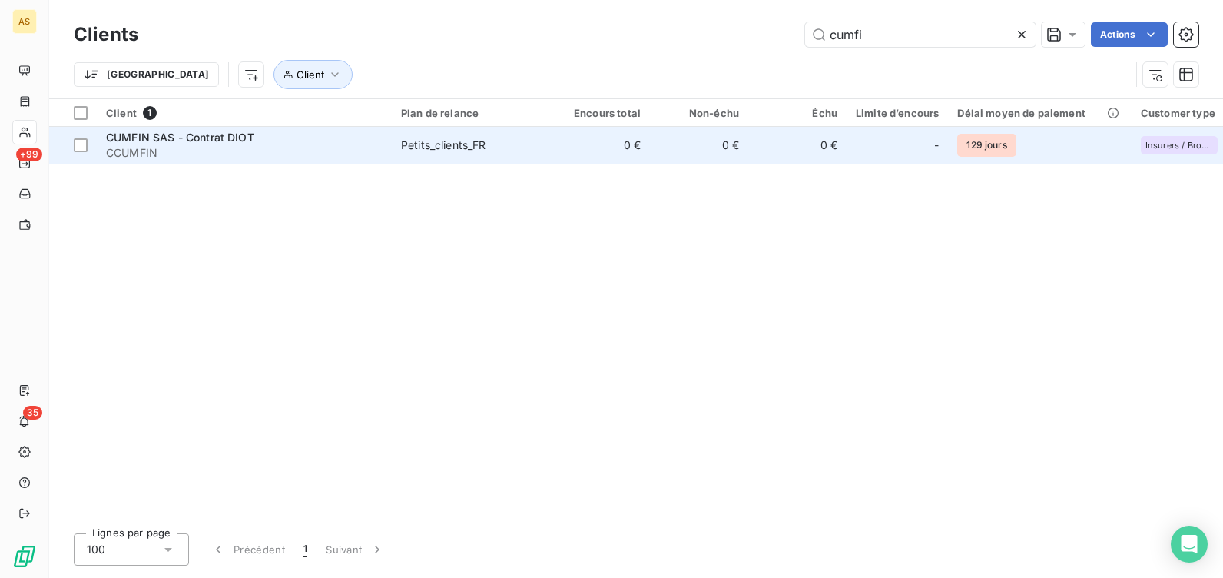
type input "cumfi"
click at [169, 135] on span "CUMFIN SAS - Contrat DIOT" at bounding box center [180, 137] width 148 height 13
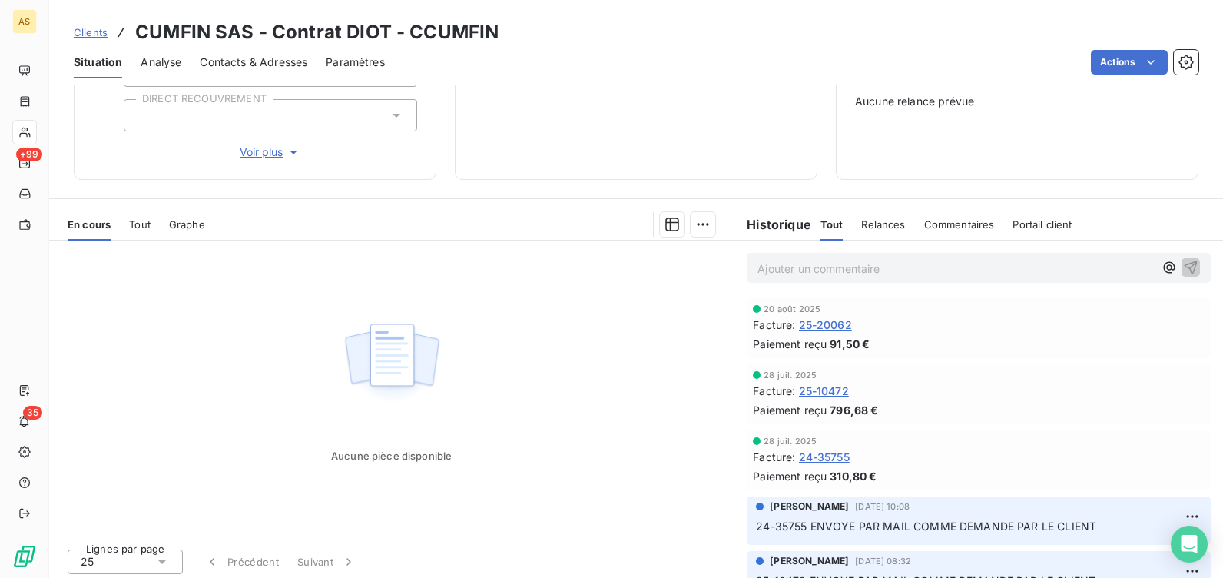
scroll to position [225, 0]
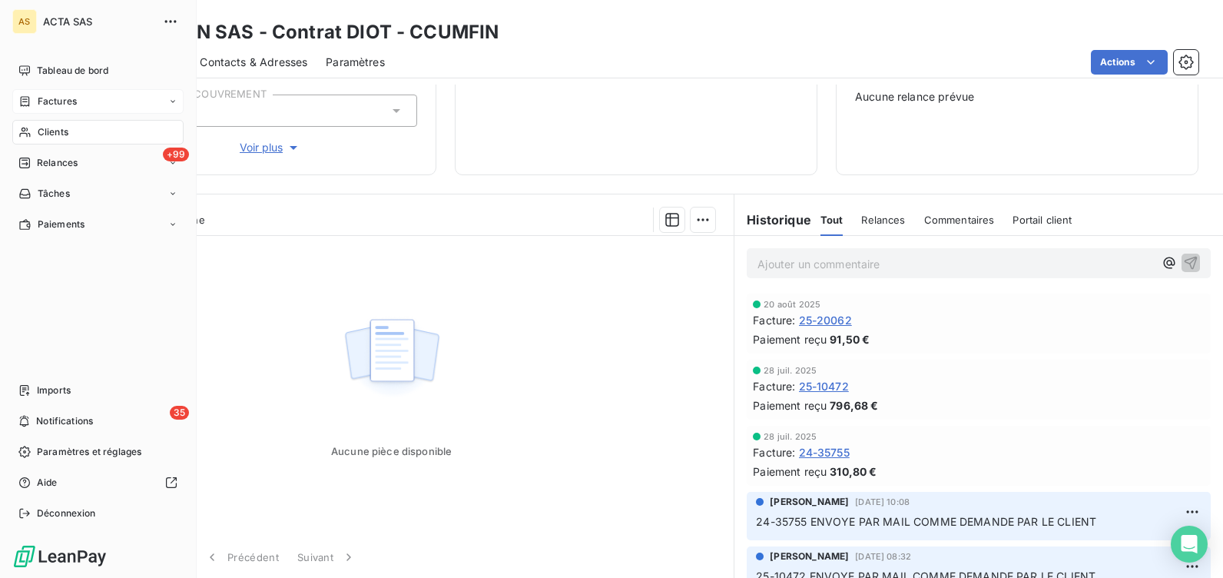
click at [47, 98] on span "Factures" at bounding box center [57, 101] width 39 height 14
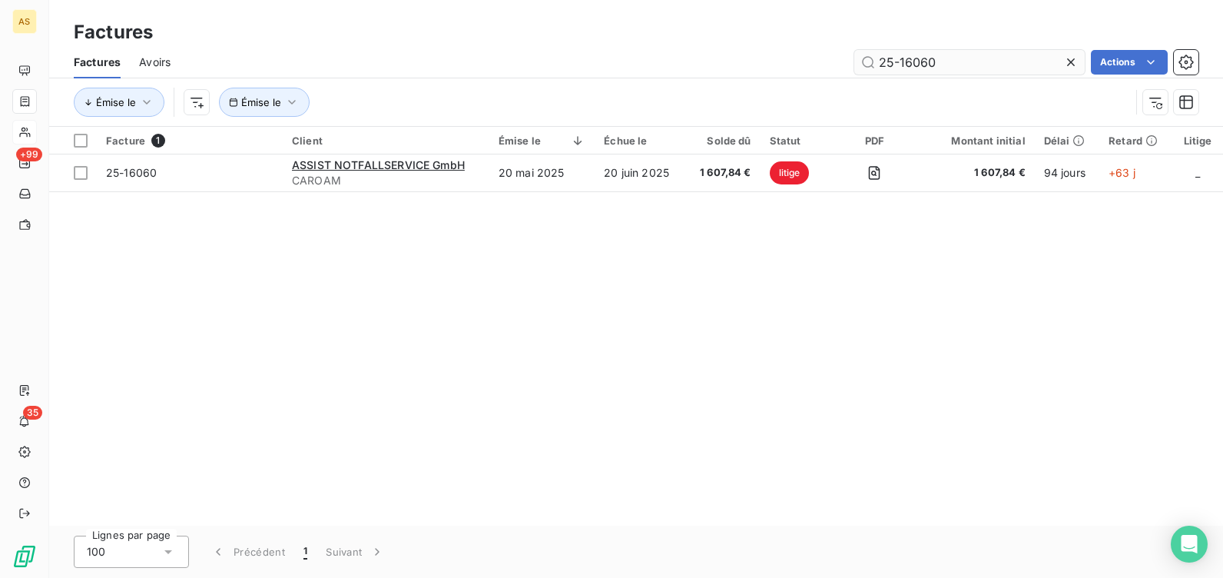
drag, startPoint x: 938, startPoint y: 55, endPoint x: 858, endPoint y: 62, distance: 80.2
click at [858, 62] on input "25-16060" at bounding box center [969, 62] width 230 height 25
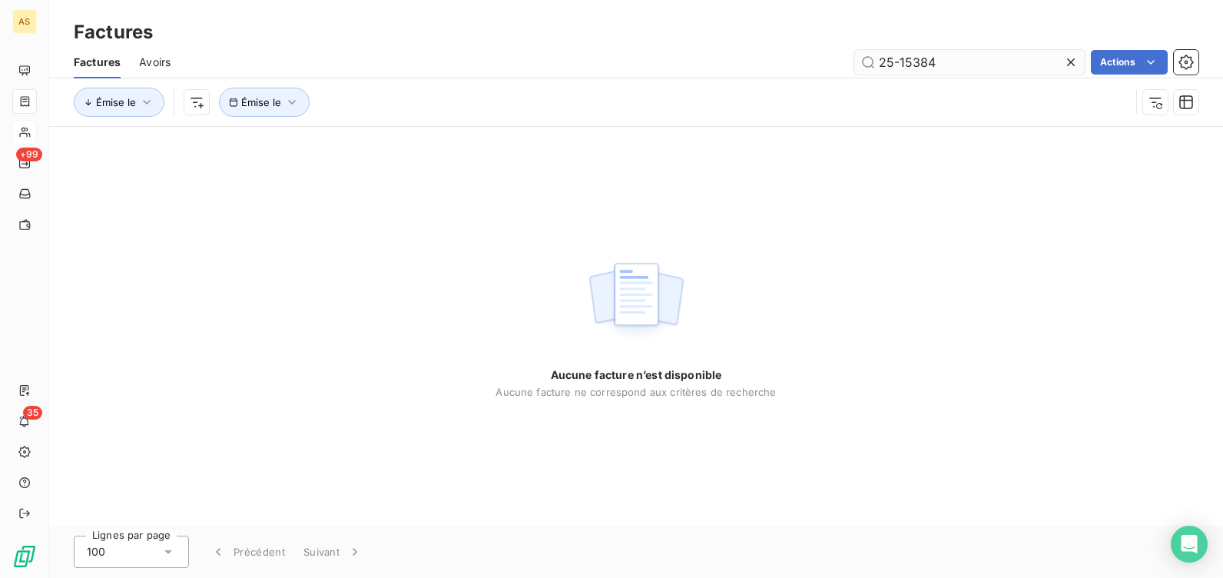
click at [942, 65] on input "25-15384" at bounding box center [969, 62] width 230 height 25
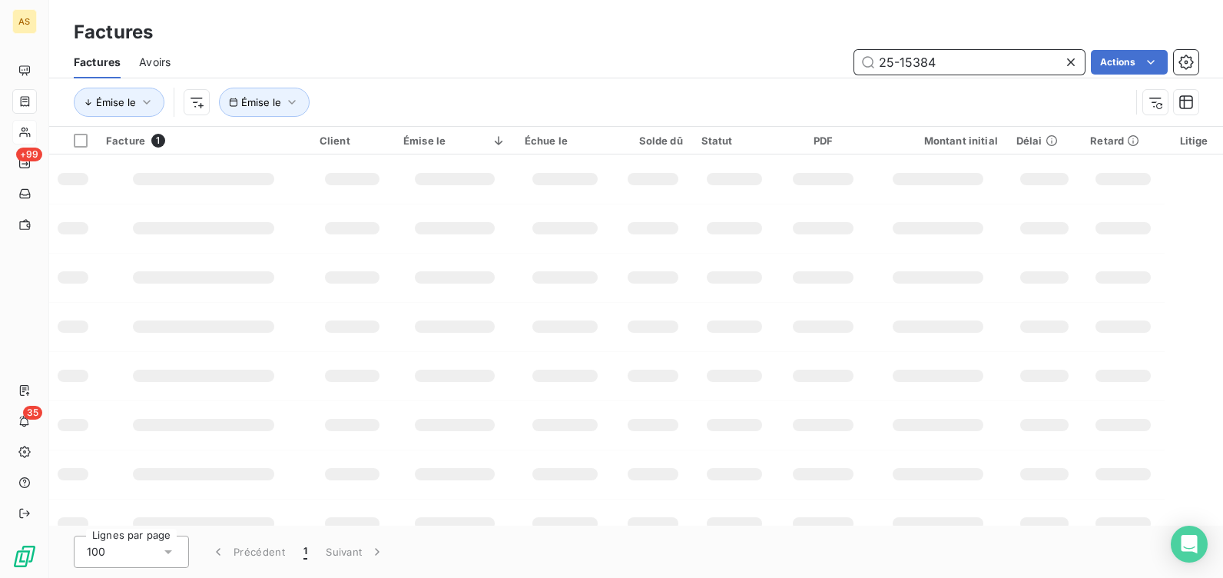
click at [841, 57] on div "25-15384 Actions" at bounding box center [693, 62] width 1009 height 25
drag, startPoint x: 832, startPoint y: 52, endPoint x: 810, endPoint y: 52, distance: 21.5
click at [810, 52] on div "25-15384 Actions" at bounding box center [693, 62] width 1009 height 25
paste input "0960"
click at [465, 101] on div "Émise le Émise le" at bounding box center [602, 102] width 1056 height 29
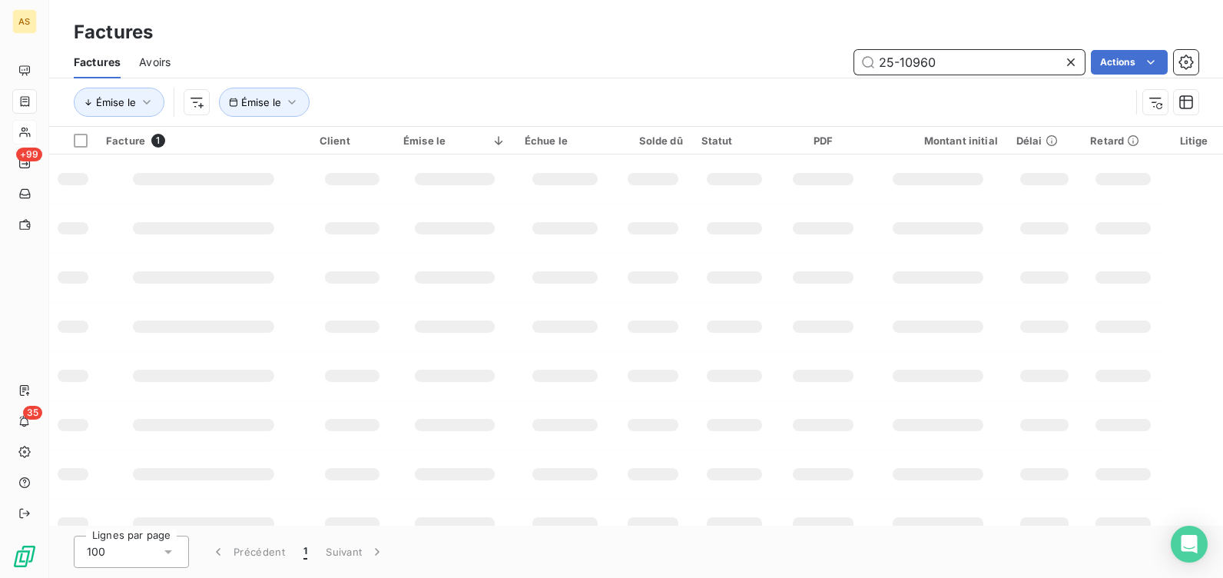
click at [933, 73] on input "25-10960" at bounding box center [969, 62] width 230 height 25
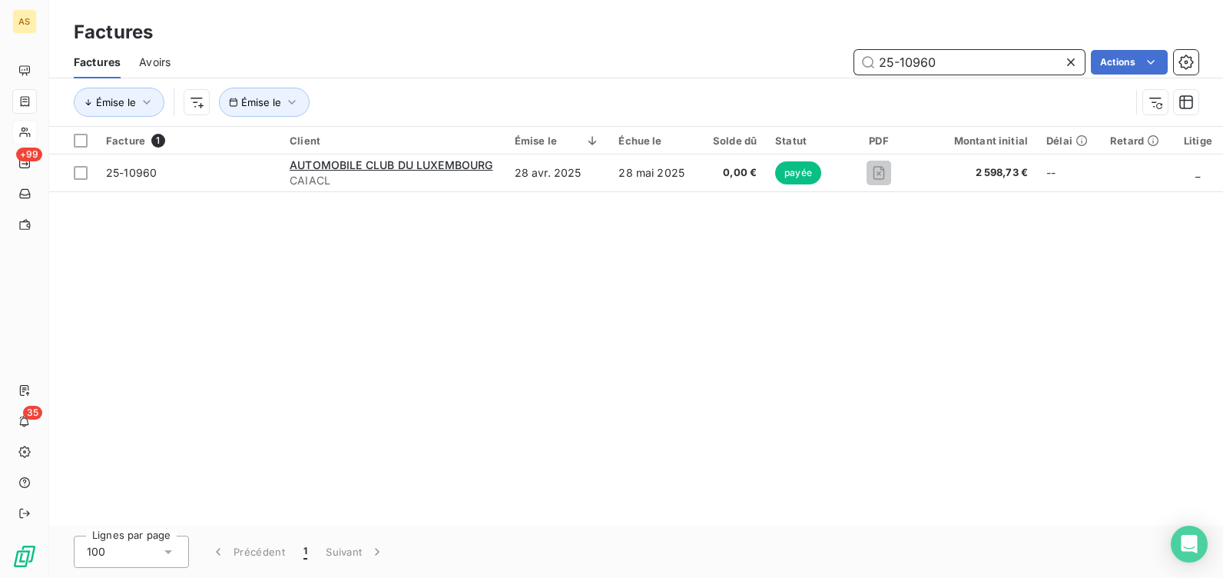
drag, startPoint x: 871, startPoint y: 57, endPoint x: 860, endPoint y: 57, distance: 10.8
click at [860, 57] on input "25-10960" at bounding box center [969, 62] width 230 height 25
paste input "456"
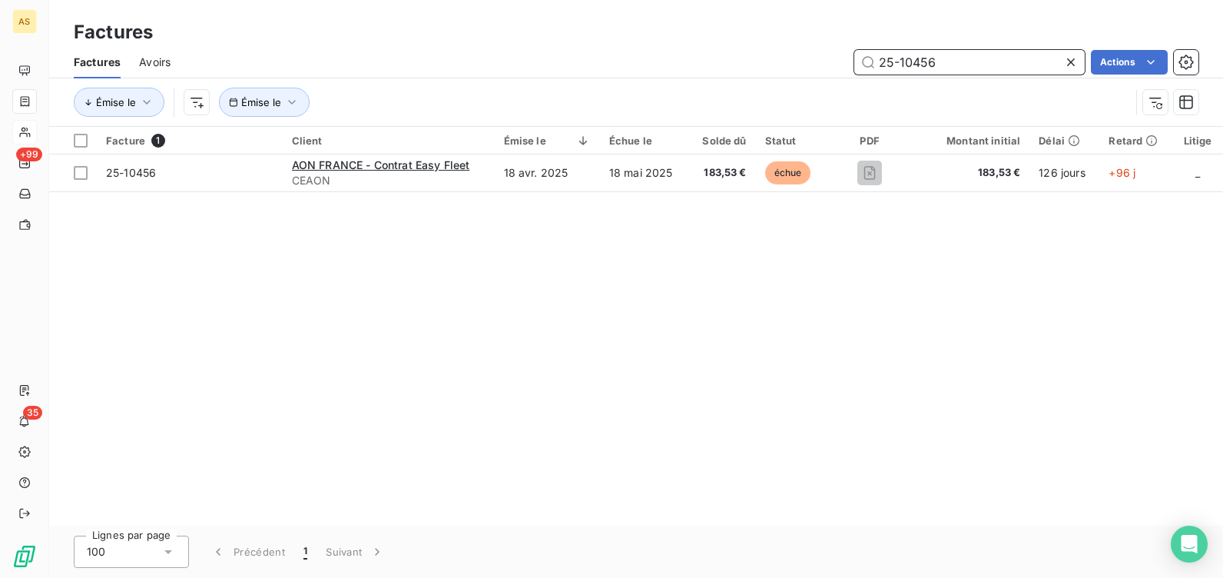
type input "25-10456"
click at [977, 64] on input "25-10456" at bounding box center [969, 62] width 230 height 25
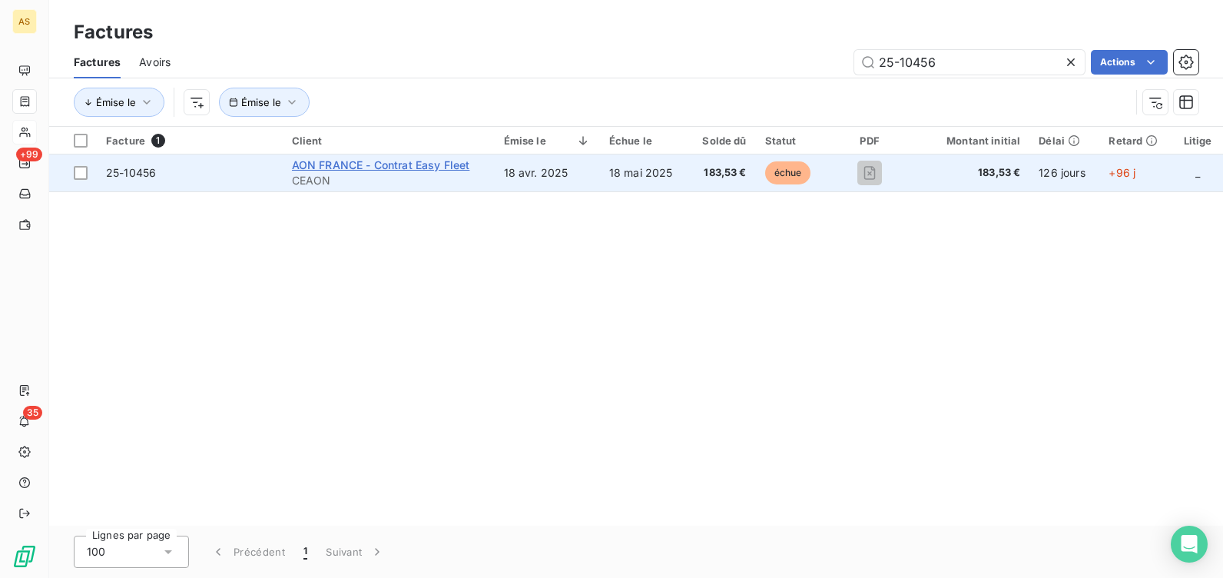
click at [342, 166] on span "AON FRANCE - Contrat Easy Fleet" at bounding box center [381, 164] width 178 height 13
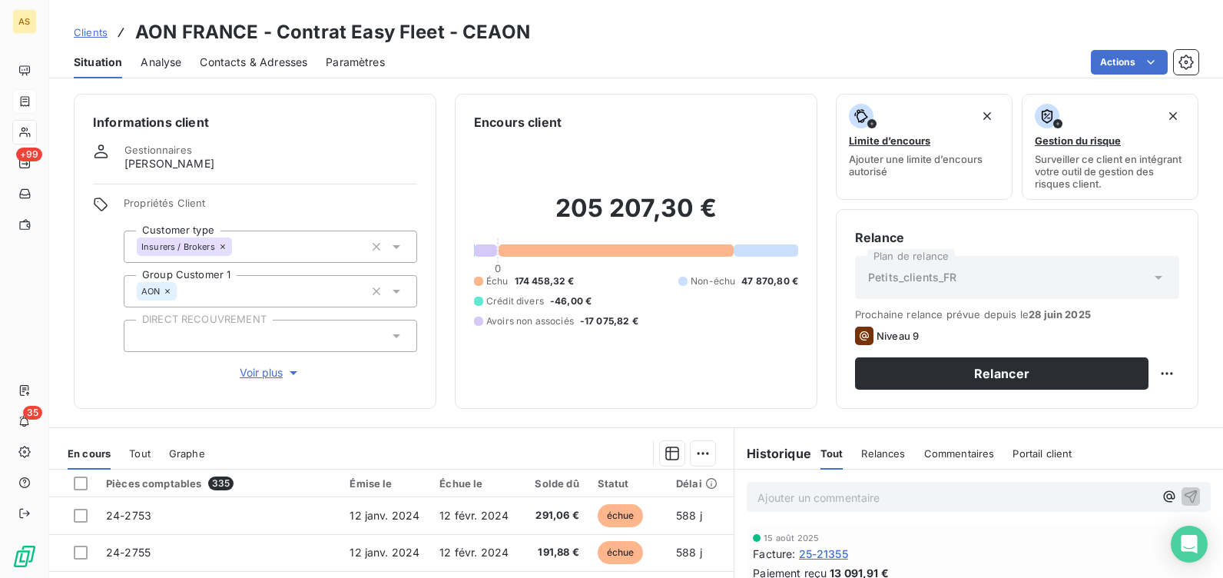
click at [763, 492] on p "Ajouter un commentaire ﻿" at bounding box center [955, 497] width 396 height 19
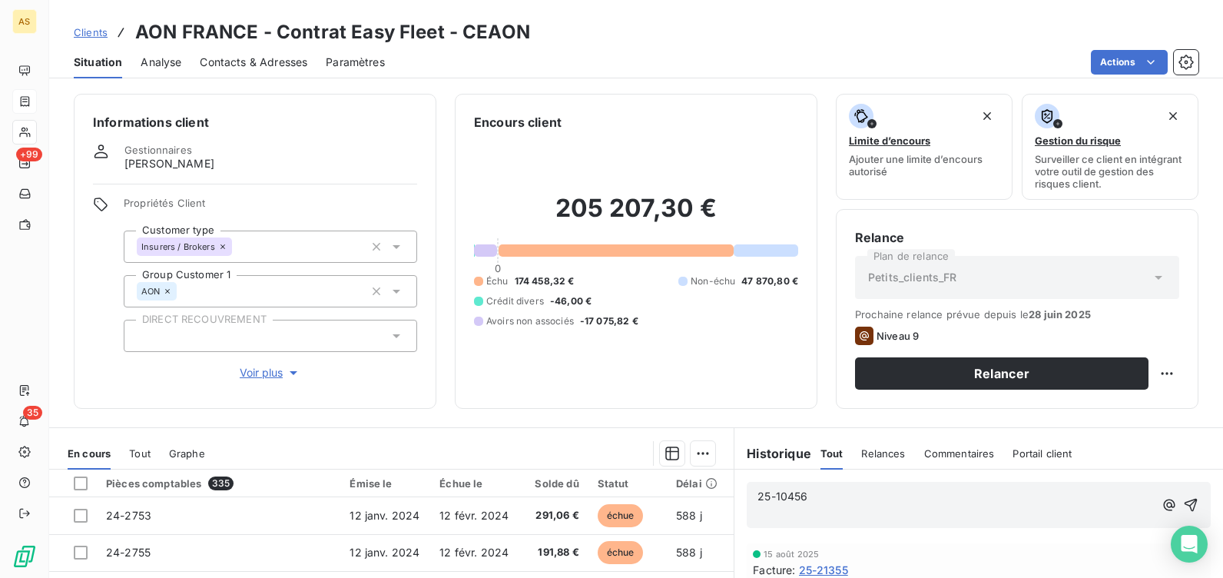
click at [816, 502] on p "25-10456" at bounding box center [955, 497] width 396 height 18
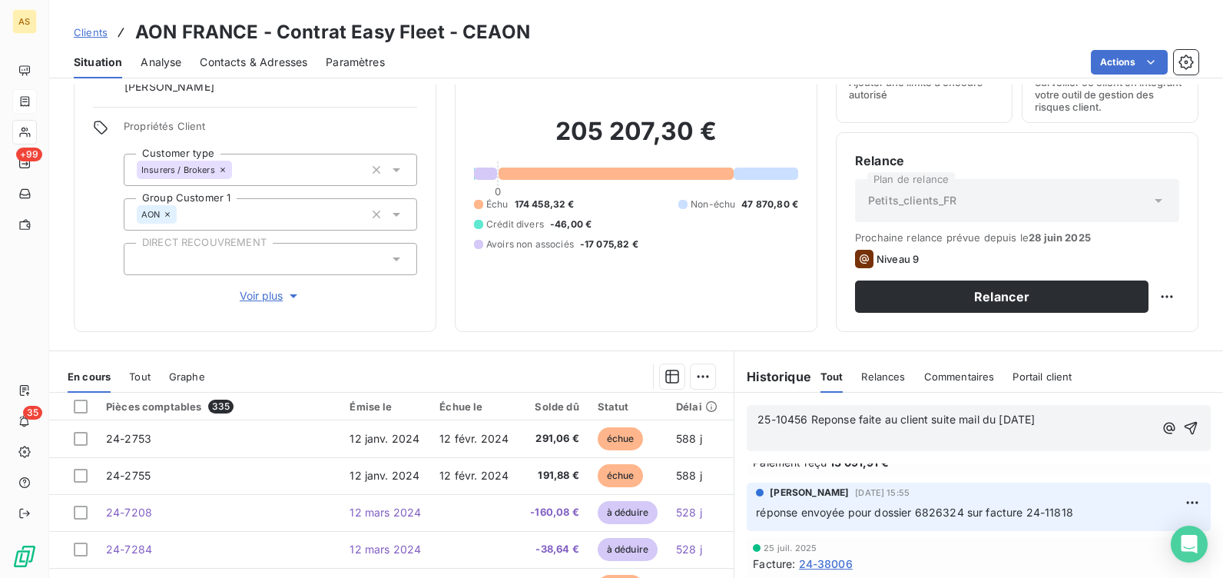
scroll to position [77, 0]
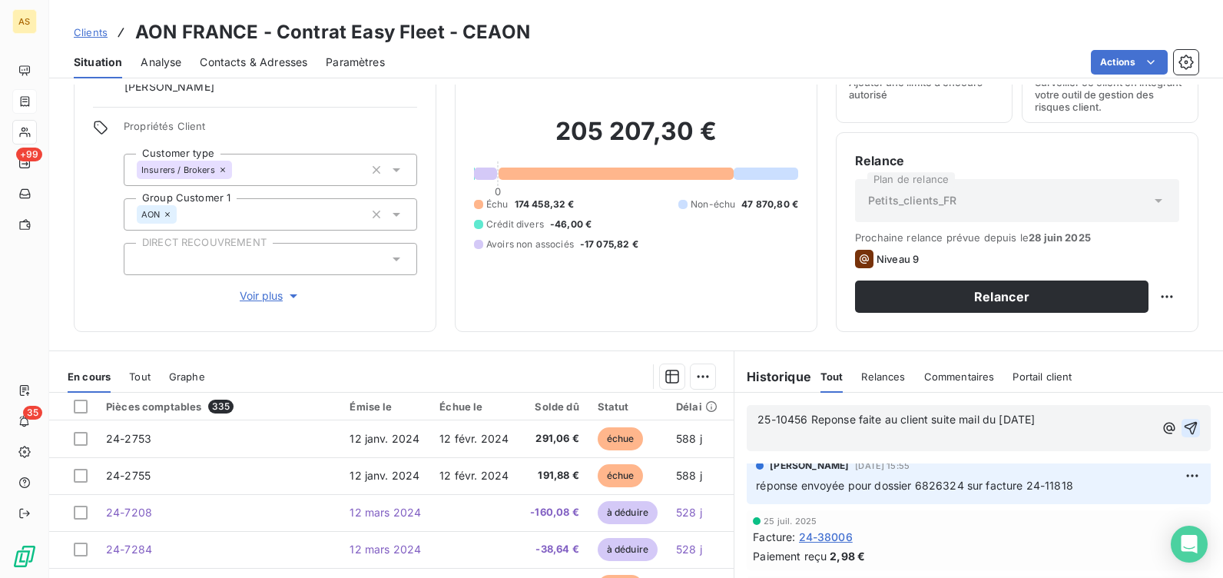
click at [1184, 428] on icon "button" at bounding box center [1190, 428] width 13 height 13
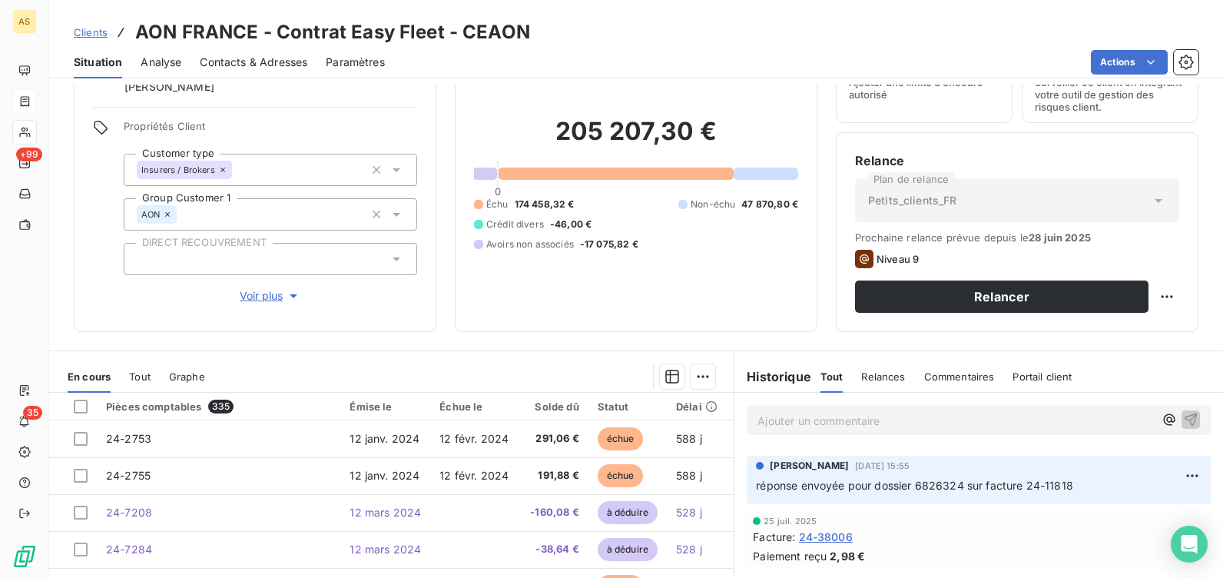
scroll to position [0, 0]
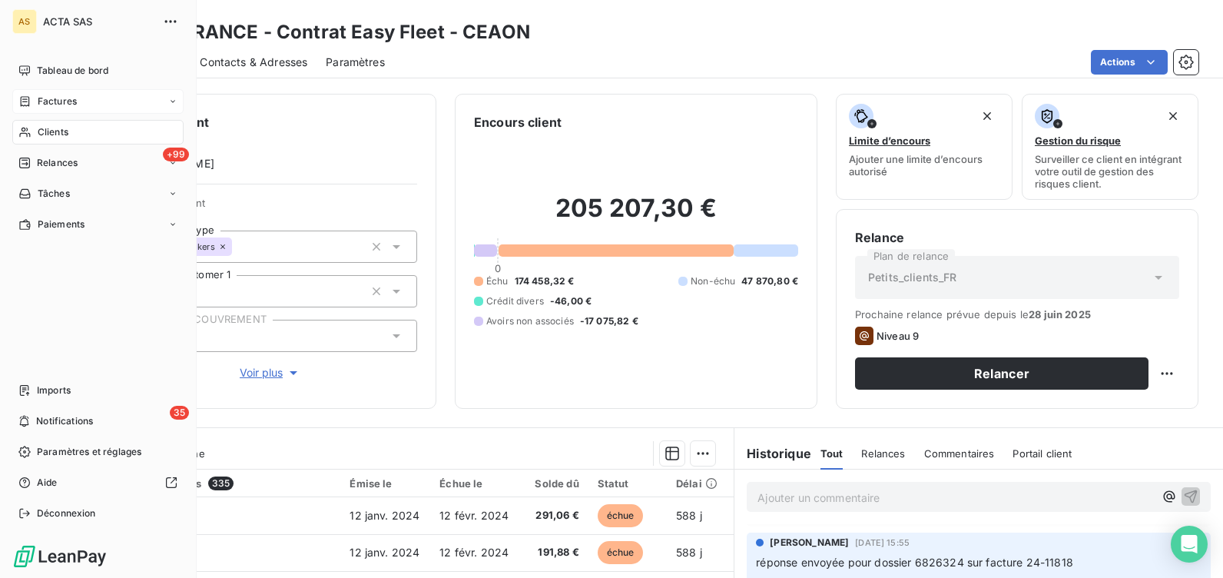
click at [48, 97] on span "Factures" at bounding box center [57, 101] width 39 height 14
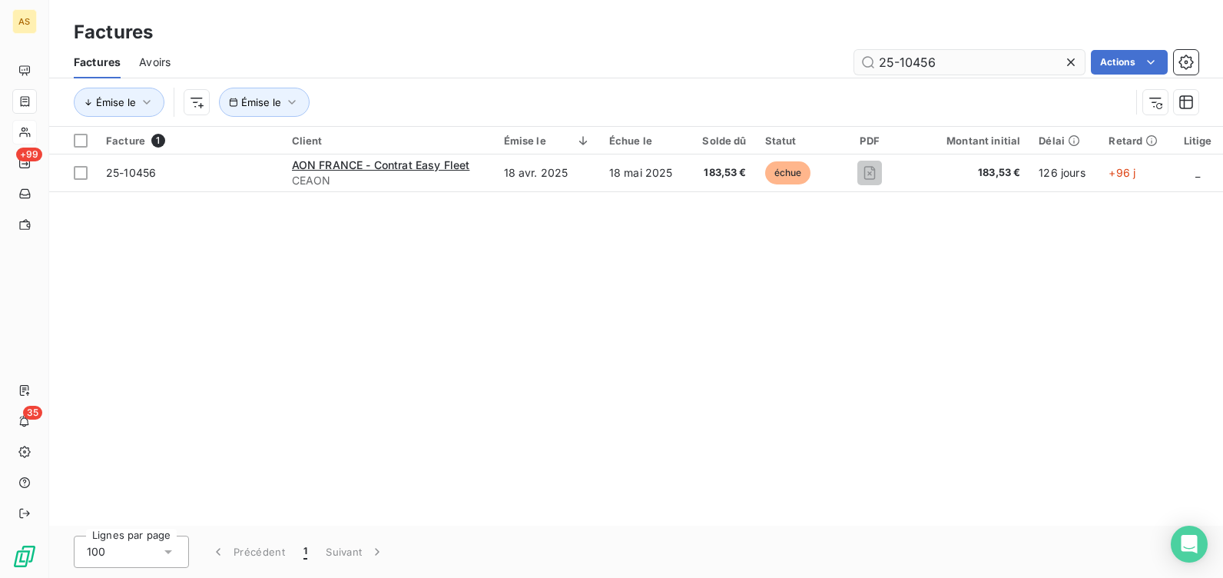
drag, startPoint x: 938, startPoint y: 62, endPoint x: 881, endPoint y: 65, distance: 56.9
click at [881, 65] on input "25-10456" at bounding box center [969, 62] width 230 height 25
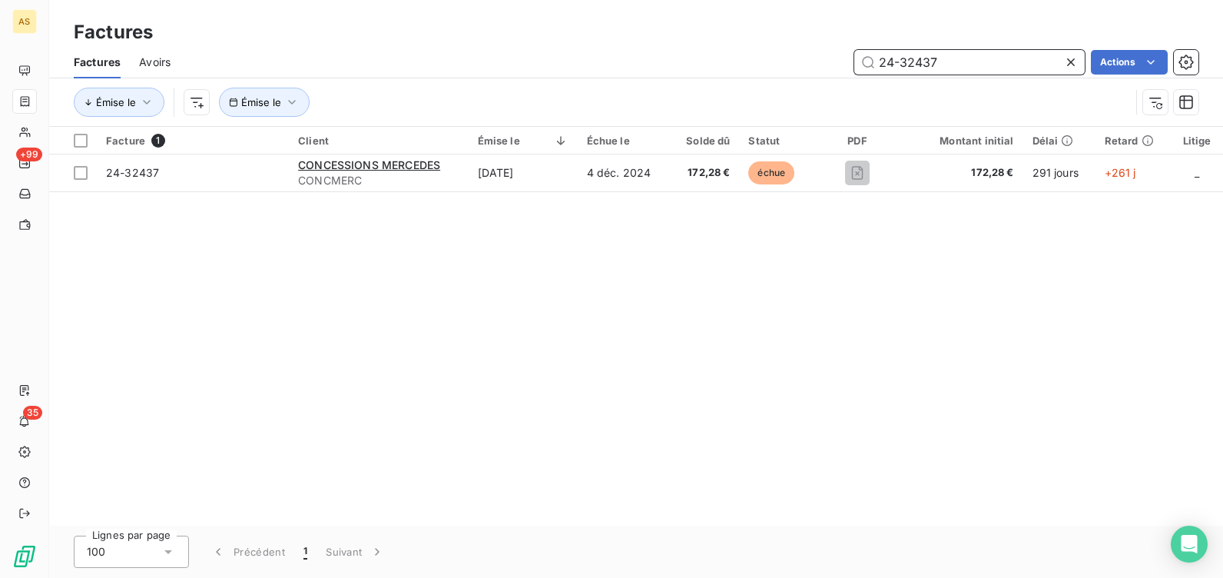
drag, startPoint x: 935, startPoint y: 61, endPoint x: 818, endPoint y: 57, distance: 117.6
click at [818, 57] on div "24-32437 Actions" at bounding box center [693, 62] width 1009 height 25
paste input "5671"
type input "24-35671"
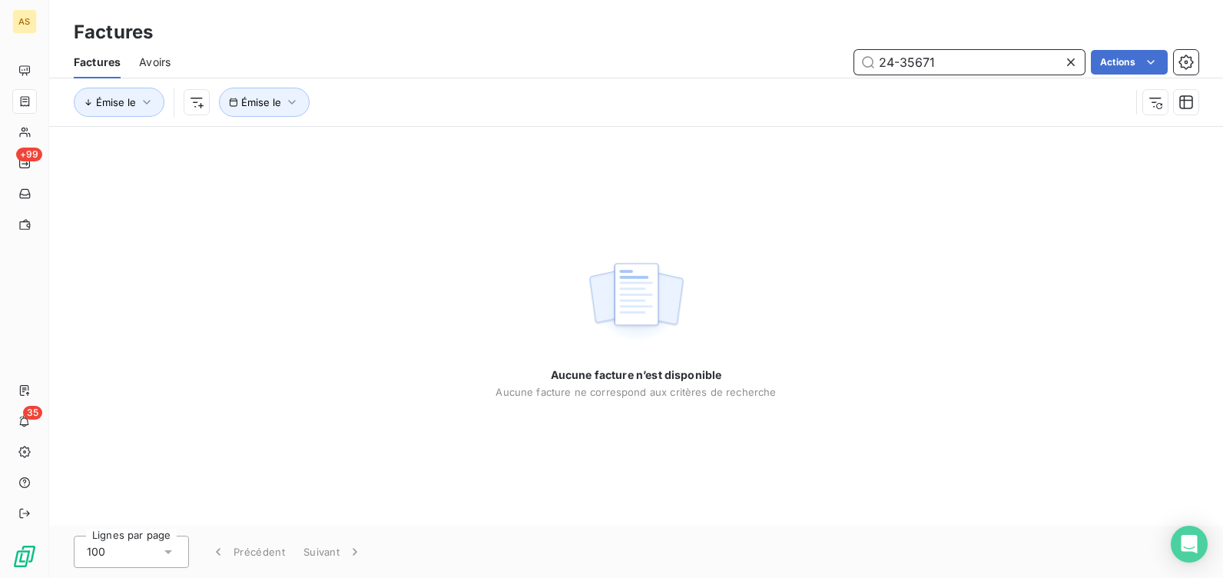
click at [964, 57] on input "24-35671" at bounding box center [969, 62] width 230 height 25
click at [151, 58] on span "Avoirs" at bounding box center [154, 62] width 31 height 15
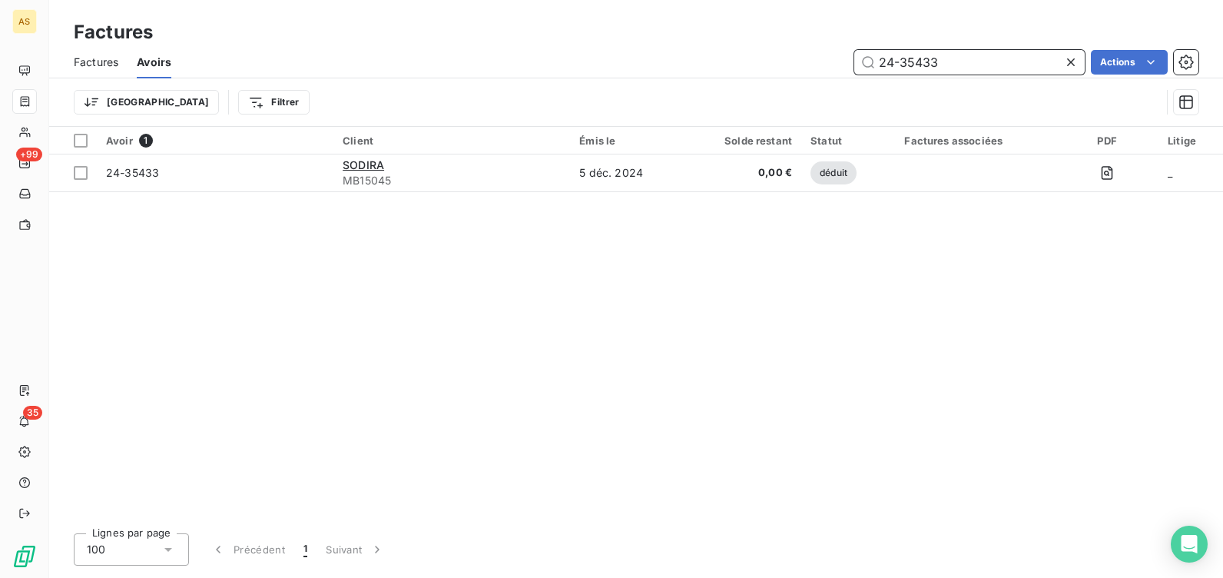
click at [91, 65] on span "Factures" at bounding box center [96, 62] width 45 height 15
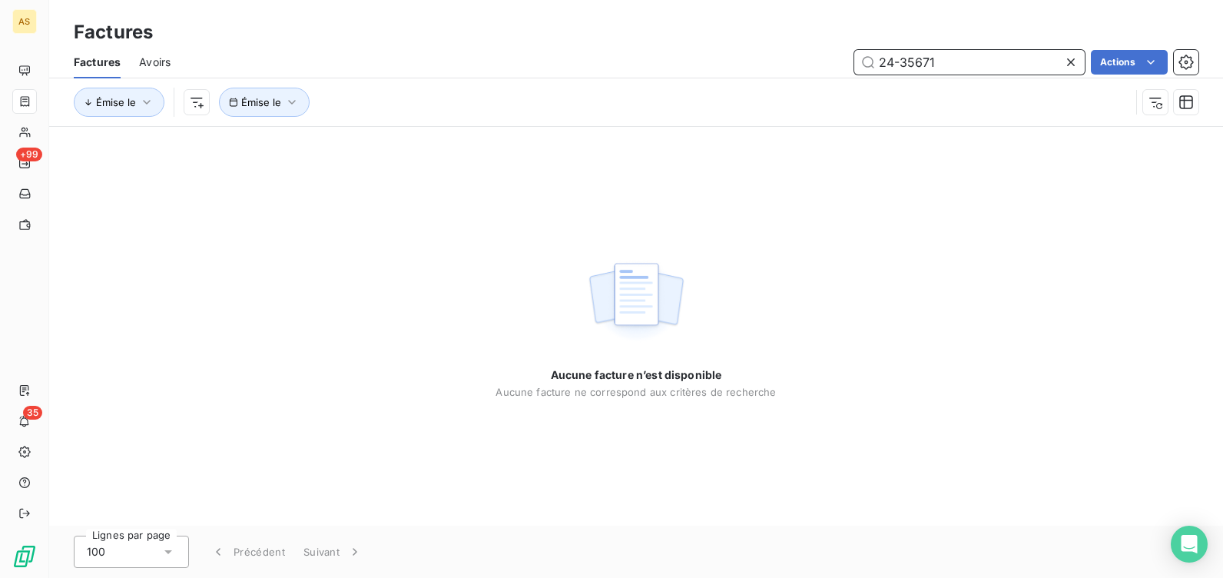
drag, startPoint x: 935, startPoint y: 61, endPoint x: 871, endPoint y: 64, distance: 63.8
click at [871, 64] on input "24-35671" at bounding box center [969, 62] width 230 height 25
paste input "2437"
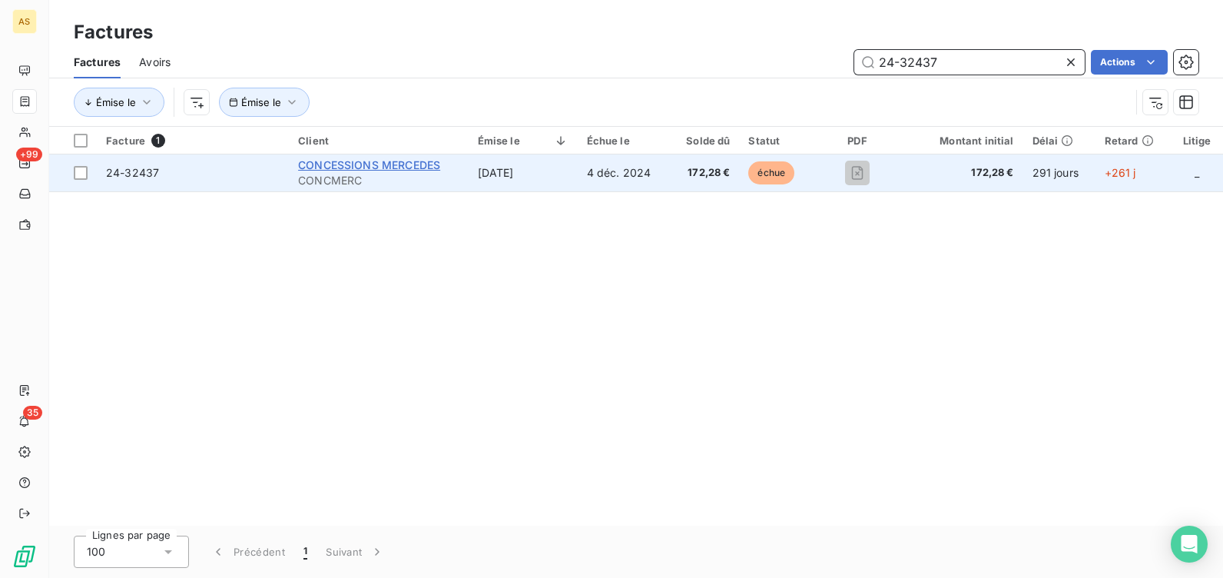
type input "24-32437"
click at [351, 167] on span "CONCESSIONS MERCEDES" at bounding box center [369, 164] width 142 height 13
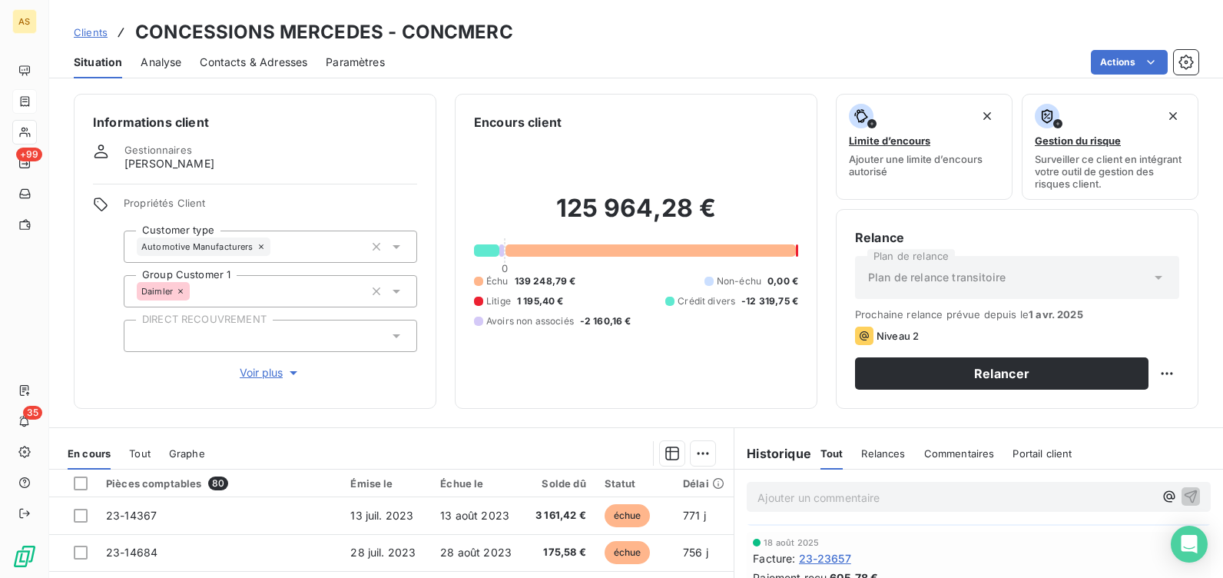
scroll to position [77, 0]
click at [852, 496] on p "Ajouter un commentaire ﻿" at bounding box center [955, 497] width 396 height 19
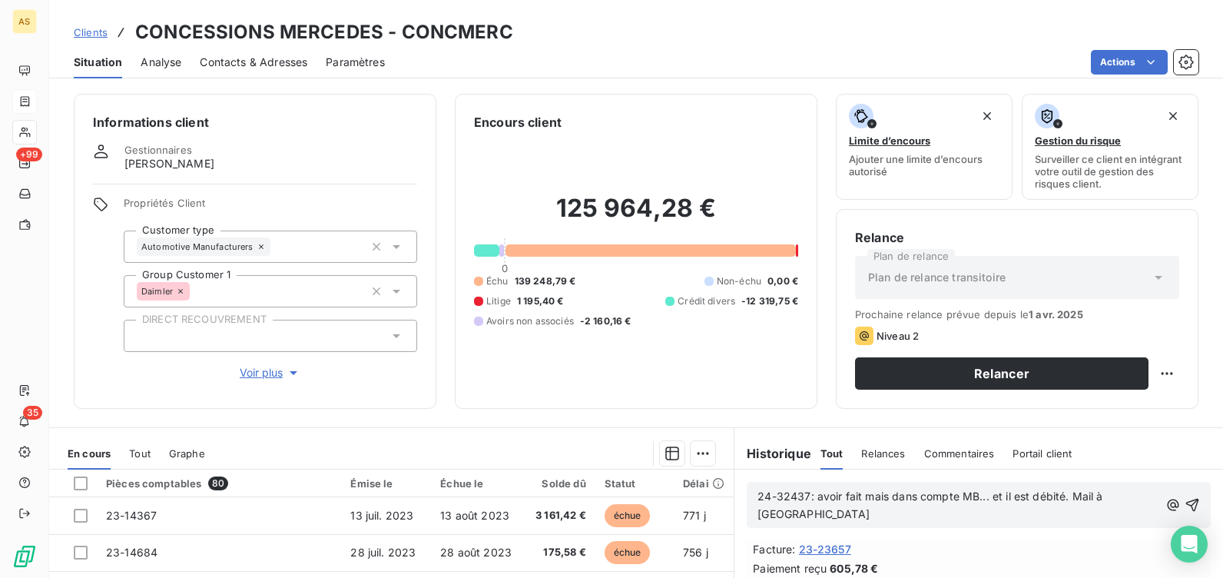
scroll to position [93, 0]
click at [1184, 506] on icon "button" at bounding box center [1191, 504] width 15 height 15
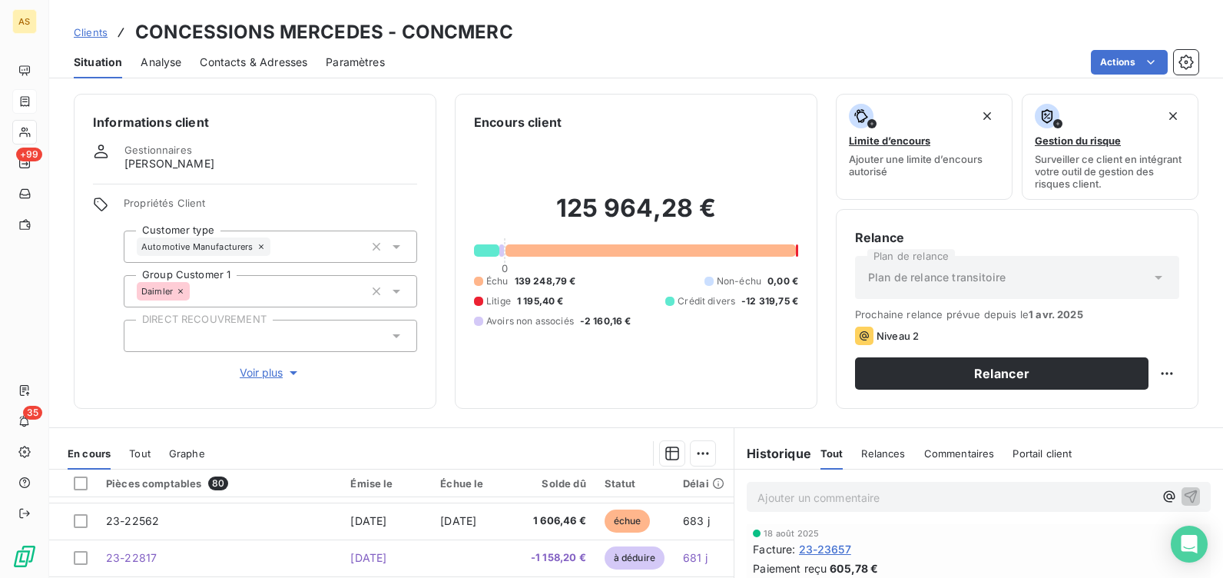
scroll to position [307, 0]
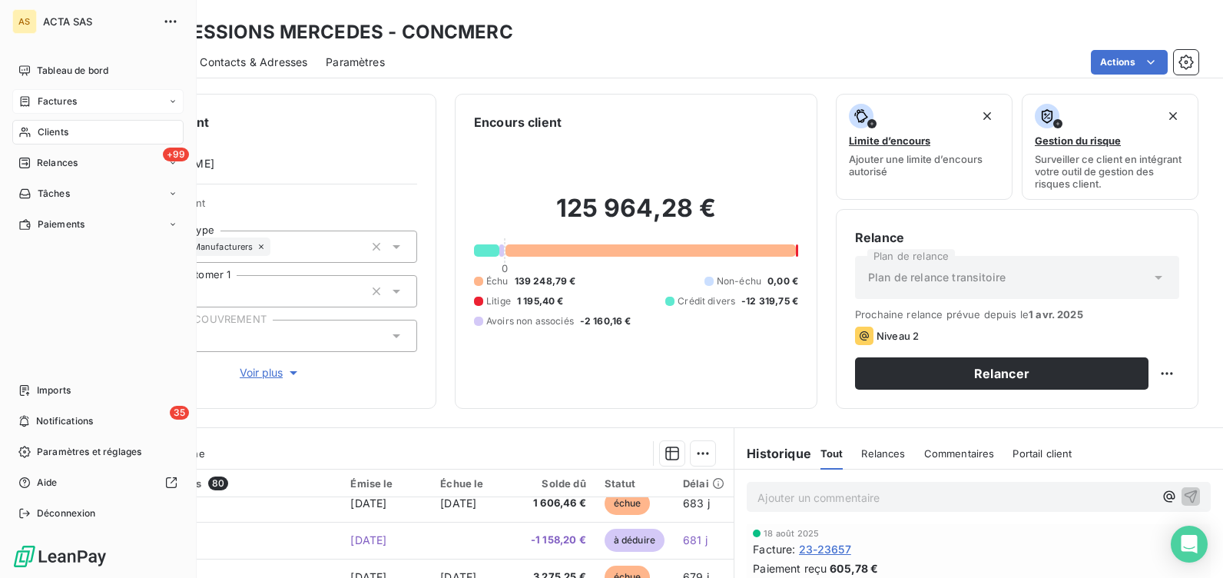
click at [69, 108] on div "Factures" at bounding box center [97, 101] width 171 height 25
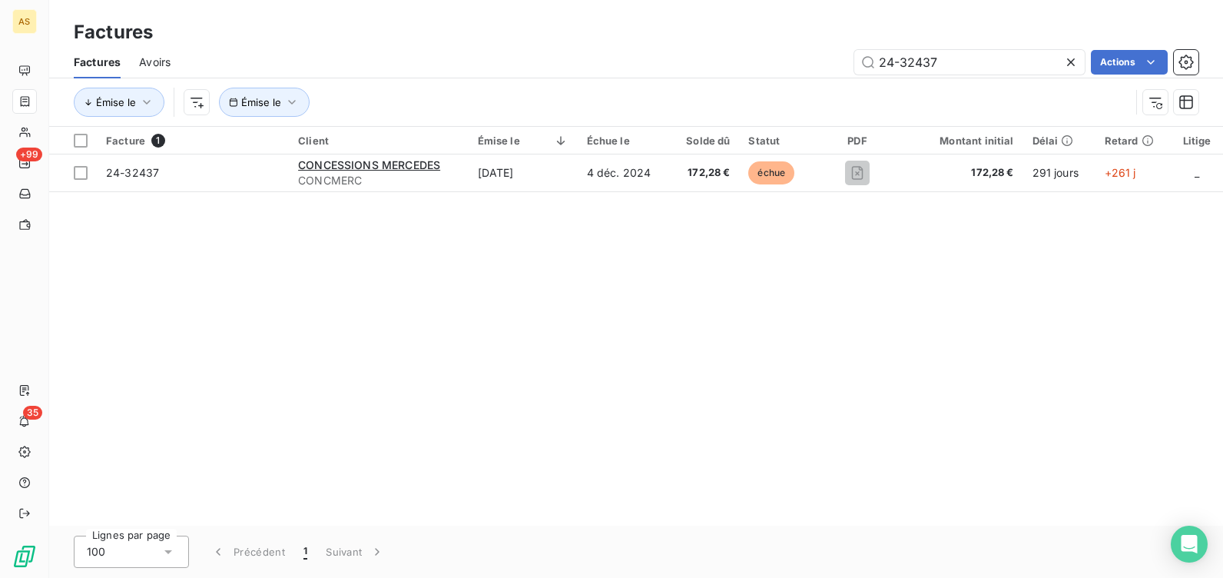
drag, startPoint x: 750, startPoint y: 65, endPoint x: 741, endPoint y: 65, distance: 8.4
click at [741, 65] on div "24-32437 Actions" at bounding box center [693, 62] width 1009 height 25
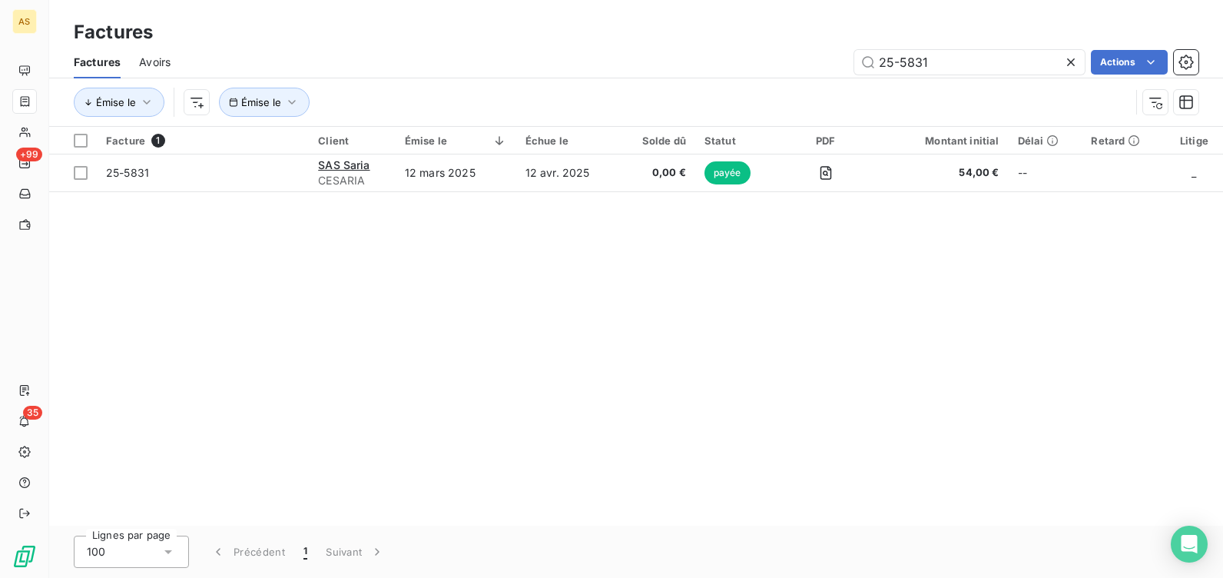
type input "25-5831"
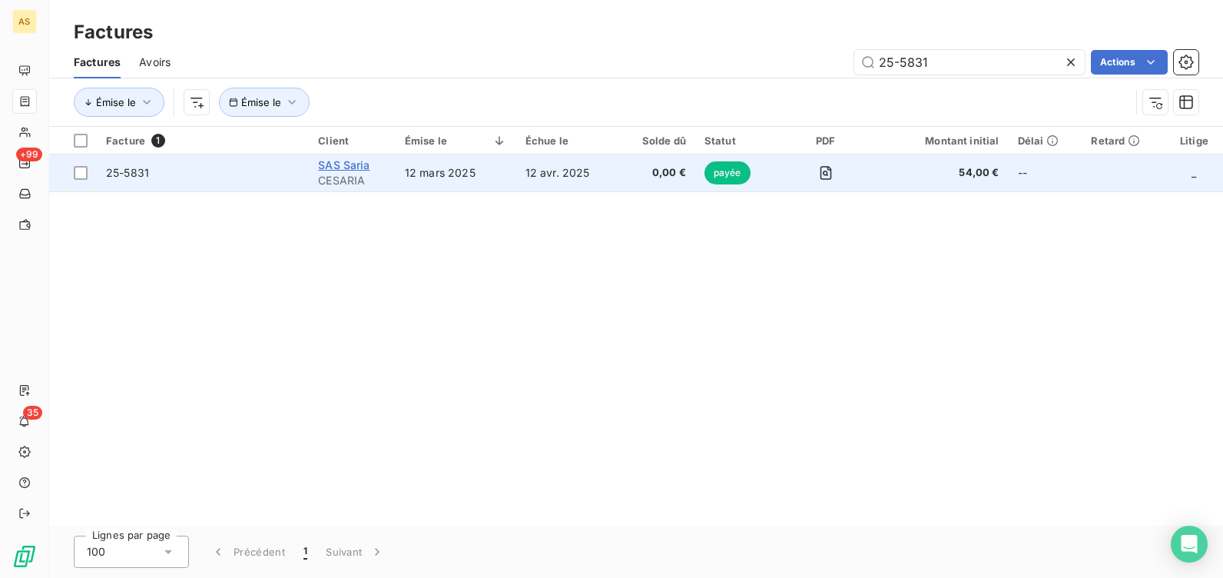
click at [346, 161] on span "SAS Saria" at bounding box center [343, 164] width 51 height 13
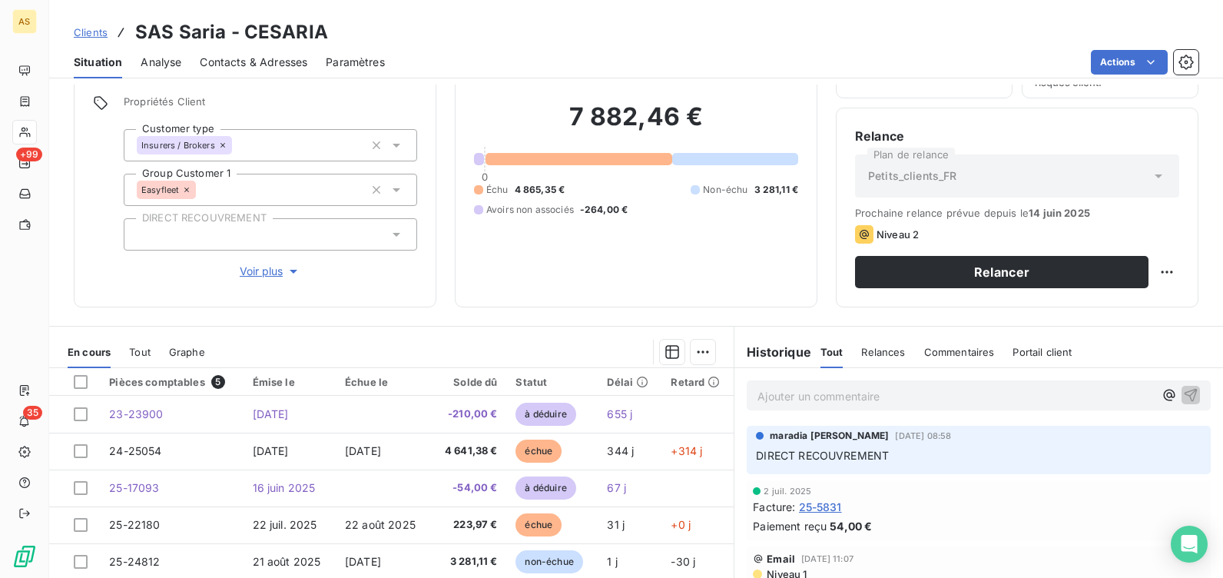
scroll to position [154, 0]
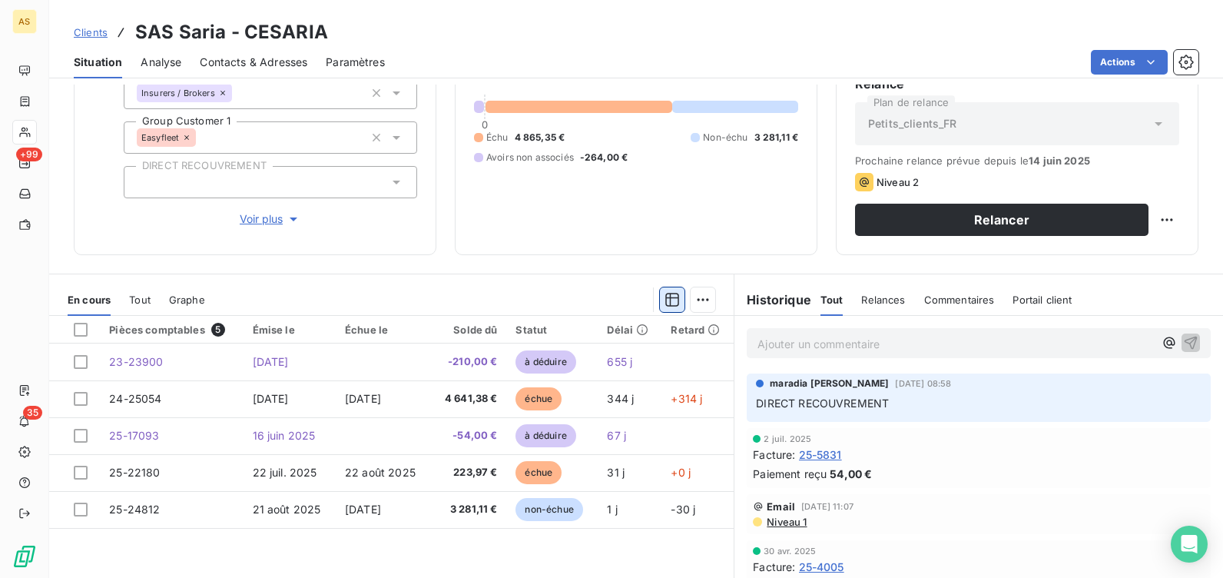
drag, startPoint x: 657, startPoint y: 307, endPoint x: 667, endPoint y: 311, distance: 10.7
click at [660, 307] on button "button" at bounding box center [672, 299] width 25 height 25
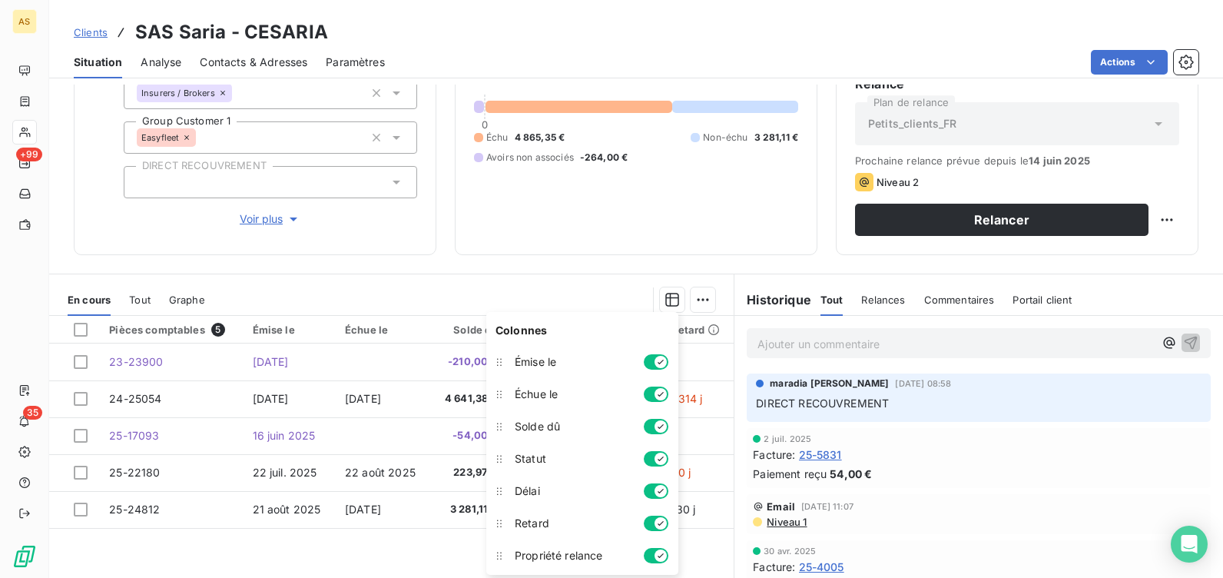
click at [601, 269] on div "Informations client Gestionnaires Aucun Propriétés Client Customer type Insurer…" at bounding box center [636, 330] width 1174 height 493
